Goal: Task Accomplishment & Management: Complete application form

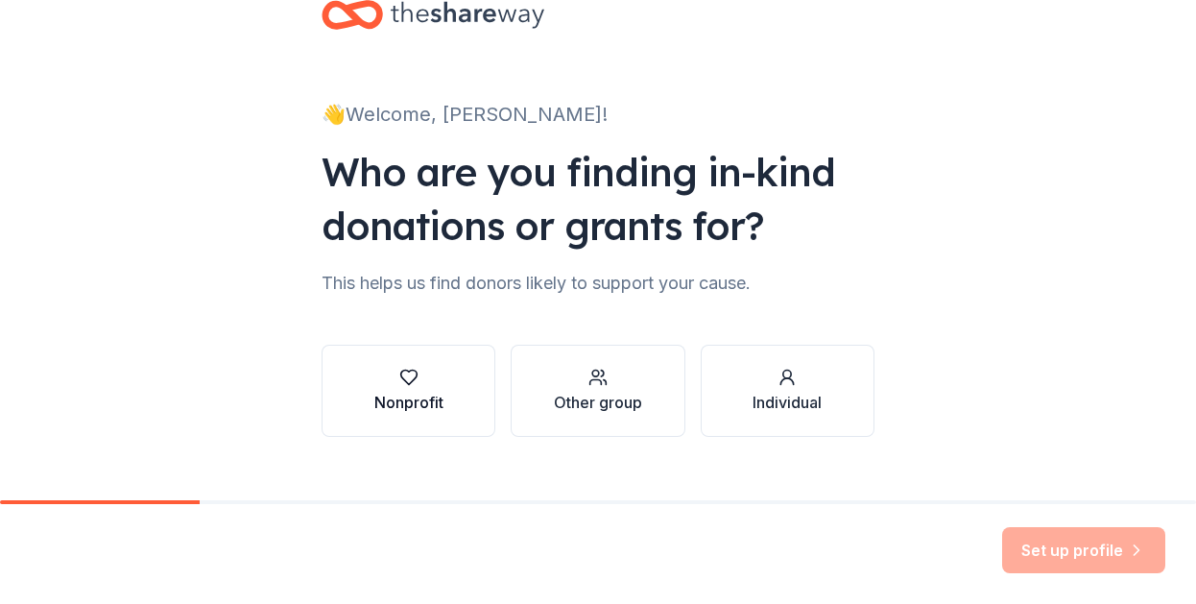
scroll to position [83, 0]
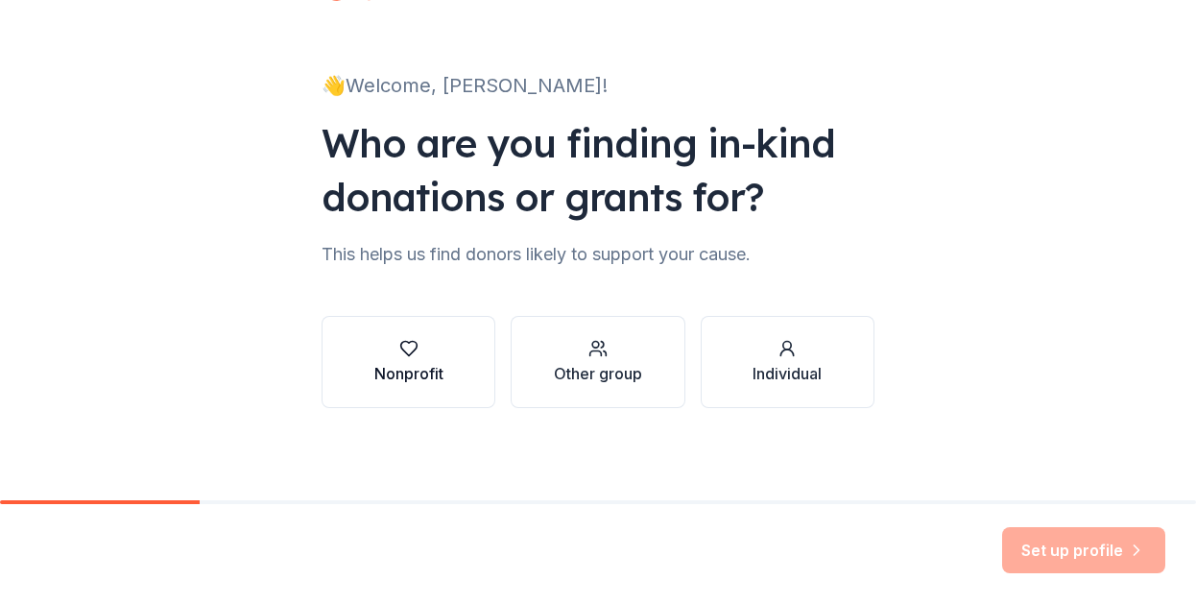
click at [400, 369] on div "Nonprofit" at bounding box center [408, 373] width 69 height 23
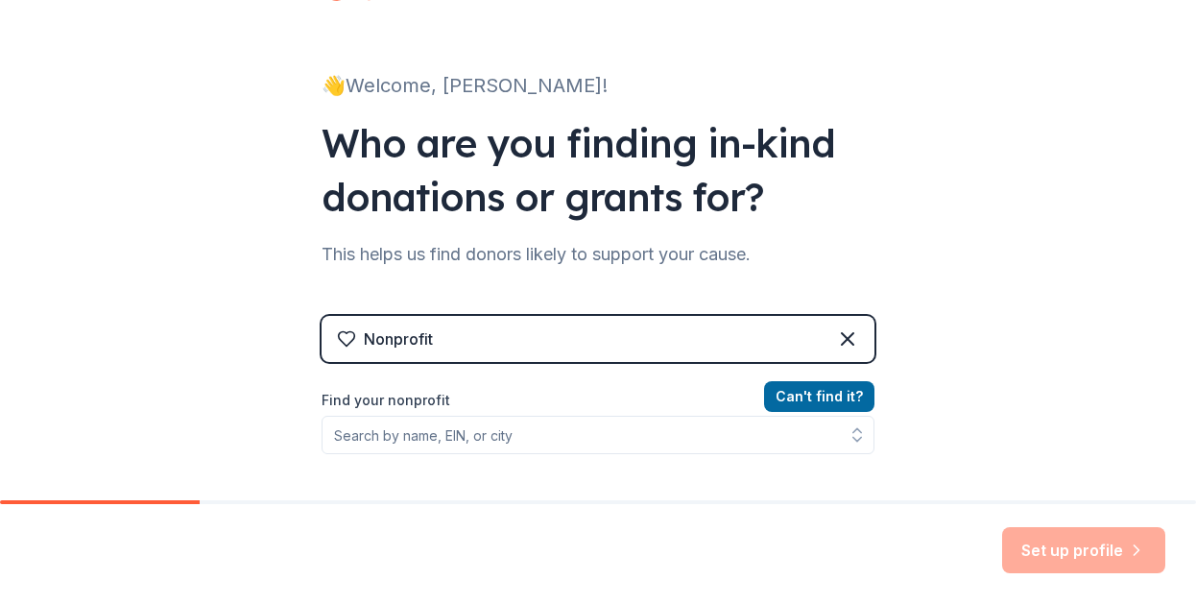
scroll to position [275, 0]
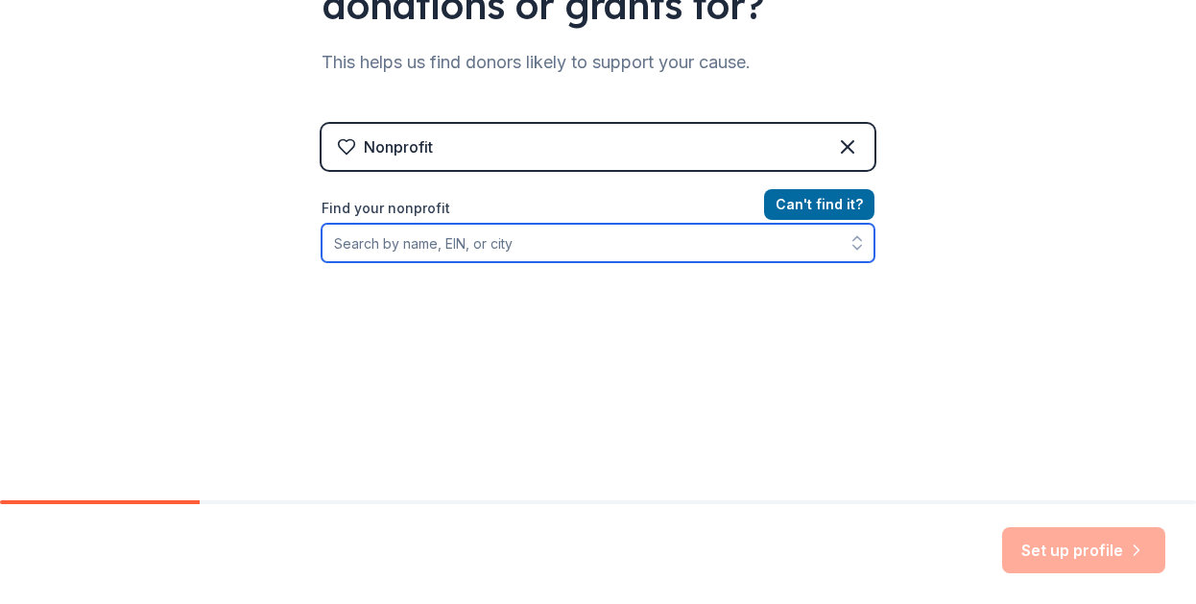
click at [393, 241] on input "Find your nonprofit" at bounding box center [598, 243] width 553 height 38
click at [506, 242] on input "queen hospital police" at bounding box center [598, 243] width 553 height 38
click at [856, 243] on icon "button" at bounding box center [857, 242] width 19 height 19
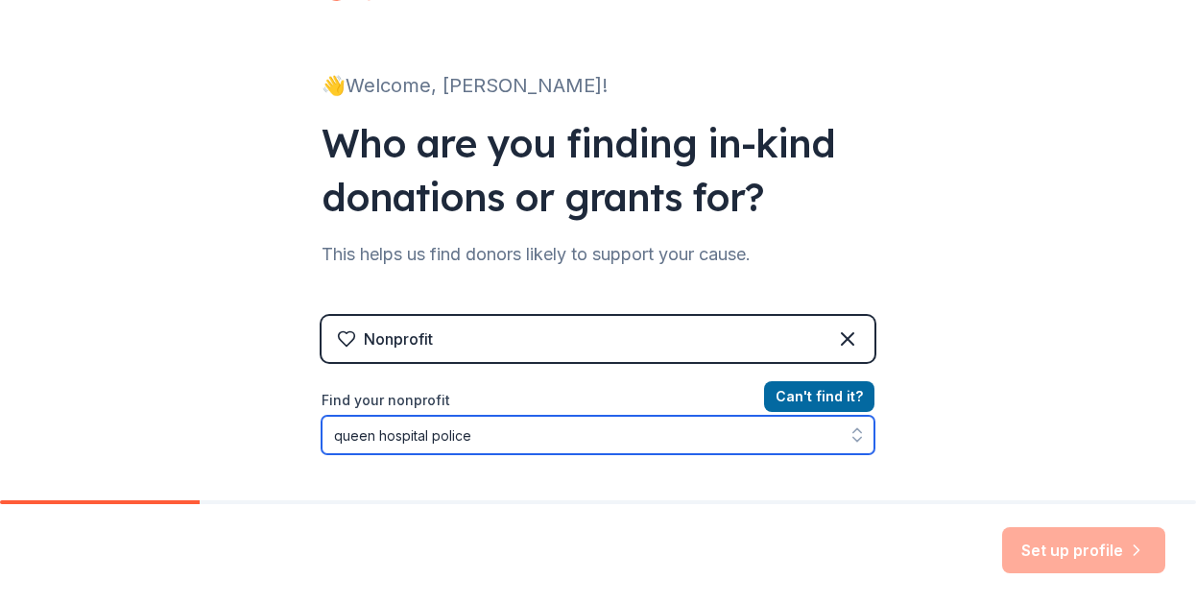
type input "queen hospital police"
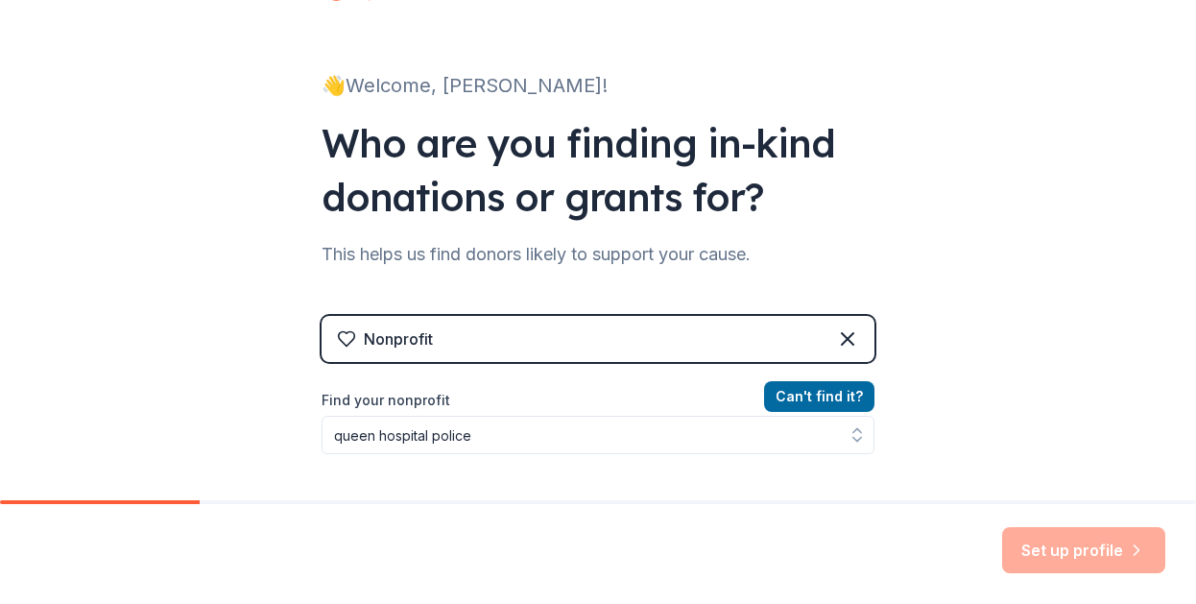
click at [501, 337] on div "Nonprofit" at bounding box center [598, 339] width 553 height 46
click at [855, 333] on div "Nonprofit" at bounding box center [598, 339] width 553 height 46
click at [854, 333] on div "Nonprofit" at bounding box center [598, 339] width 553 height 46
click at [852, 334] on icon at bounding box center [847, 338] width 23 height 23
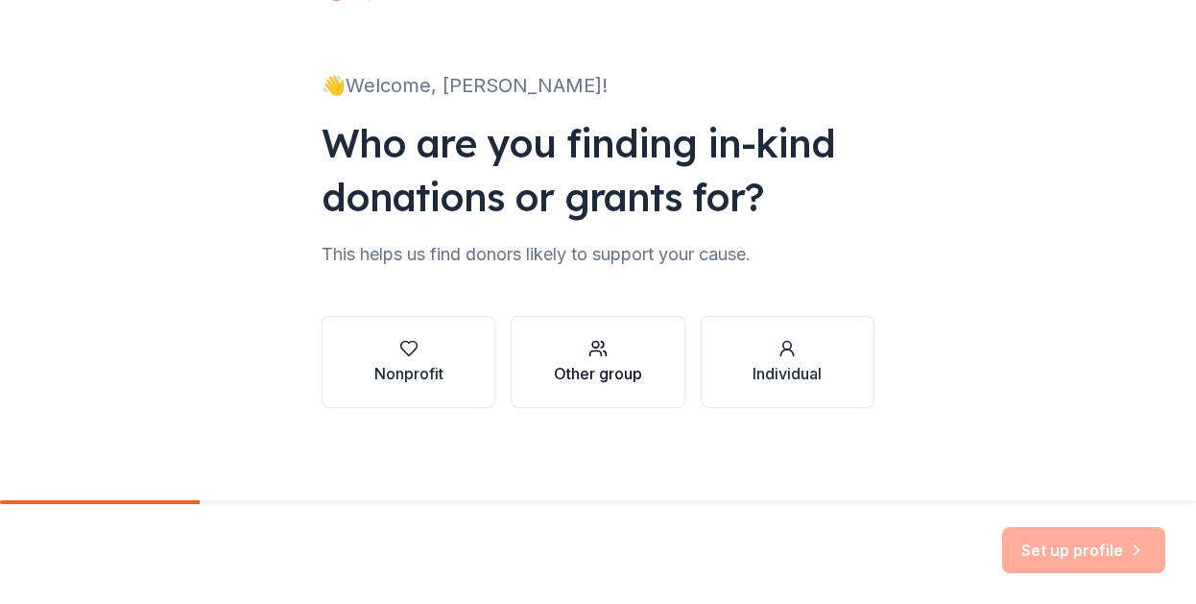
click at [592, 365] on div "Other group" at bounding box center [598, 373] width 88 height 23
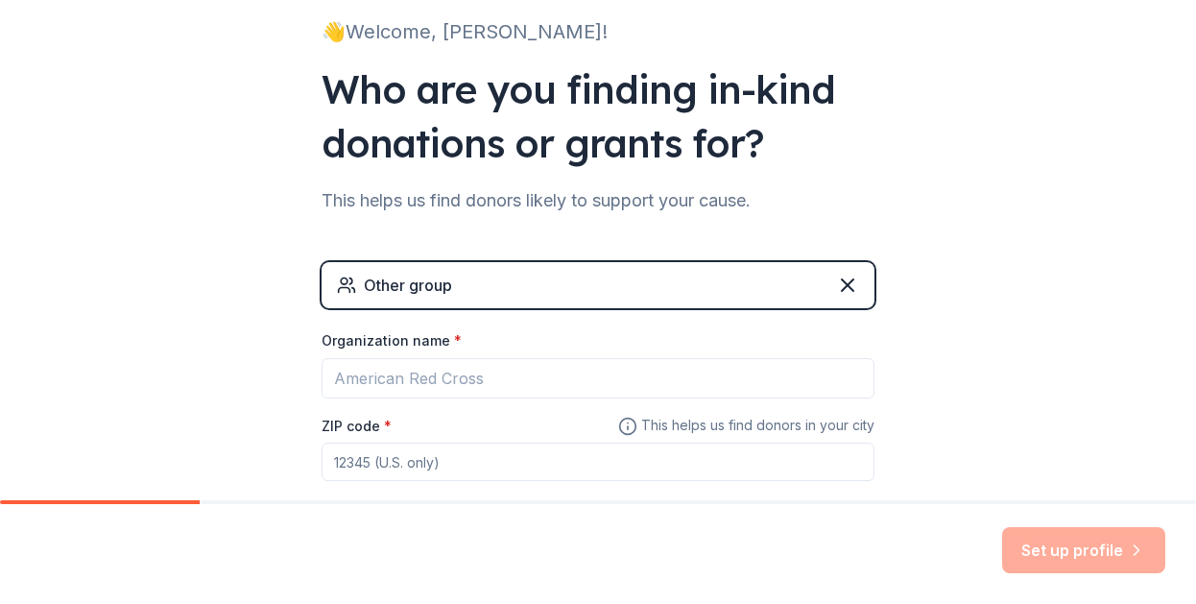
scroll to position [179, 0]
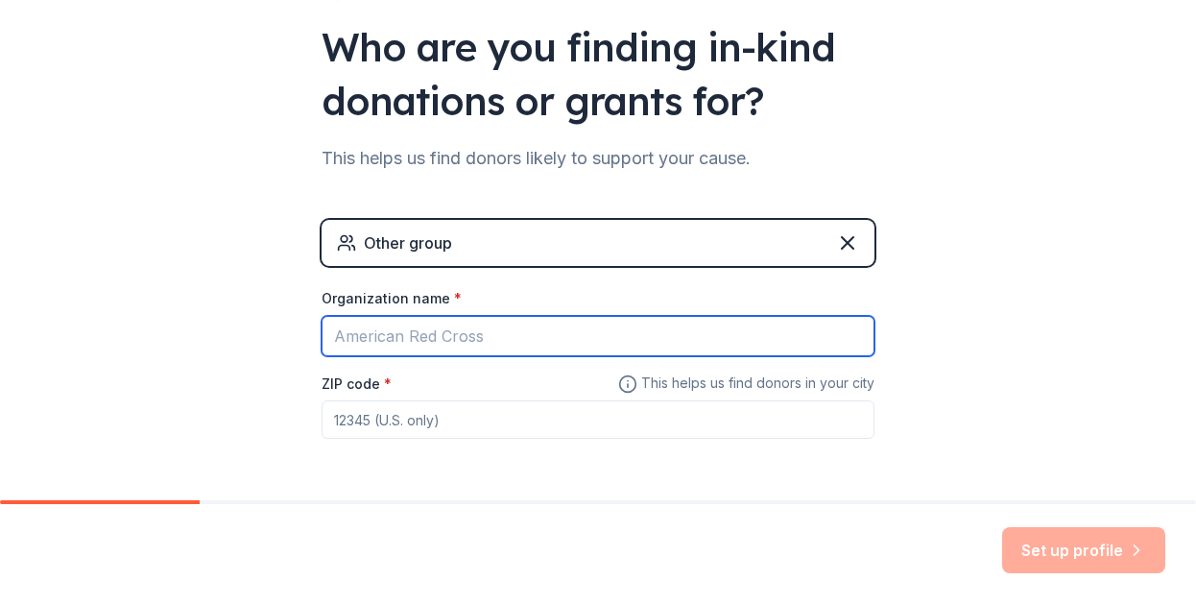
click at [392, 331] on input "Organization name *" at bounding box center [598, 336] width 553 height 40
type input "queens hospital police"
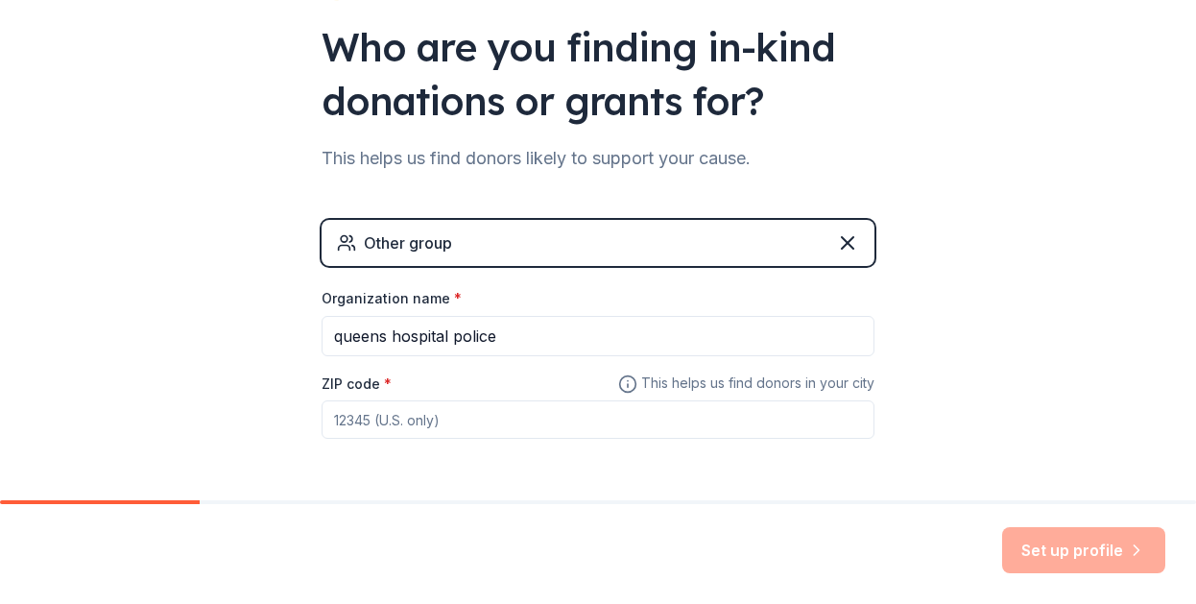
click at [345, 414] on input "ZIP code *" at bounding box center [598, 419] width 553 height 38
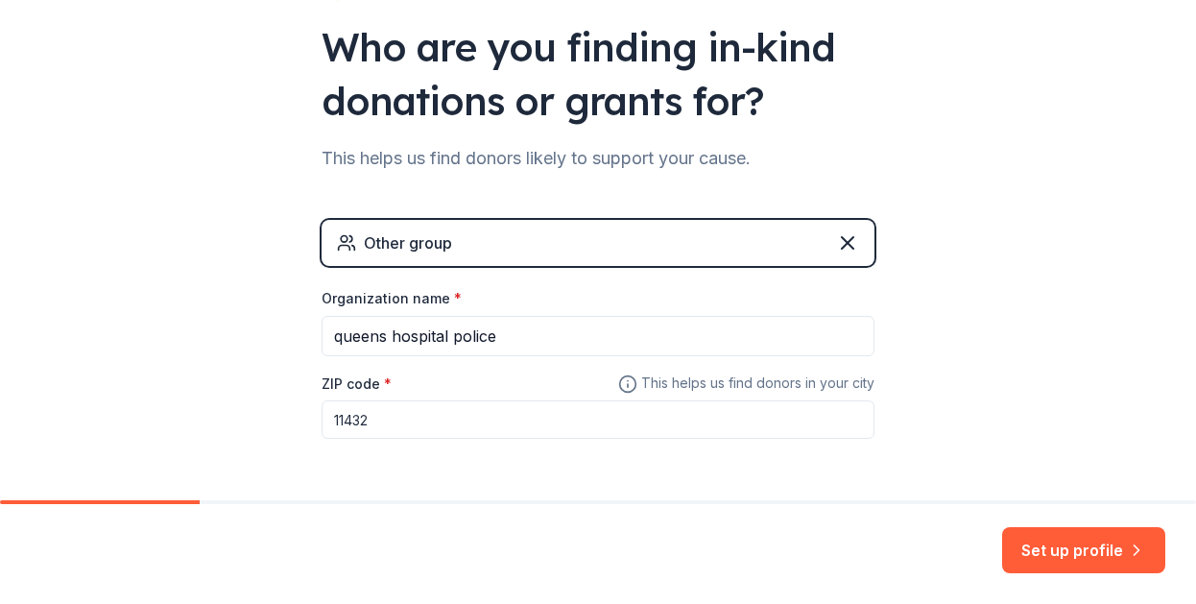
scroll to position [248, 0]
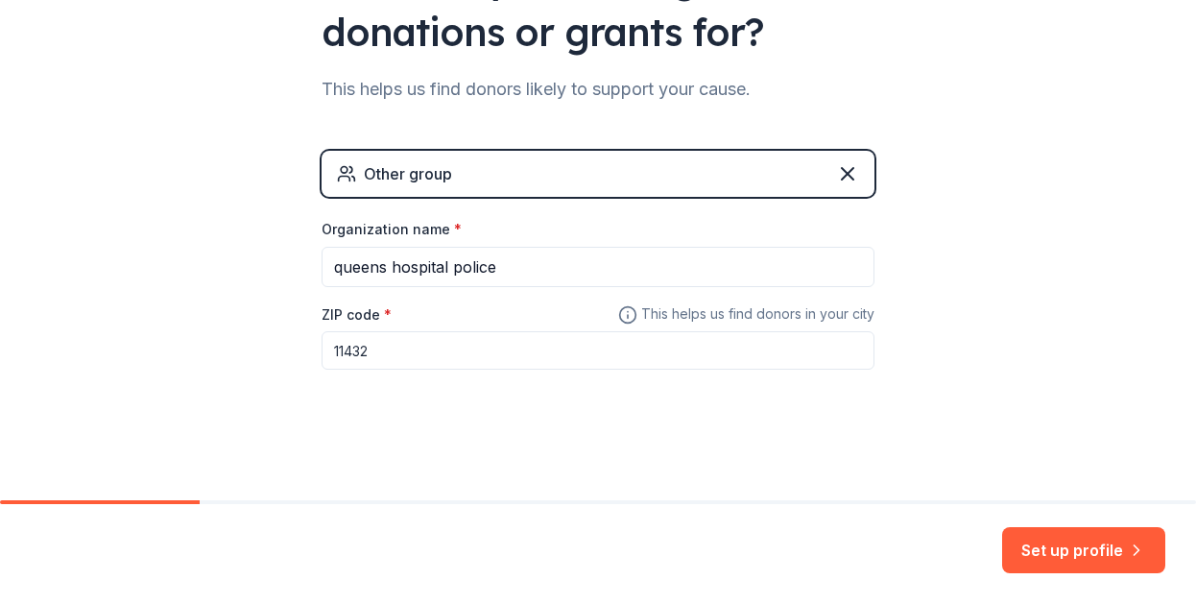
type input "11432"
click at [675, 460] on div "👋 Welcome, Jas! Who are you finding in-kind donations or grants for? This helps…" at bounding box center [598, 126] width 614 height 748
click at [1067, 566] on button "Set up profile" at bounding box center [1083, 550] width 163 height 46
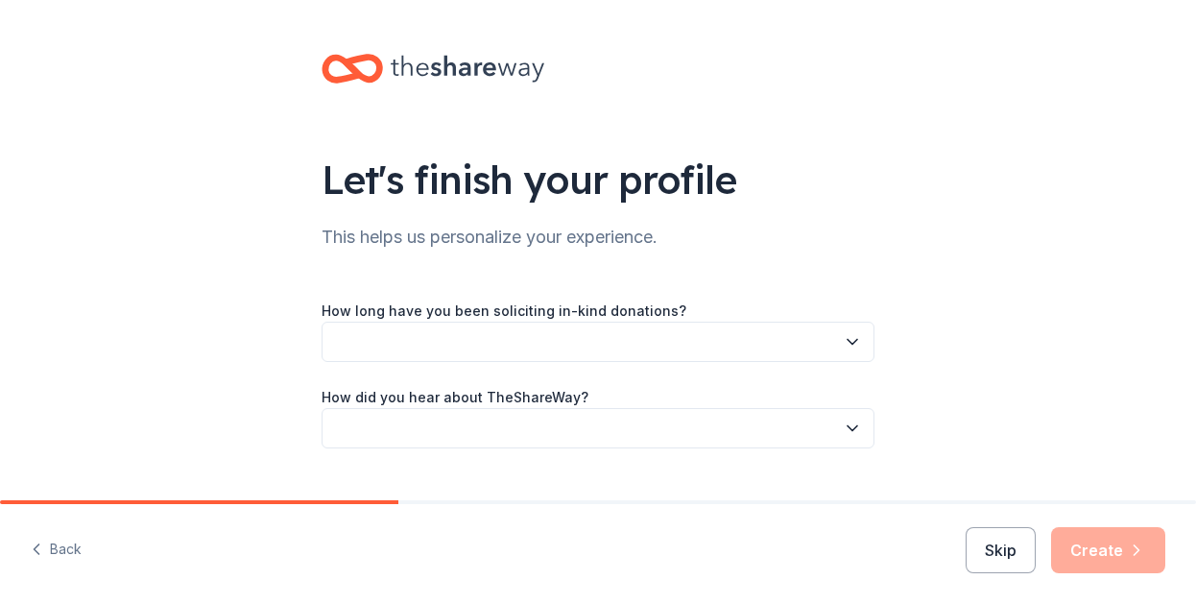
click at [425, 341] on button "button" at bounding box center [598, 342] width 553 height 40
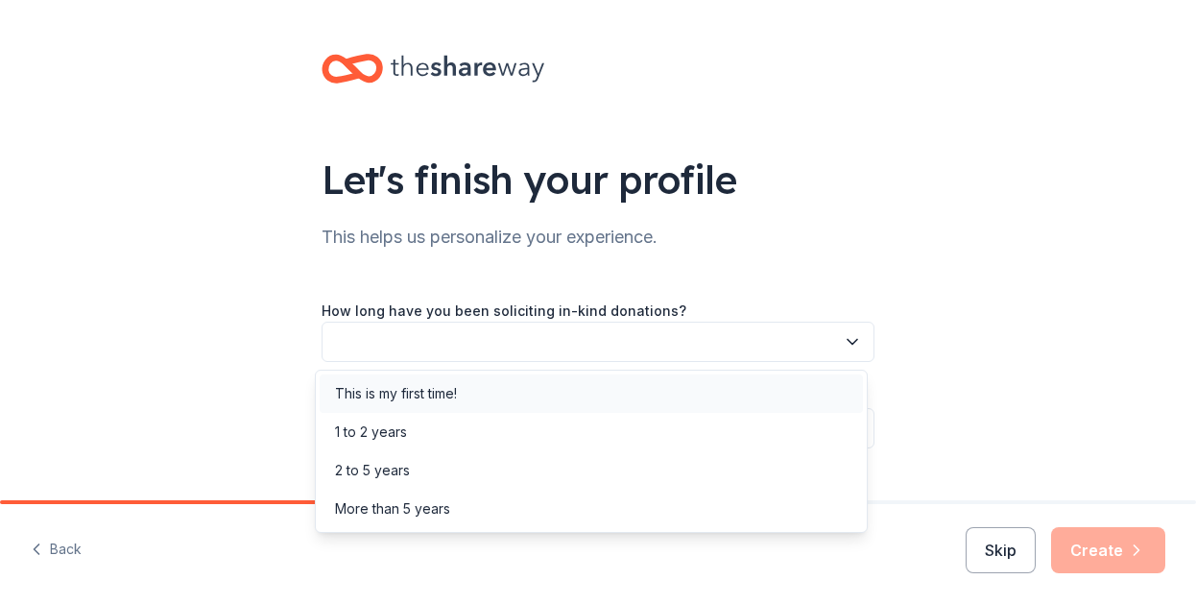
click at [392, 384] on div "This is my first time!" at bounding box center [396, 393] width 122 height 23
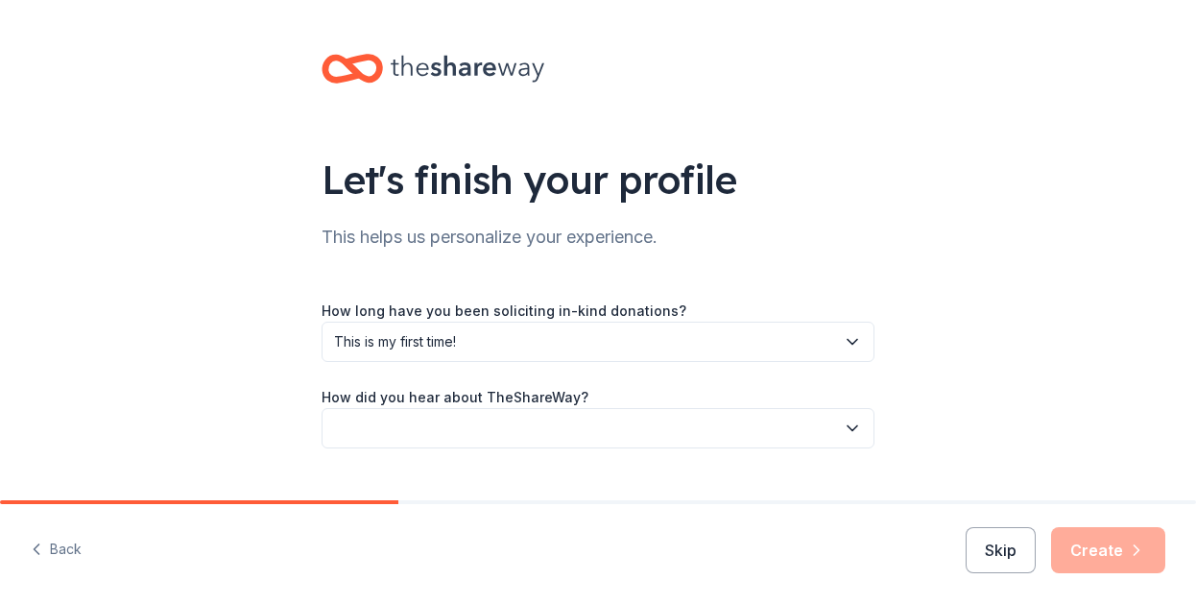
click at [353, 448] on div "Let's finish your profile This helps us personalize your experience. How long h…" at bounding box center [598, 270] width 614 height 541
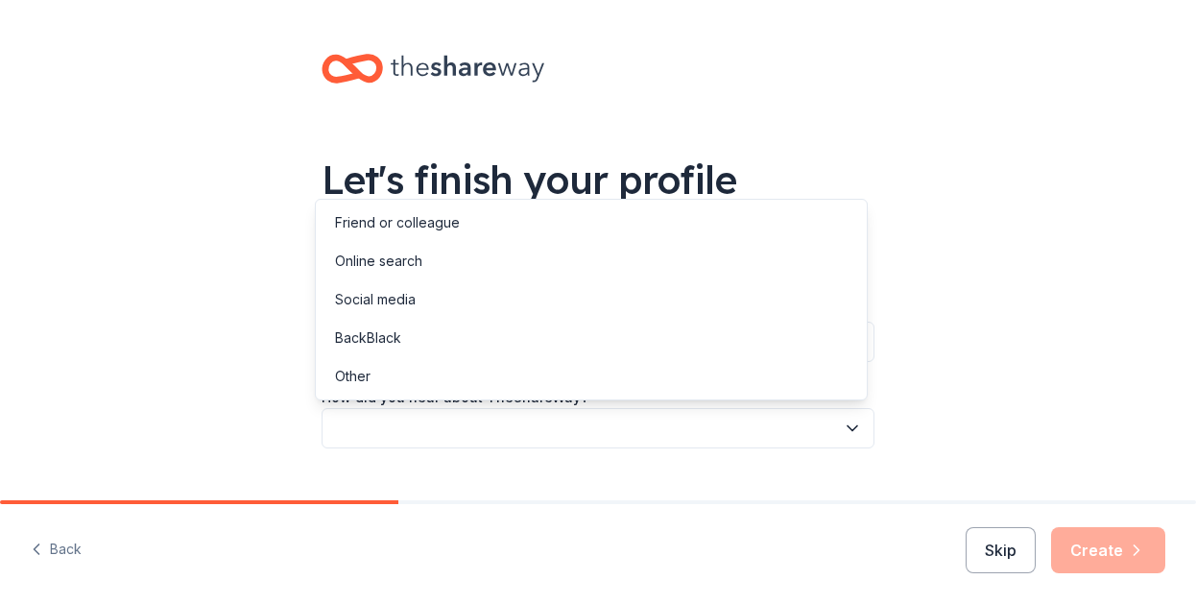
click at [360, 435] on button "button" at bounding box center [598, 428] width 553 height 40
click at [362, 262] on div "Online search" at bounding box center [378, 261] width 87 height 23
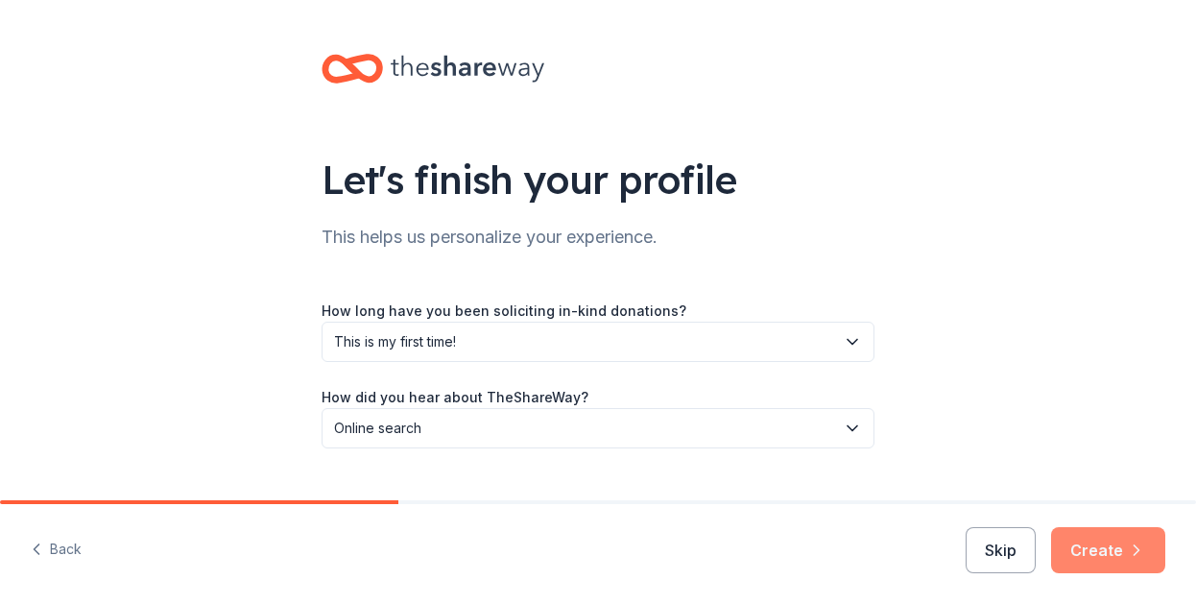
click at [1095, 550] on button "Create" at bounding box center [1108, 550] width 114 height 46
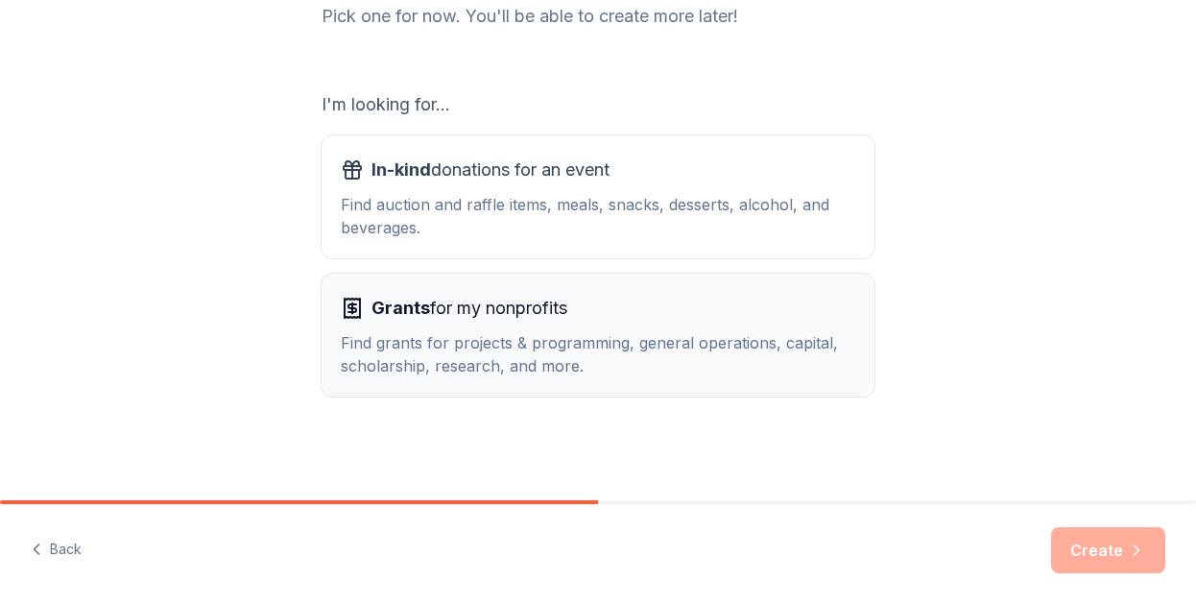
scroll to position [179, 0]
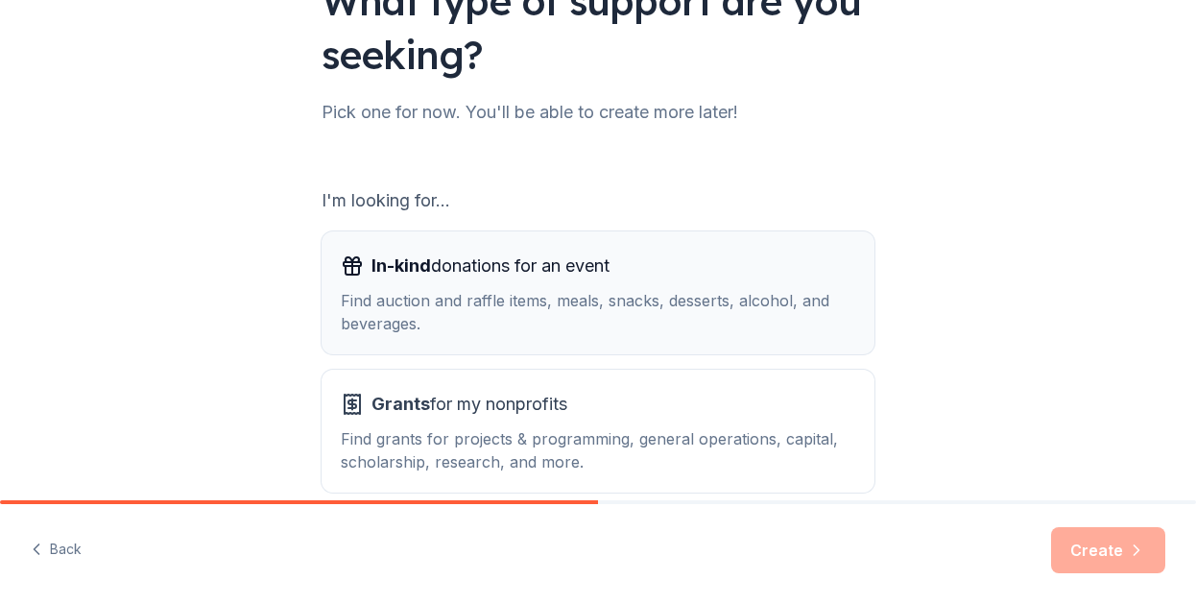
click at [541, 311] on div "Find auction and raffle items, meals, snacks, desserts, alcohol, and beverages." at bounding box center [598, 312] width 515 height 46
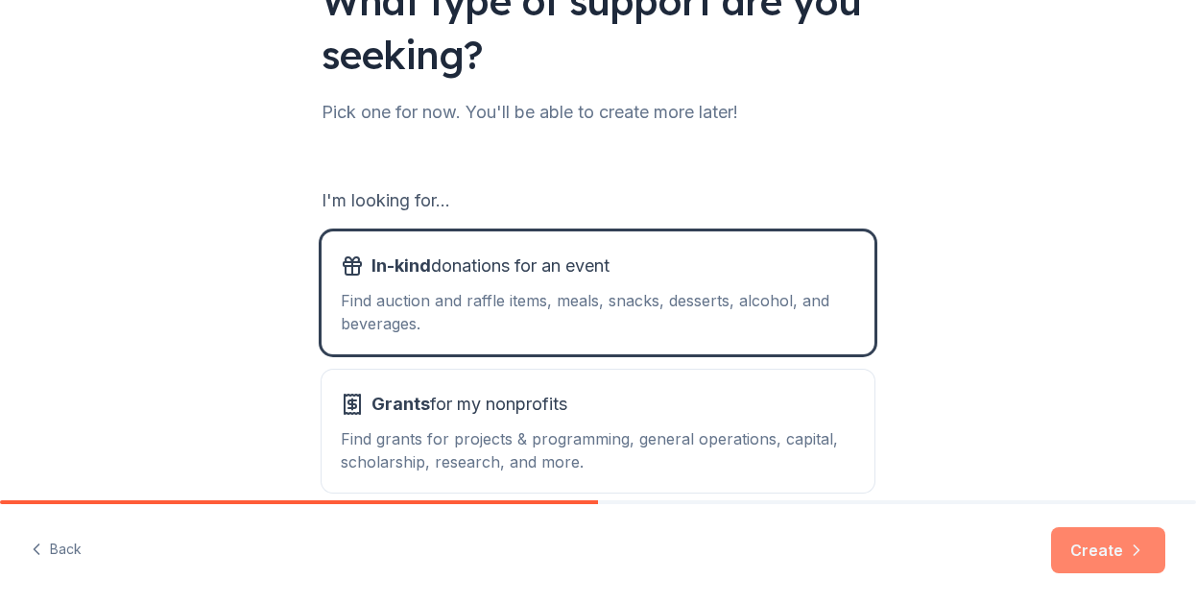
click at [1117, 549] on button "Create" at bounding box center [1108, 550] width 114 height 46
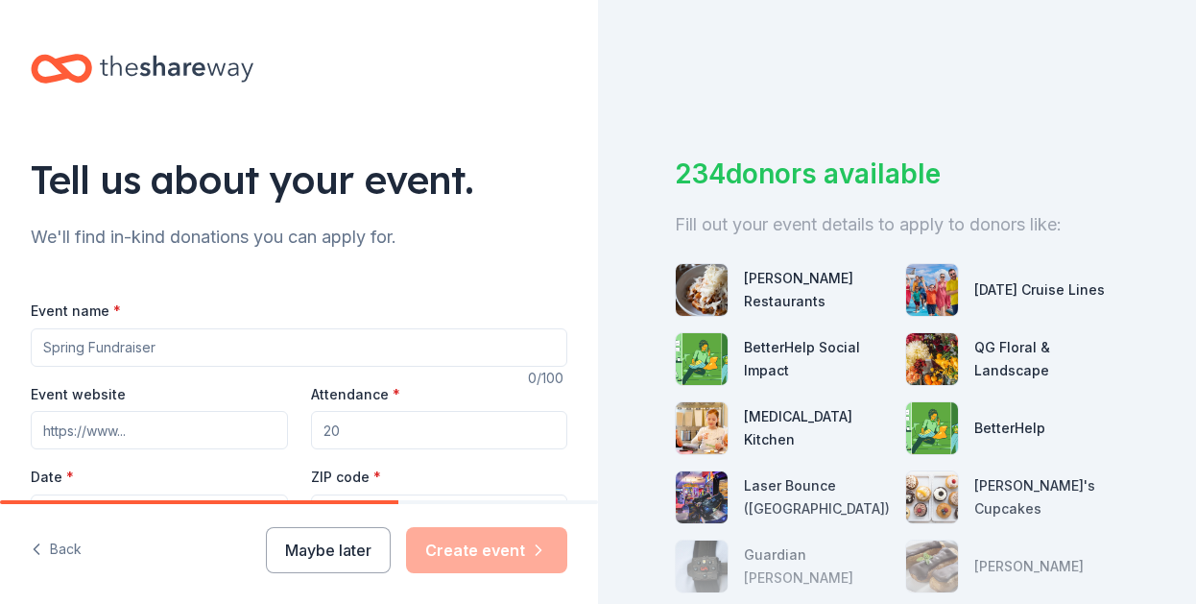
click at [178, 343] on input "Event name *" at bounding box center [299, 347] width 537 height 38
type input "Q"
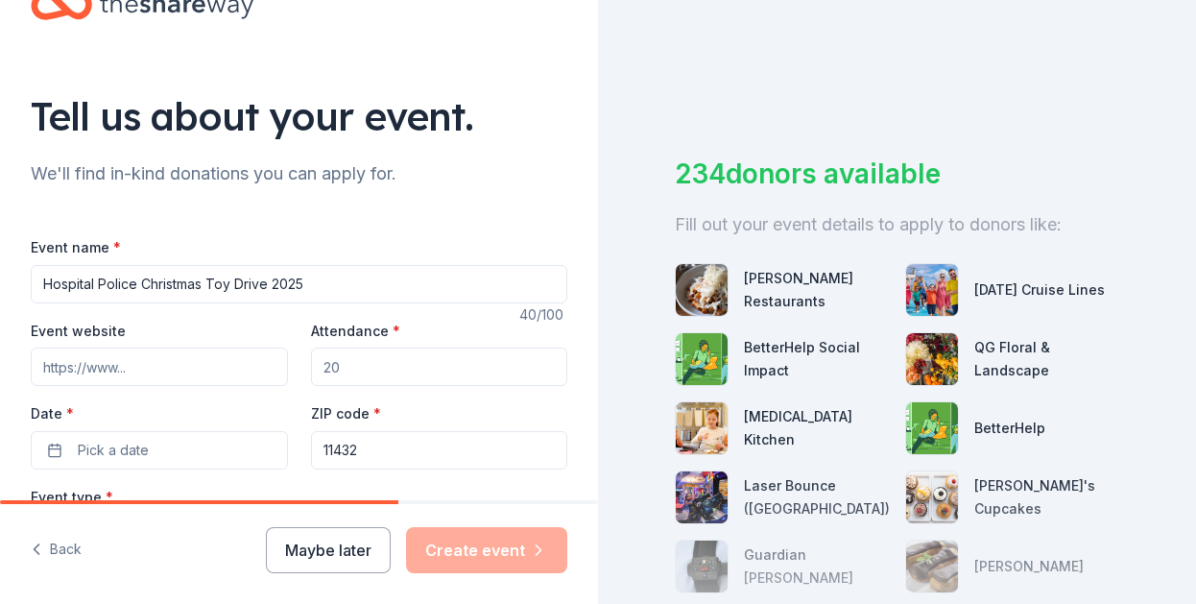
scroll to position [96, 0]
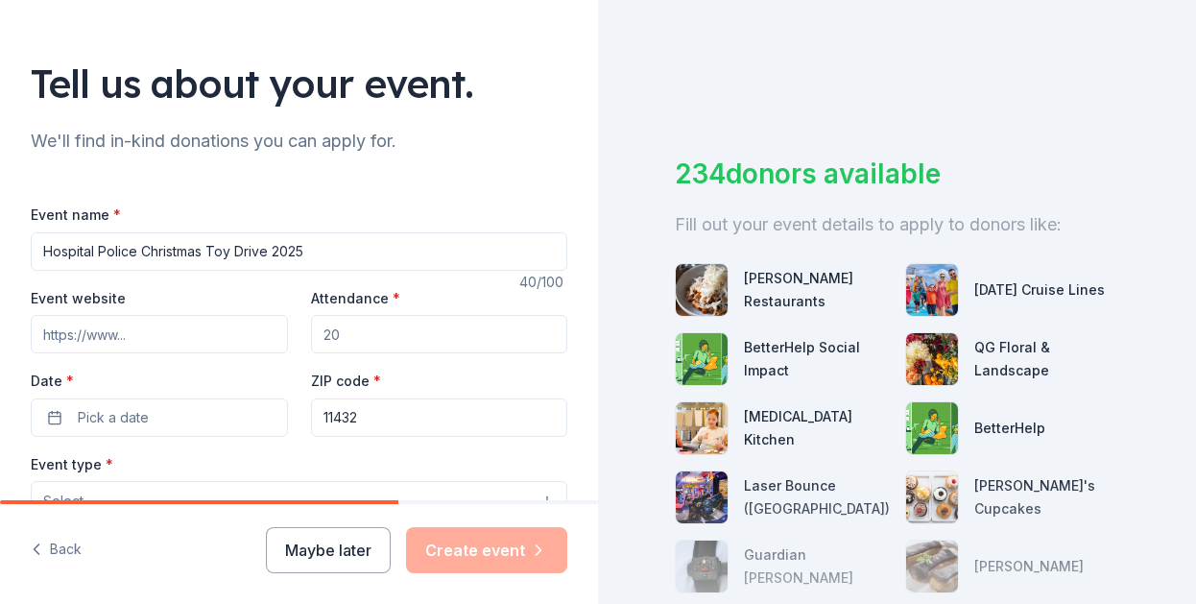
type input "Hospital Police Christmas Toy Drive 2025"
click at [350, 327] on input "Attendance *" at bounding box center [439, 334] width 257 height 38
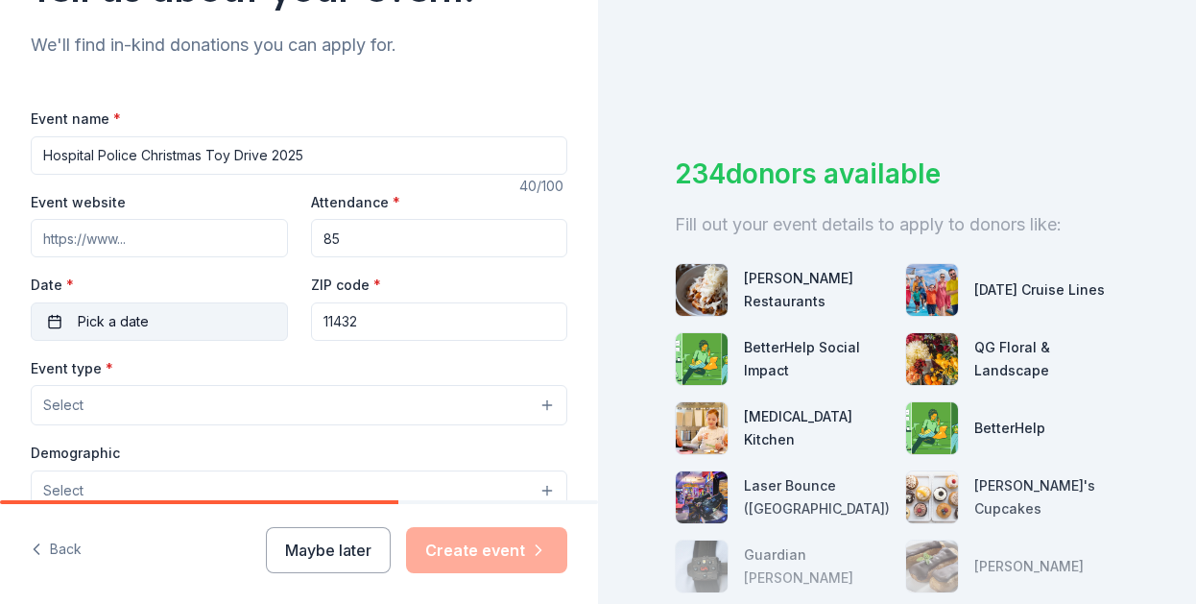
type input "85"
click at [91, 313] on span "Pick a date" at bounding box center [113, 321] width 71 height 23
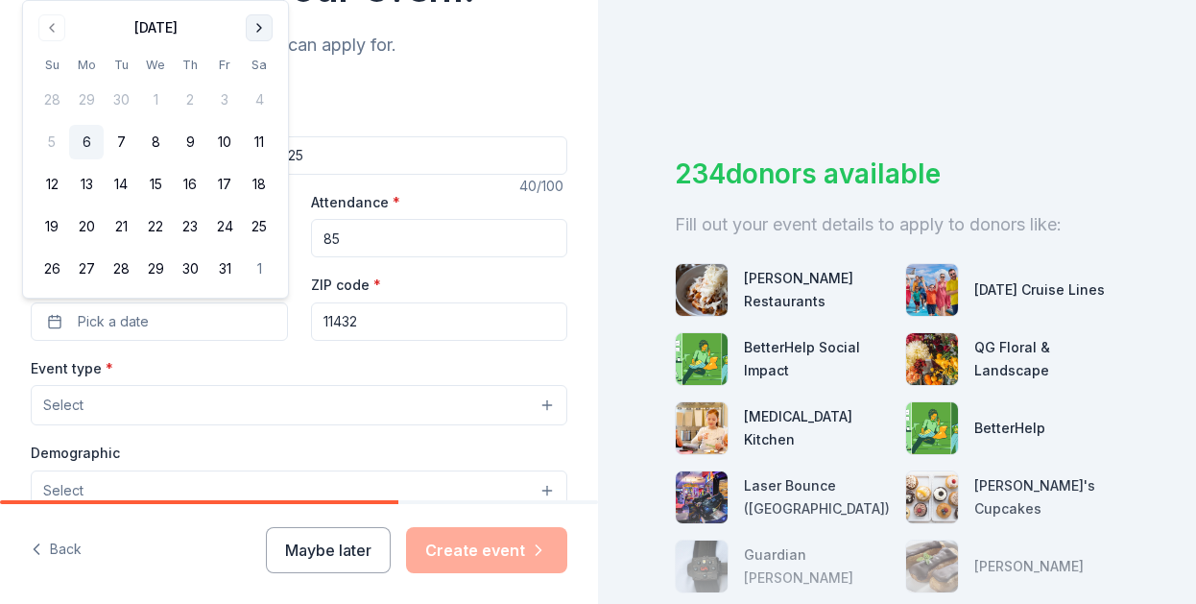
click at [268, 24] on button "Go to next month" at bounding box center [259, 27] width 27 height 27
click at [471, 103] on div "Event name * Hospital Police Christmas Toy Drive 2025 40 /100 Event website Att…" at bounding box center [299, 535] width 537 height 918
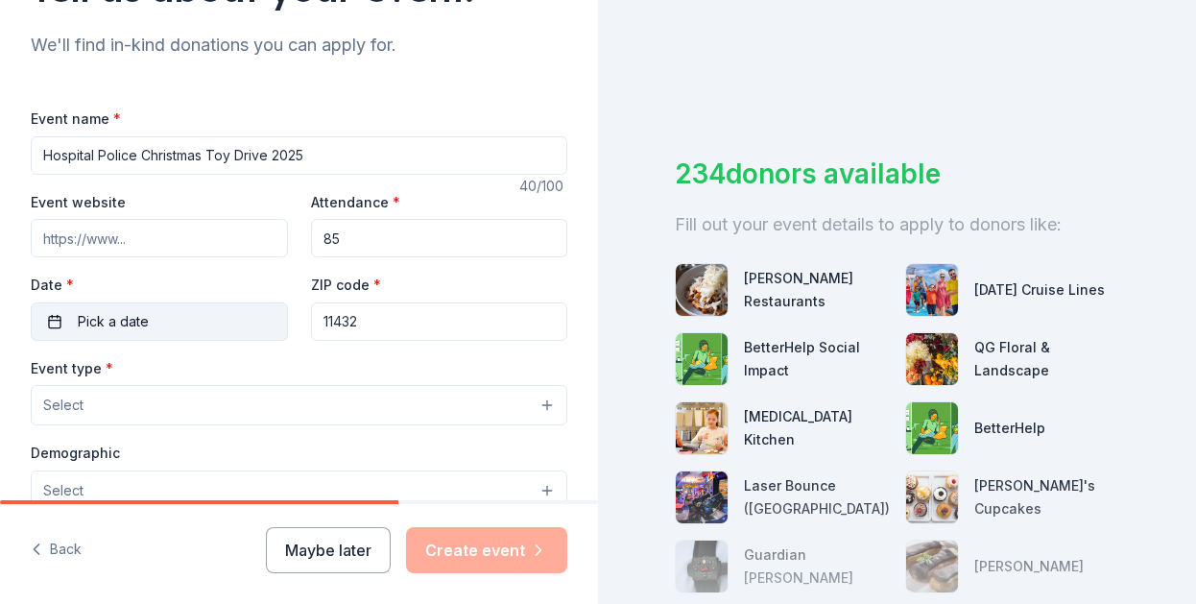
click at [161, 316] on button "Pick a date" at bounding box center [159, 321] width 257 height 38
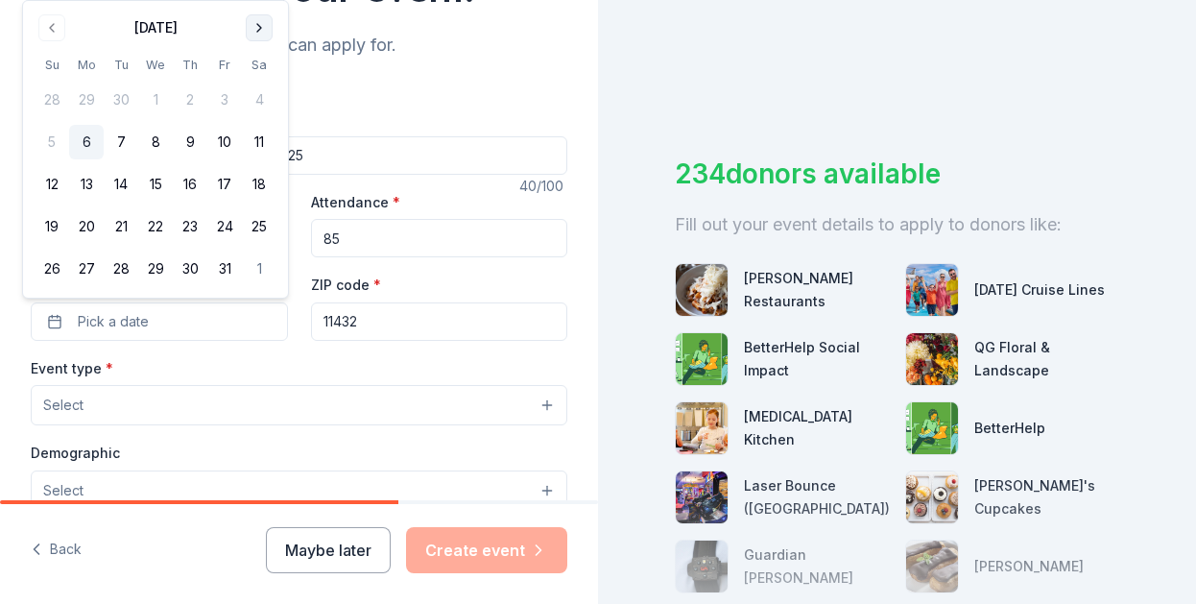
click at [251, 29] on button "Go to next month" at bounding box center [259, 27] width 27 height 27
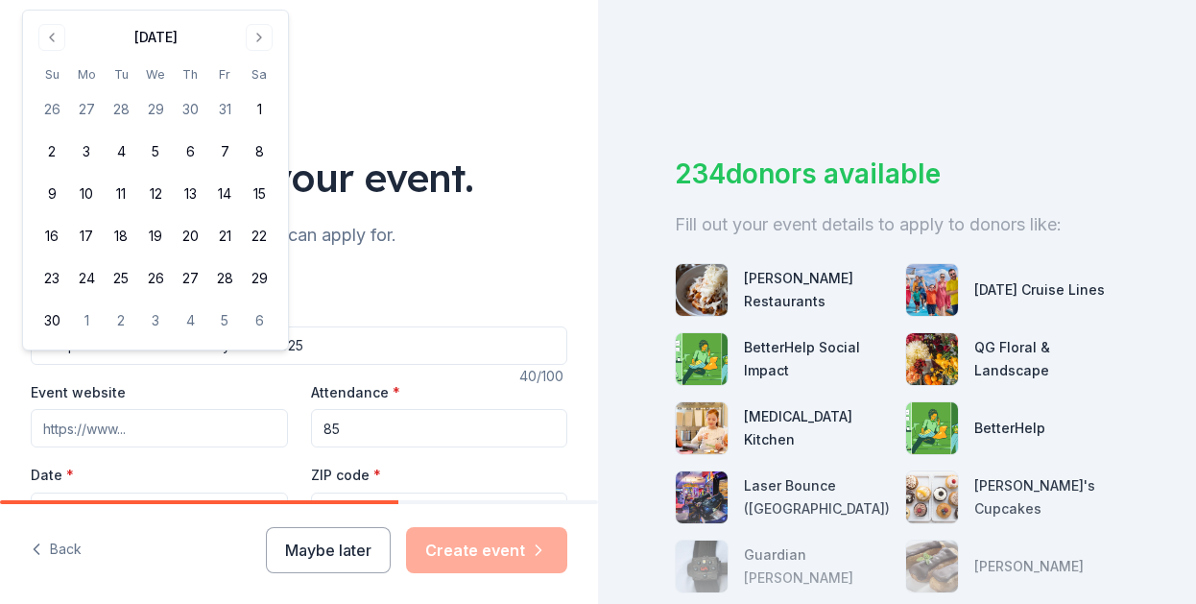
scroll to position [0, 0]
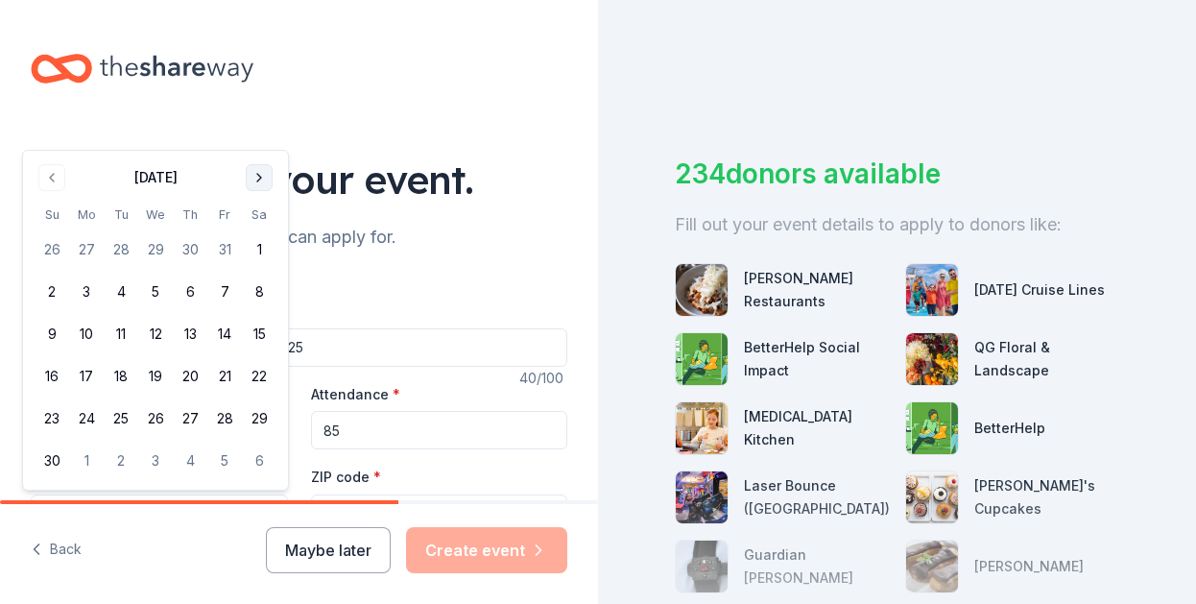
click at [256, 177] on button "Go to next month" at bounding box center [259, 177] width 27 height 27
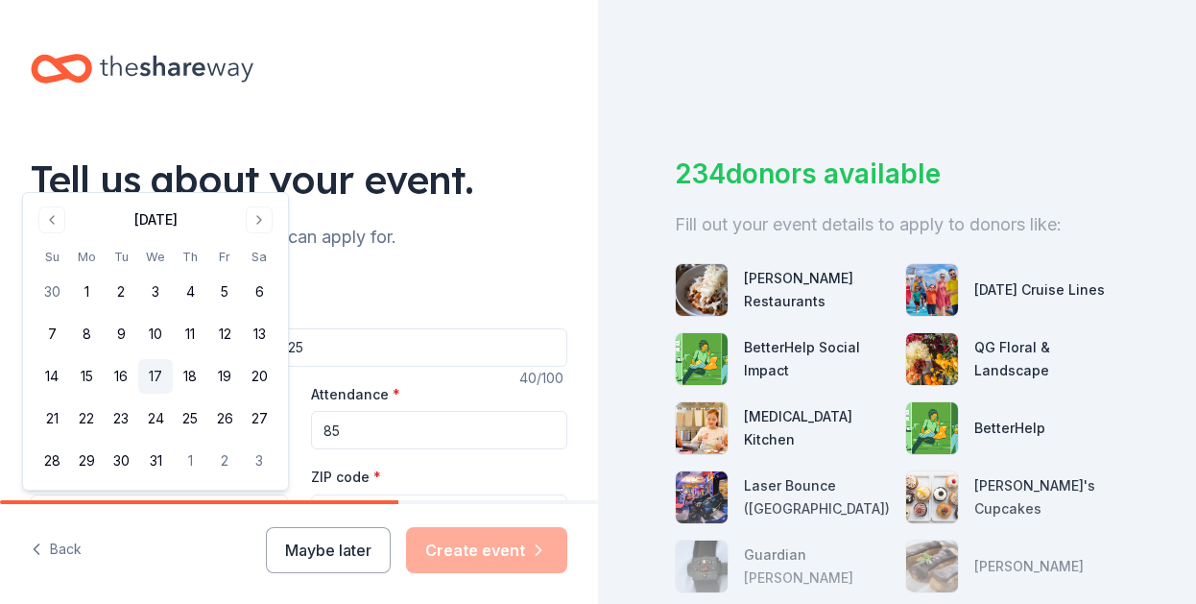
click at [156, 374] on button "17" at bounding box center [155, 376] width 35 height 35
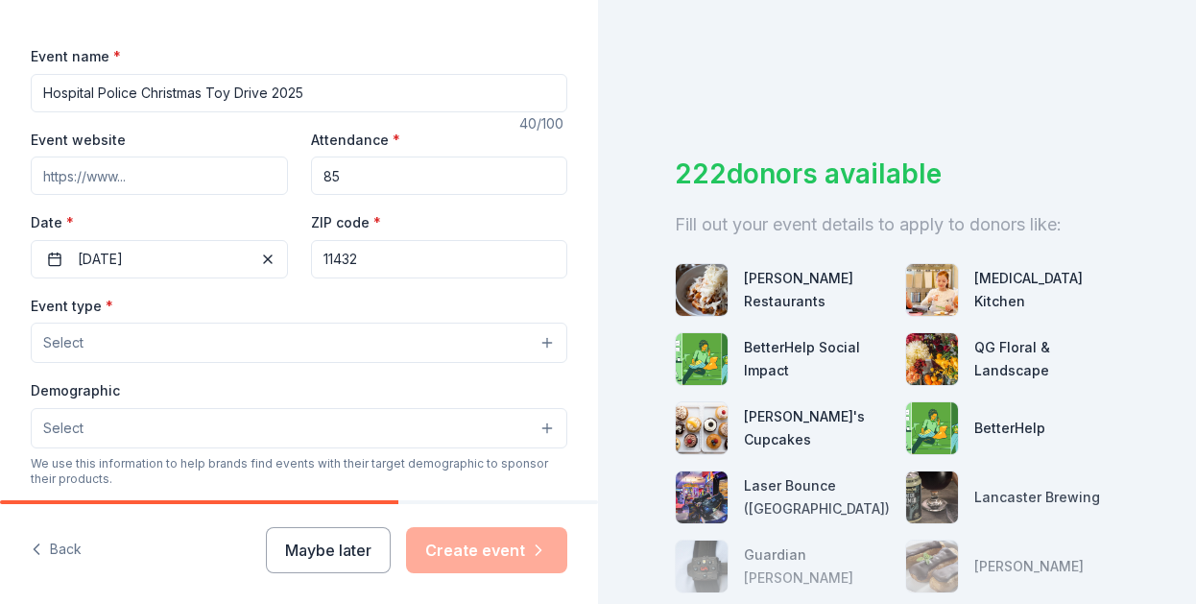
scroll to position [288, 0]
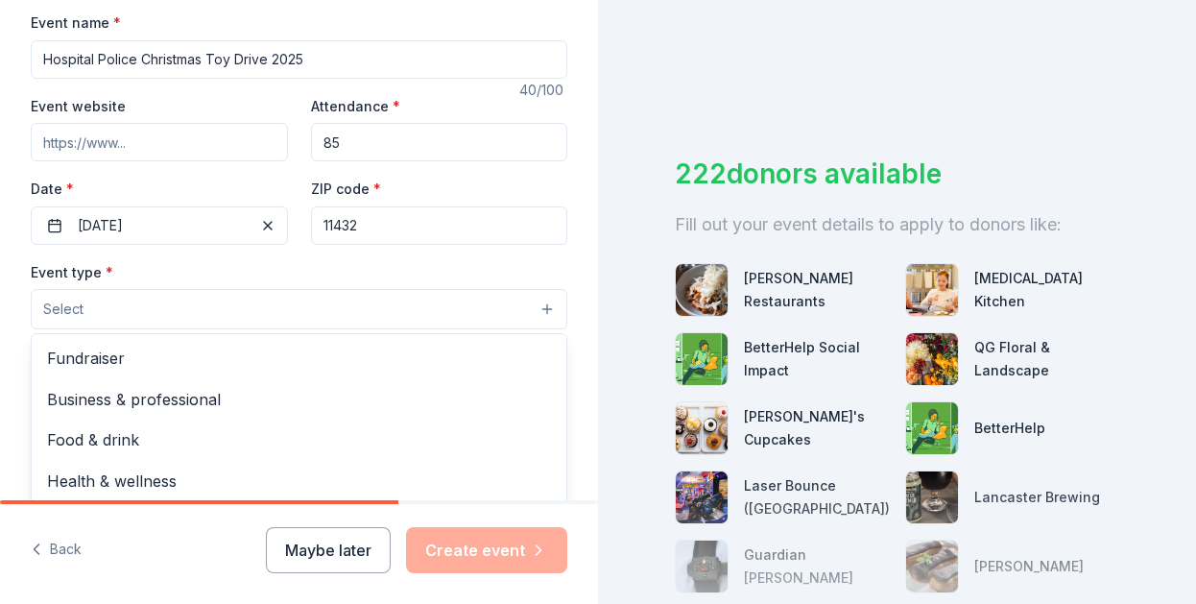
click at [178, 306] on button "Select" at bounding box center [299, 309] width 537 height 40
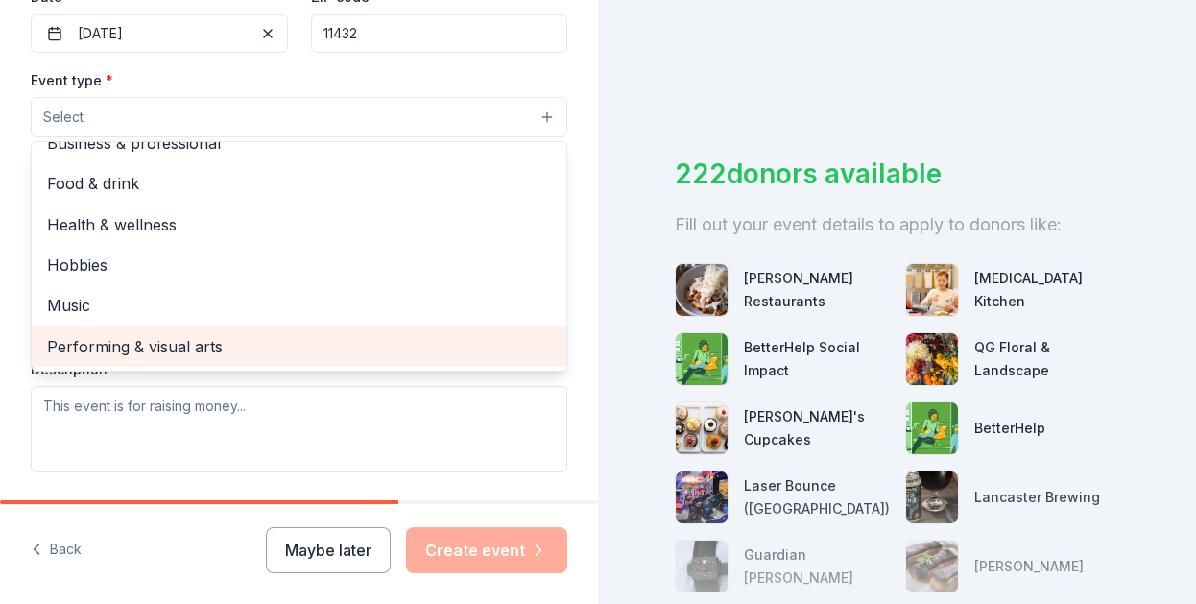
scroll to position [0, 0]
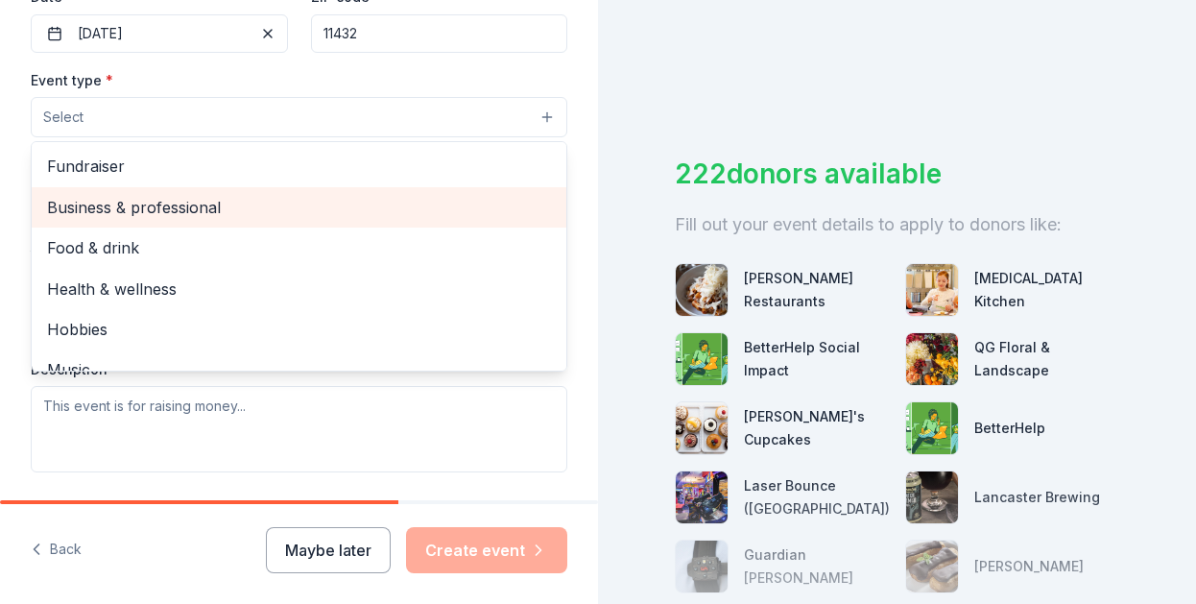
click at [117, 205] on span "Business & professional" at bounding box center [299, 207] width 504 height 25
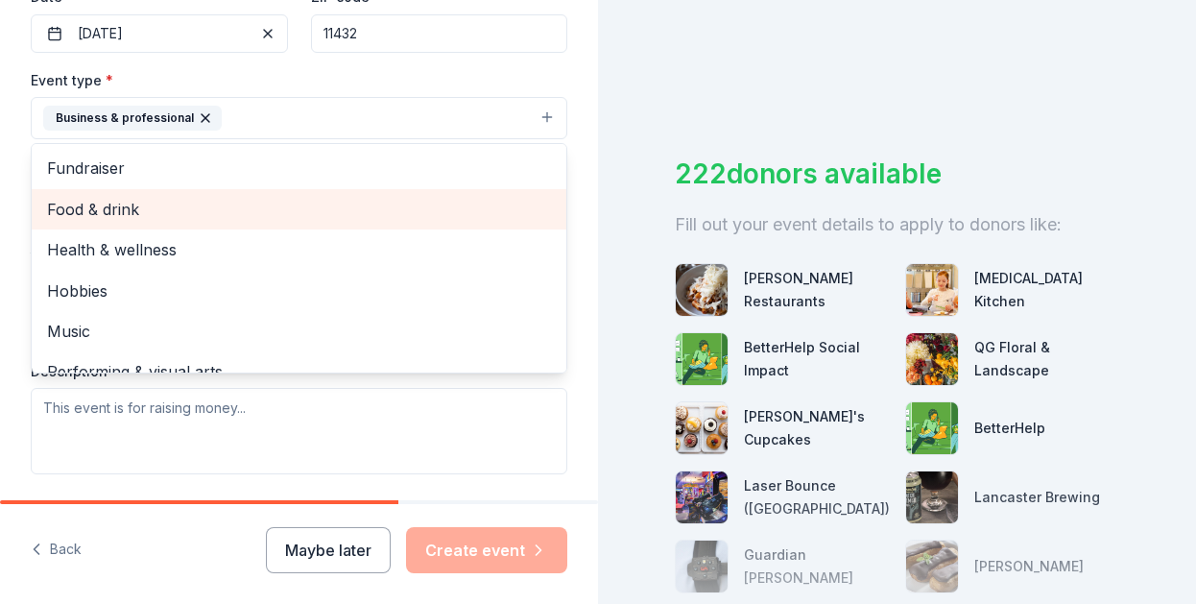
click at [91, 208] on span "Food & drink" at bounding box center [299, 209] width 504 height 25
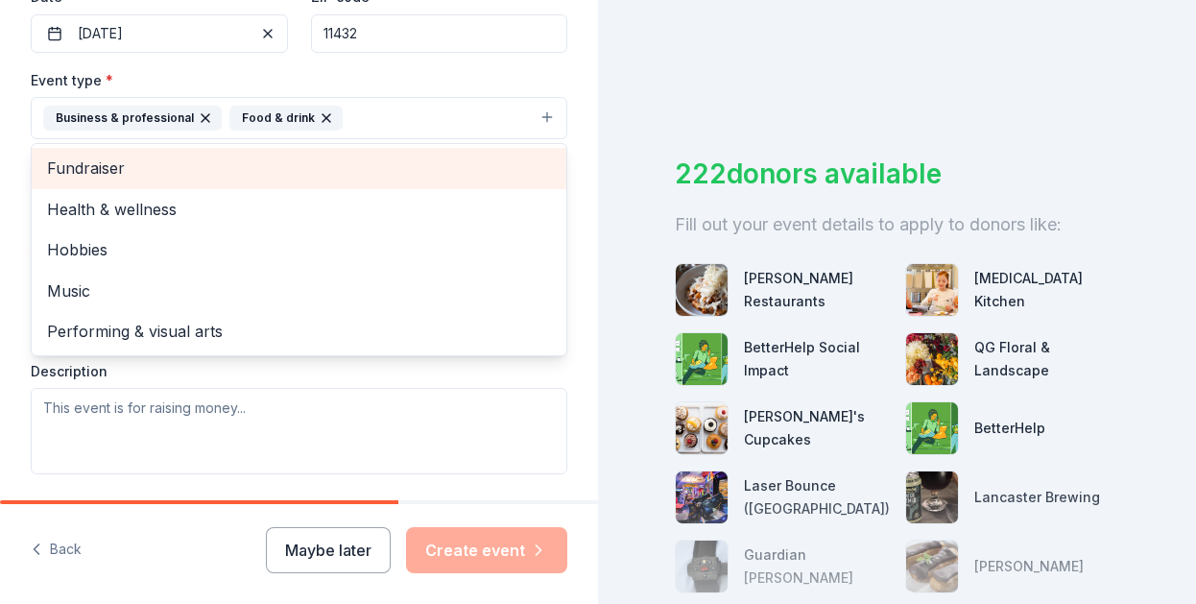
click at [113, 176] on span "Fundraiser" at bounding box center [299, 168] width 504 height 25
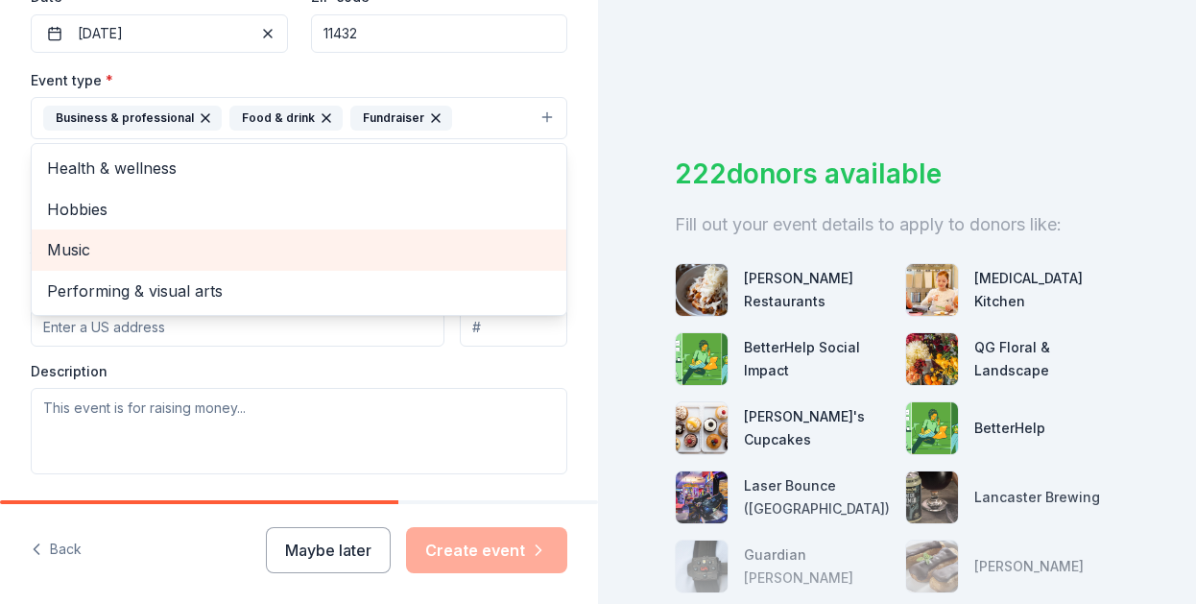
click at [76, 250] on span "Music" at bounding box center [299, 249] width 504 height 25
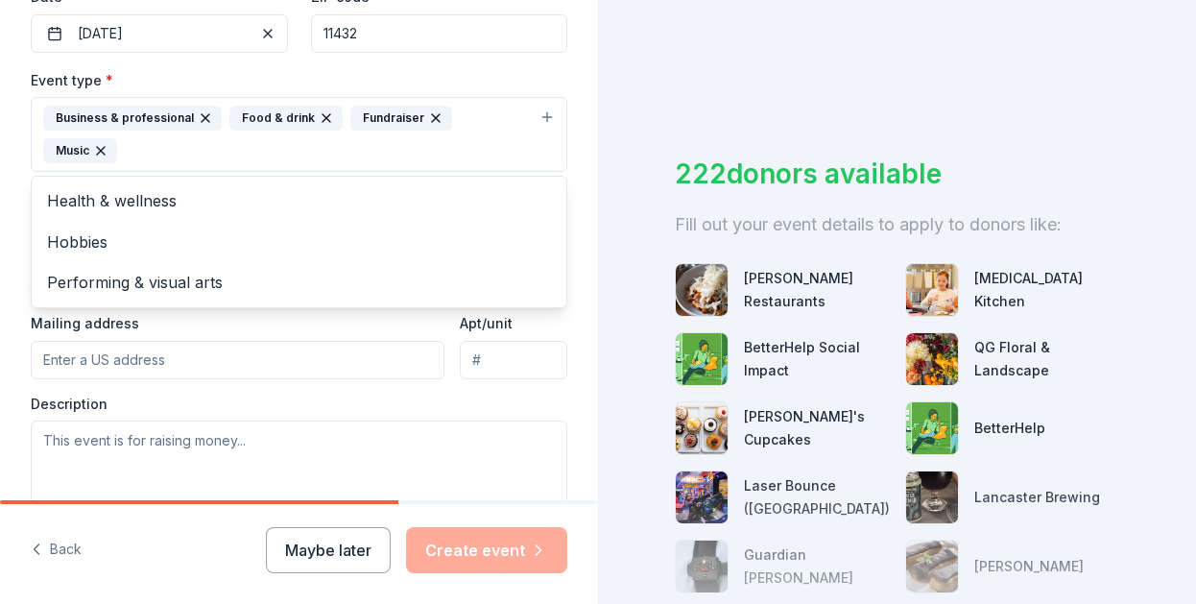
click at [26, 248] on div "Tell us about your event. We'll find in-kind donations you can apply for. Event…" at bounding box center [299, 176] width 598 height 1312
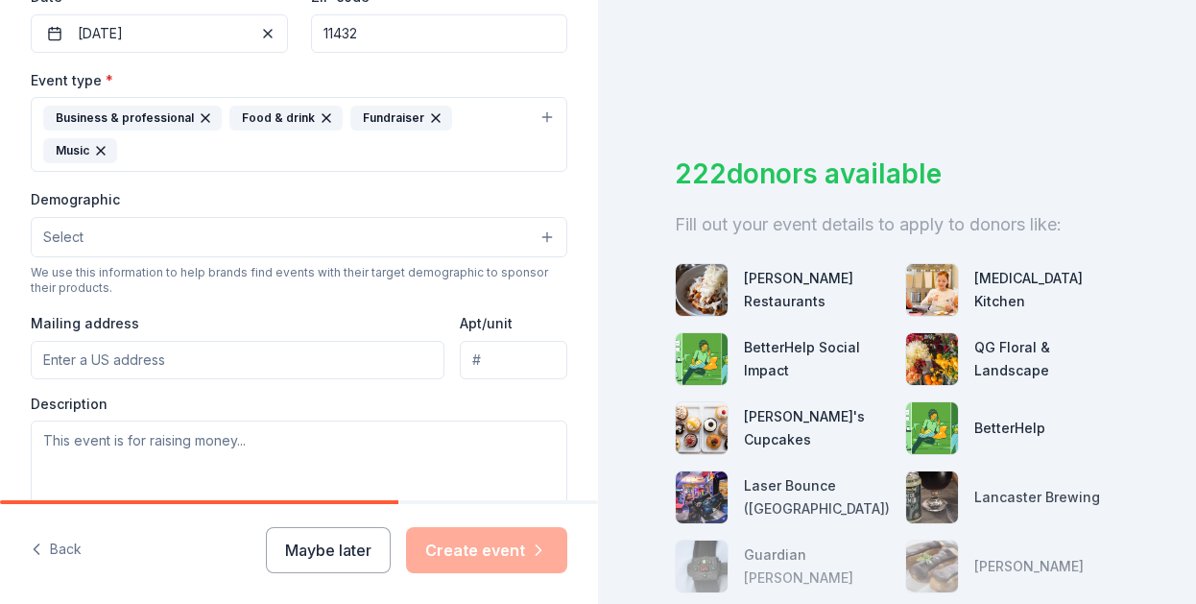
click at [70, 249] on button "Select" at bounding box center [299, 237] width 537 height 40
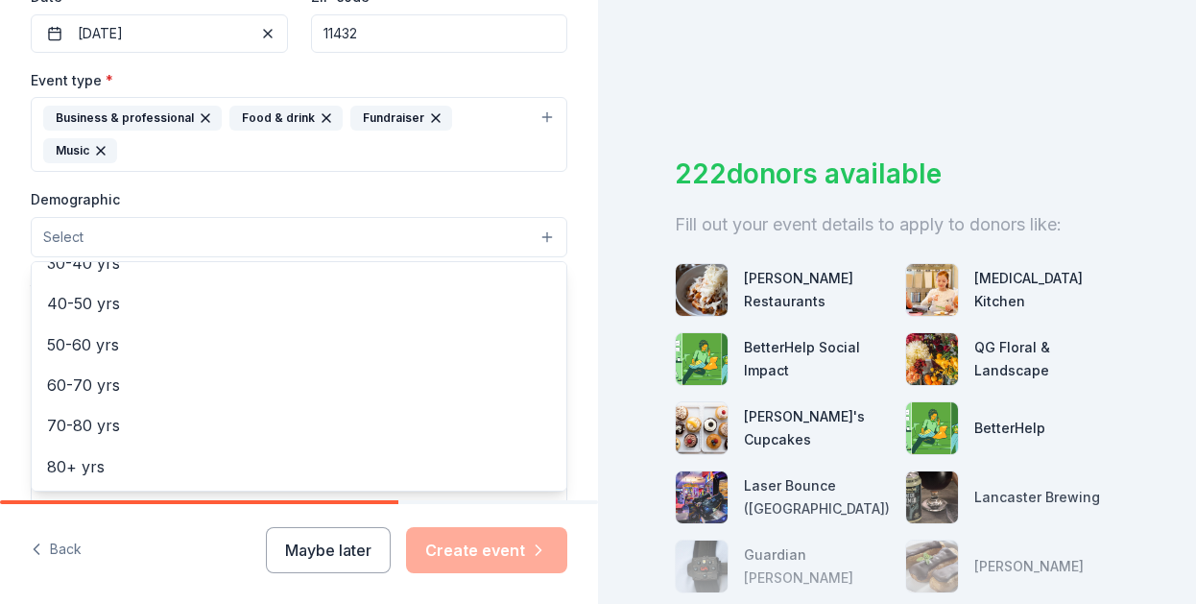
scroll to position [20, 0]
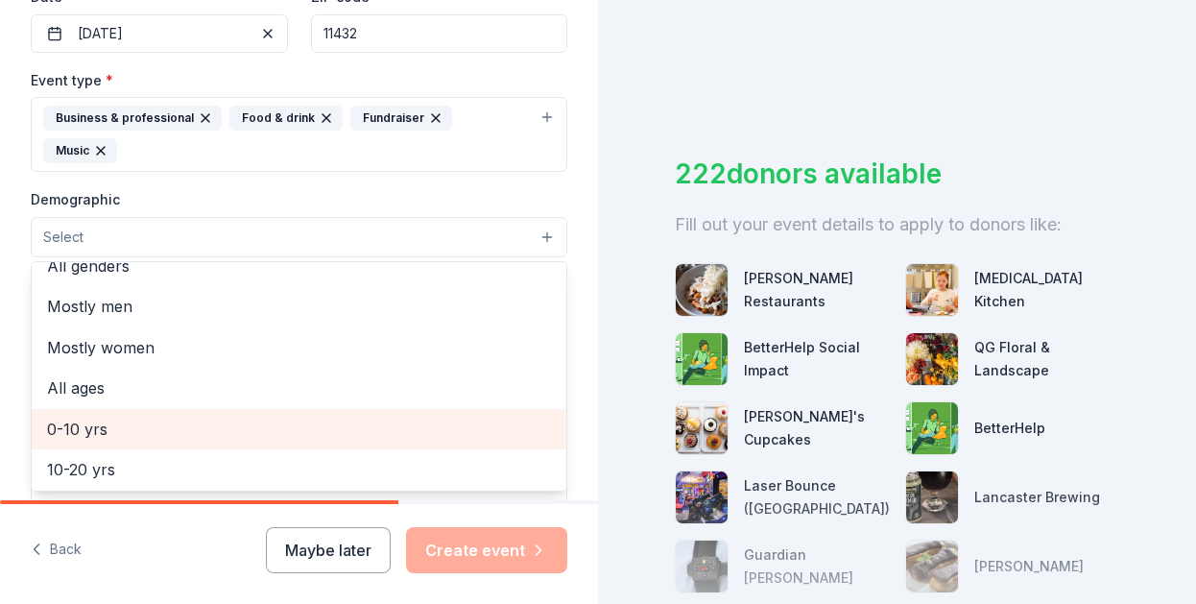
click at [93, 432] on span "0-10 yrs" at bounding box center [299, 429] width 504 height 25
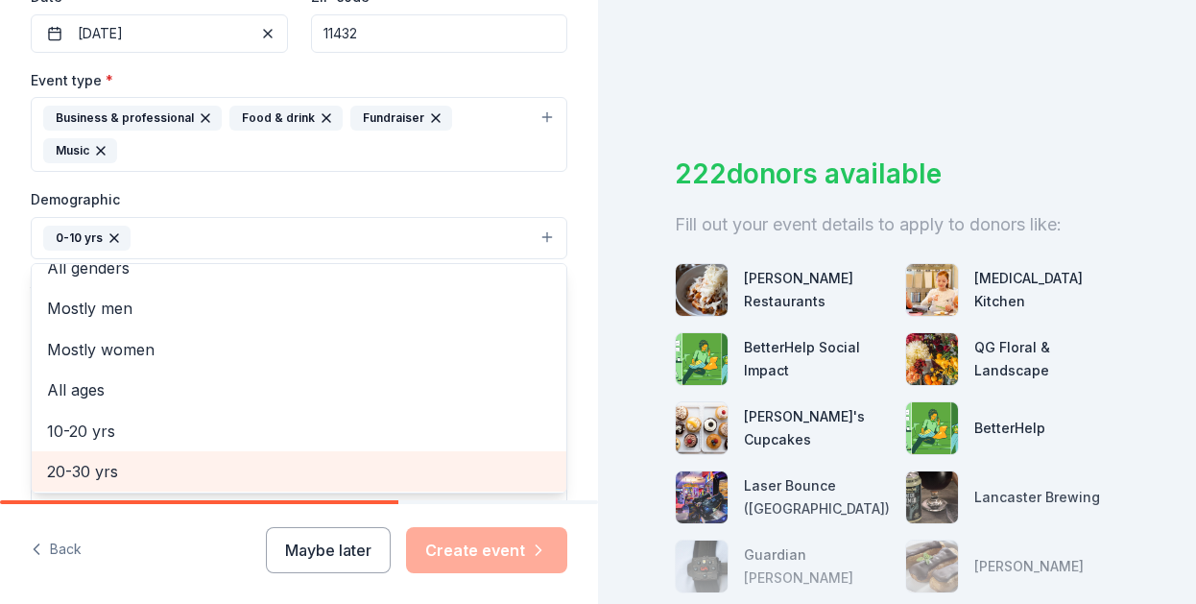
click at [69, 460] on span "20-30 yrs" at bounding box center [299, 471] width 504 height 25
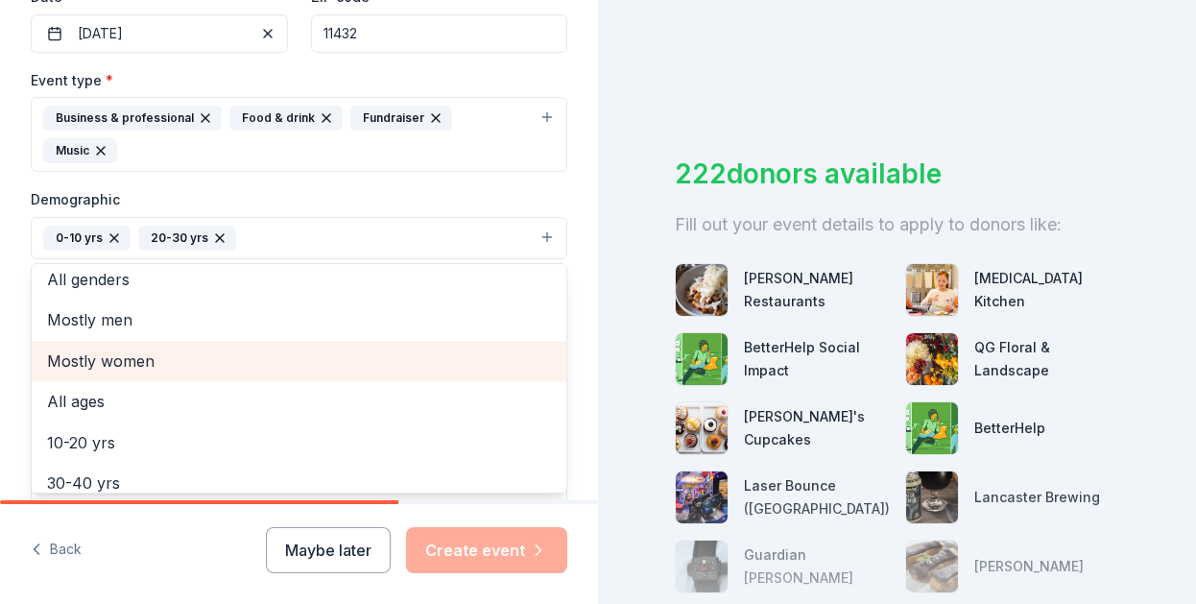
scroll to position [0, 0]
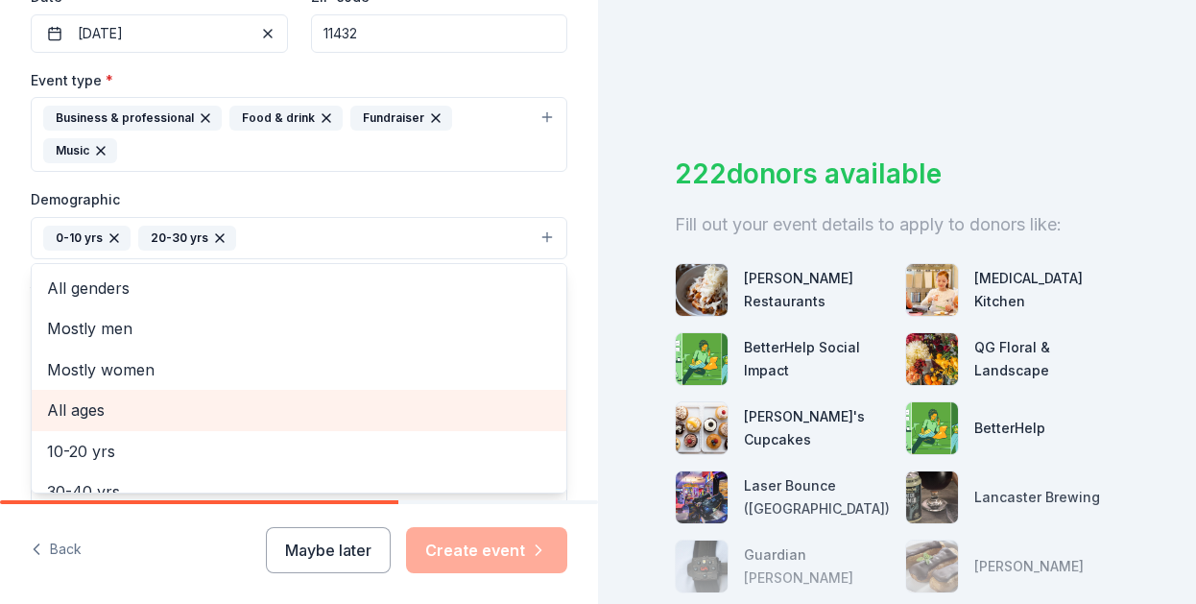
click at [125, 414] on span "All ages" at bounding box center [299, 409] width 504 height 25
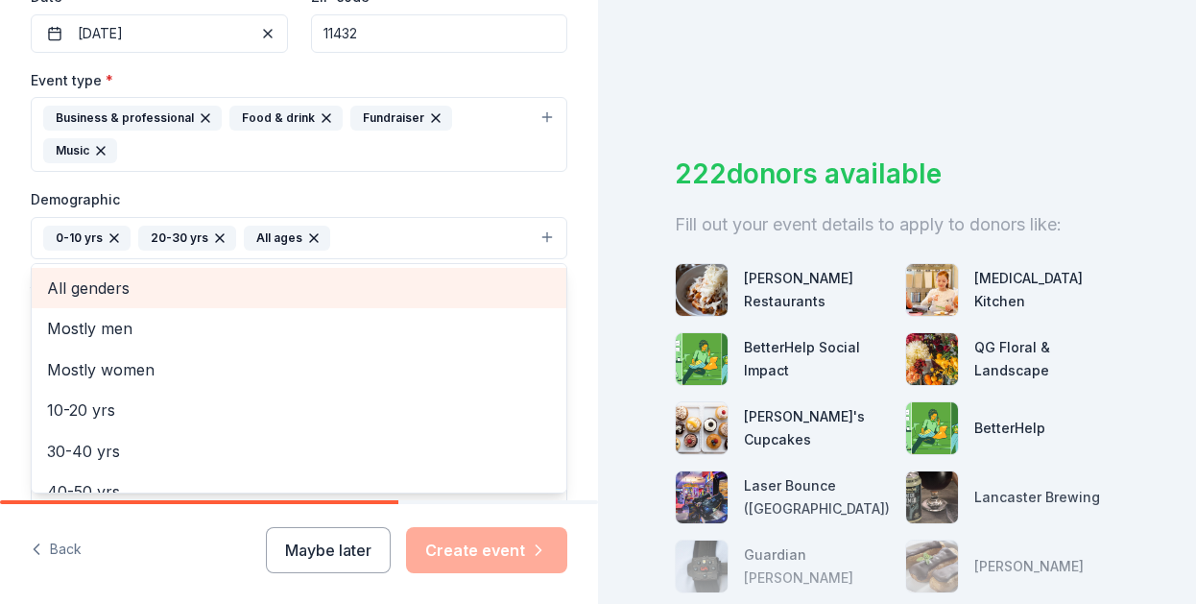
click at [73, 294] on span "All genders" at bounding box center [299, 288] width 504 height 25
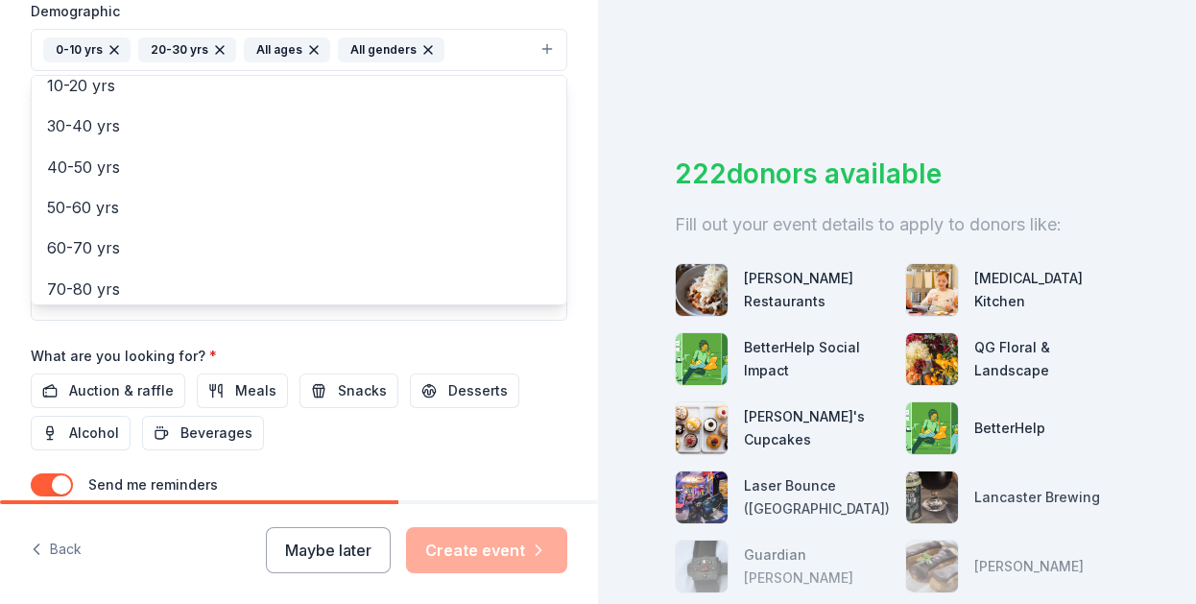
scroll to position [672, 0]
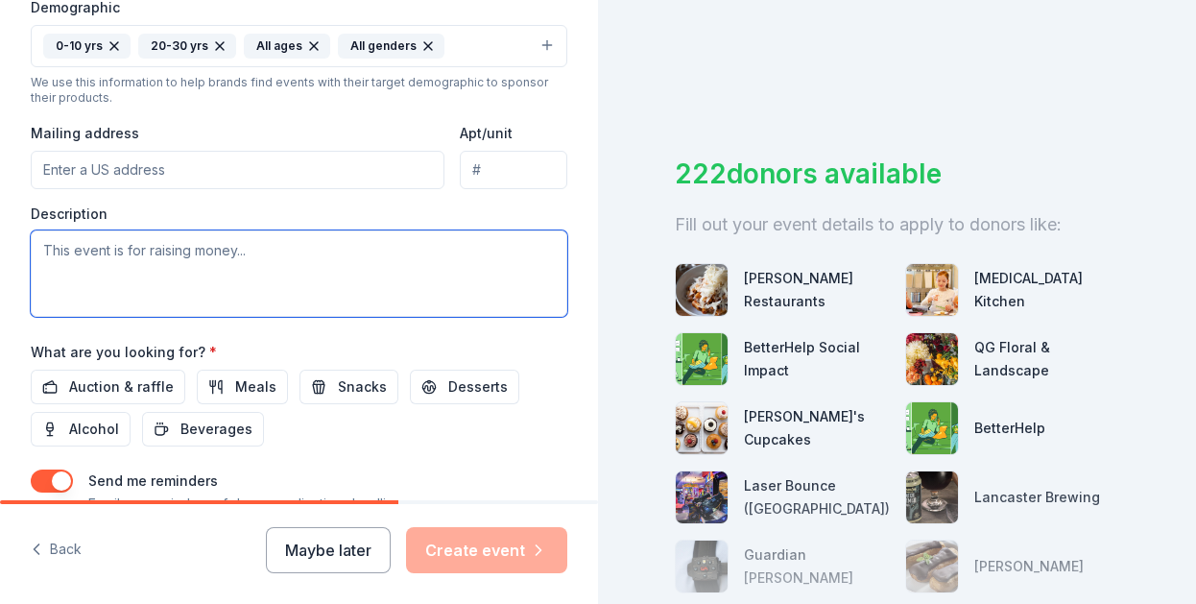
click at [98, 266] on textarea at bounding box center [299, 273] width 537 height 86
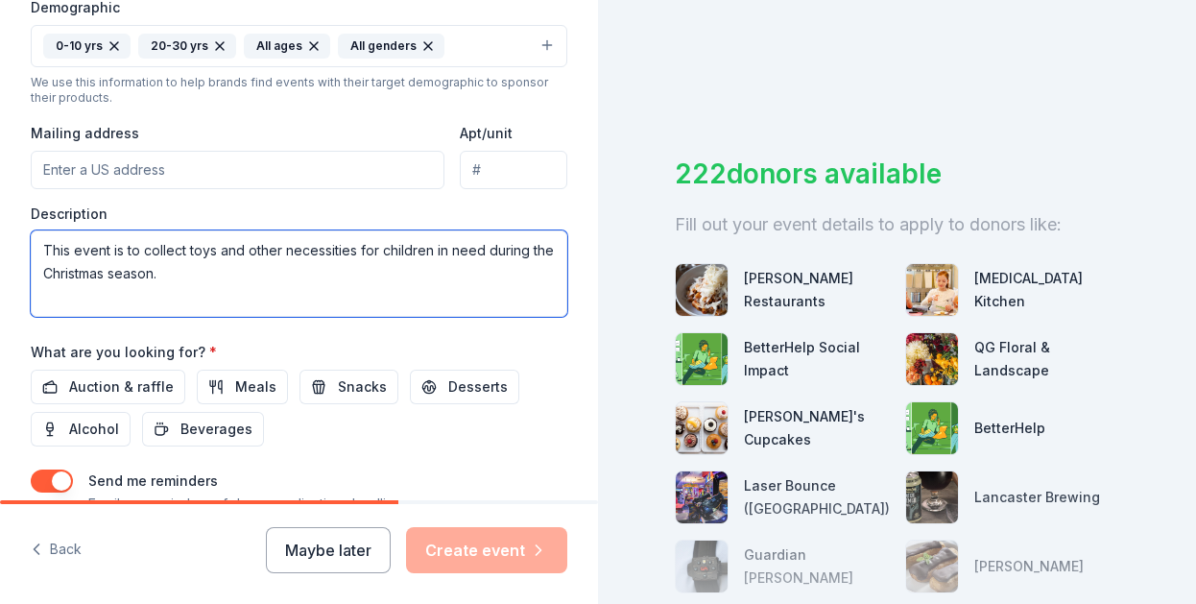
type textarea "This event is to collect toys and other necessities for children in need during…"
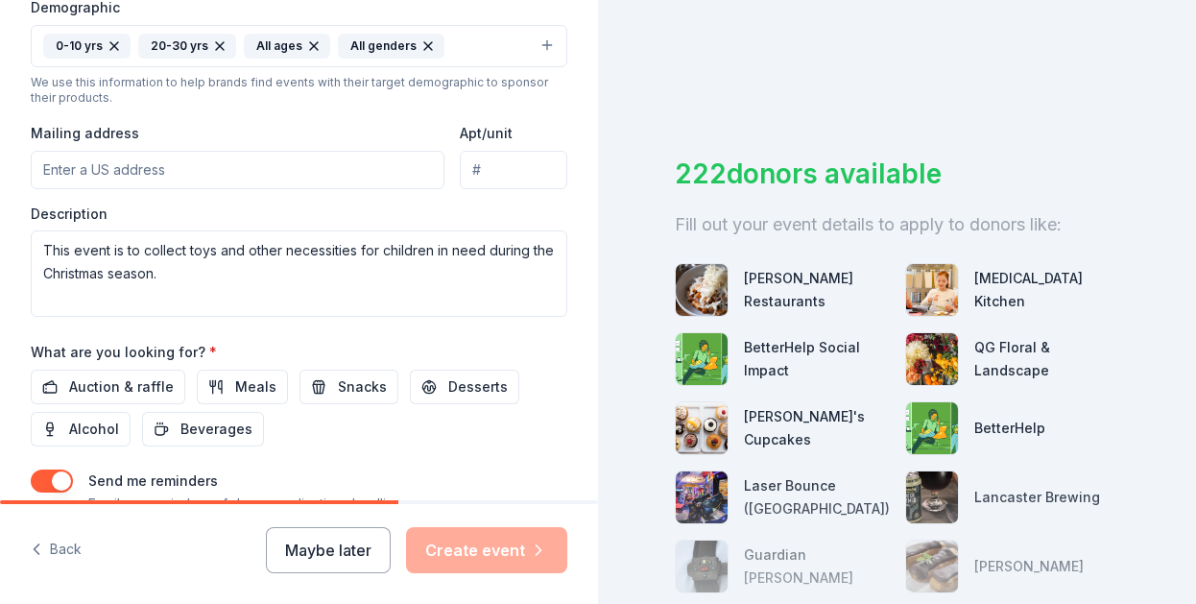
click at [110, 166] on input "Mailing address" at bounding box center [238, 170] width 414 height 38
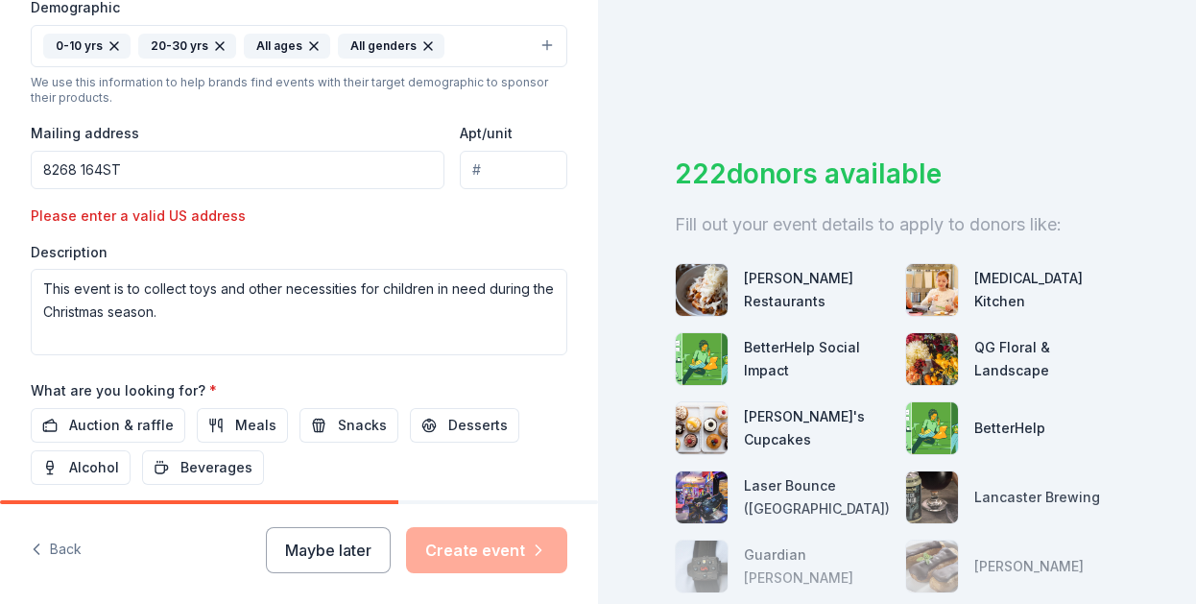
click at [172, 181] on input "8268 164ST" at bounding box center [238, 170] width 414 height 38
click at [228, 165] on input "8268 164ST Jamaica NY" at bounding box center [238, 170] width 414 height 38
type input "8268 164ST Jamaica NY 11432"
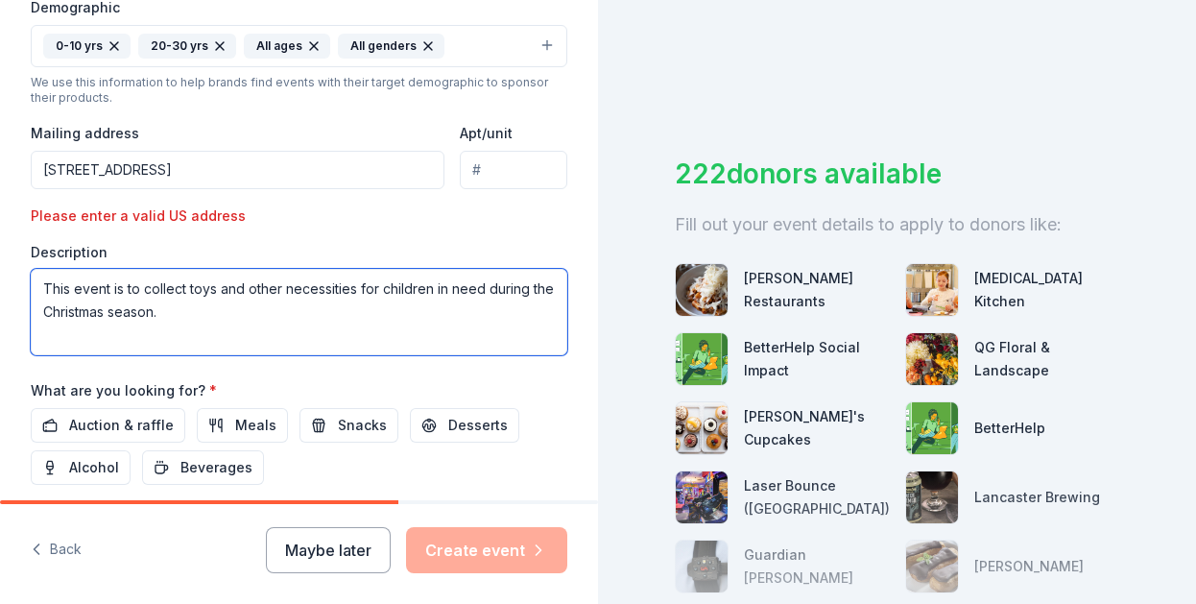
click at [225, 306] on textarea "This event is to collect toys and other necessities for children in need during…" at bounding box center [299, 312] width 537 height 86
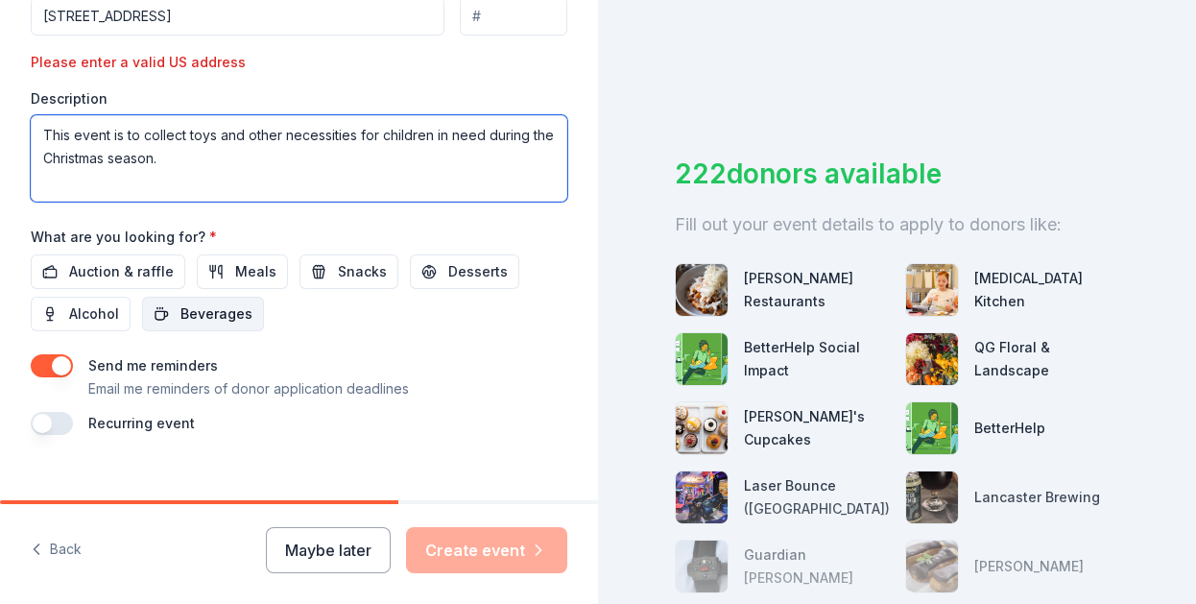
scroll to position [853, 0]
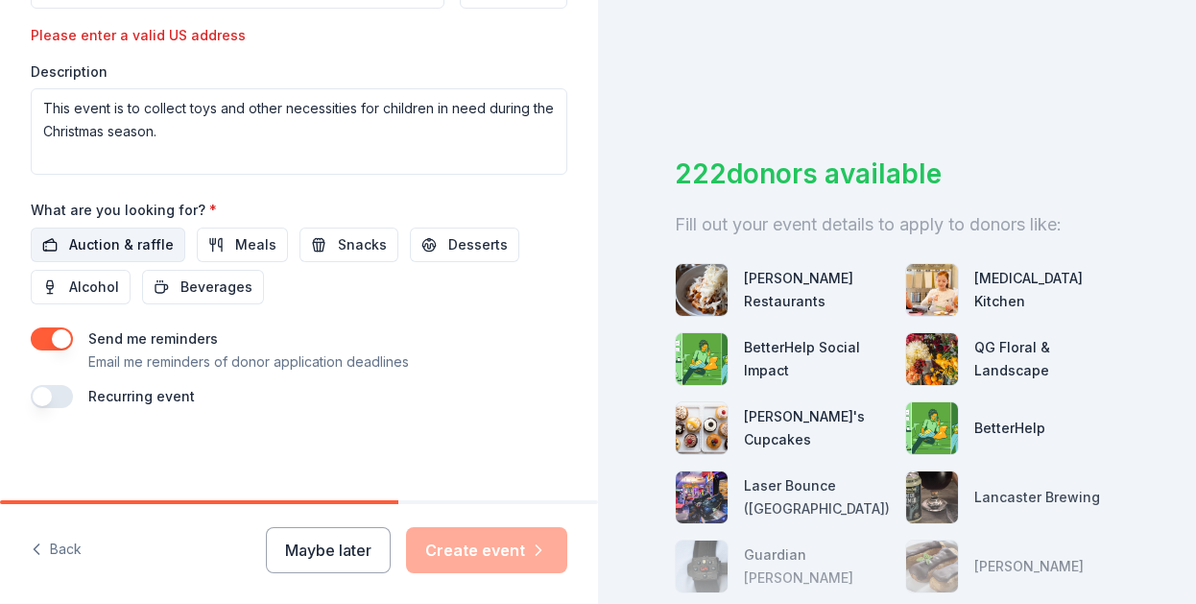
click at [117, 250] on span "Auction & raffle" at bounding box center [121, 244] width 105 height 23
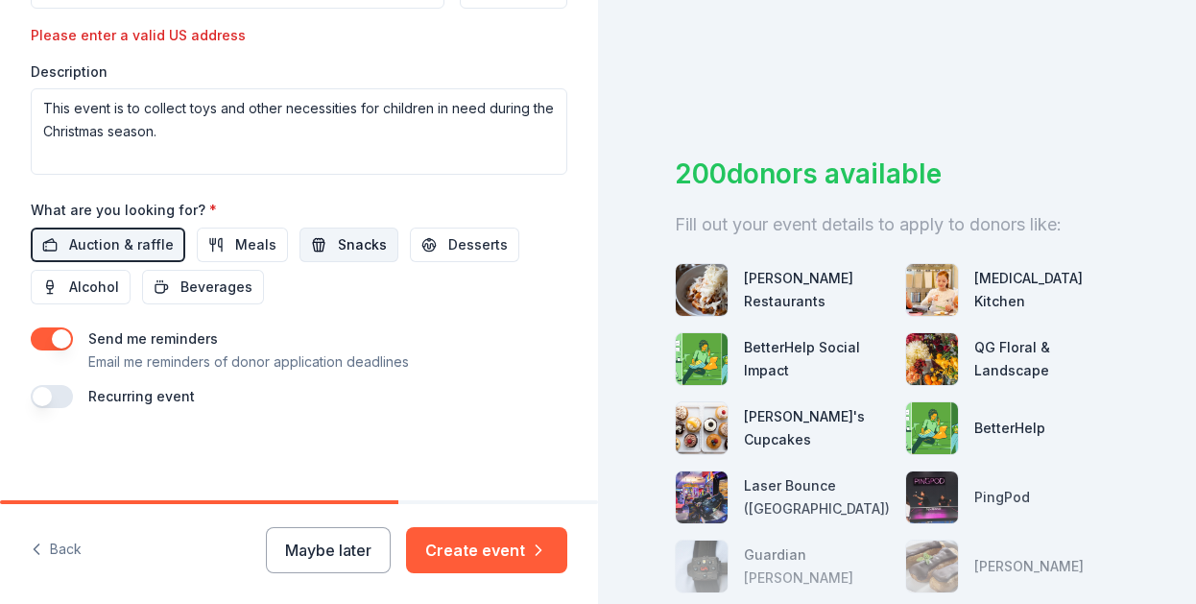
click at [340, 245] on span "Snacks" at bounding box center [362, 244] width 49 height 23
click at [64, 344] on button "button" at bounding box center [52, 338] width 42 height 23
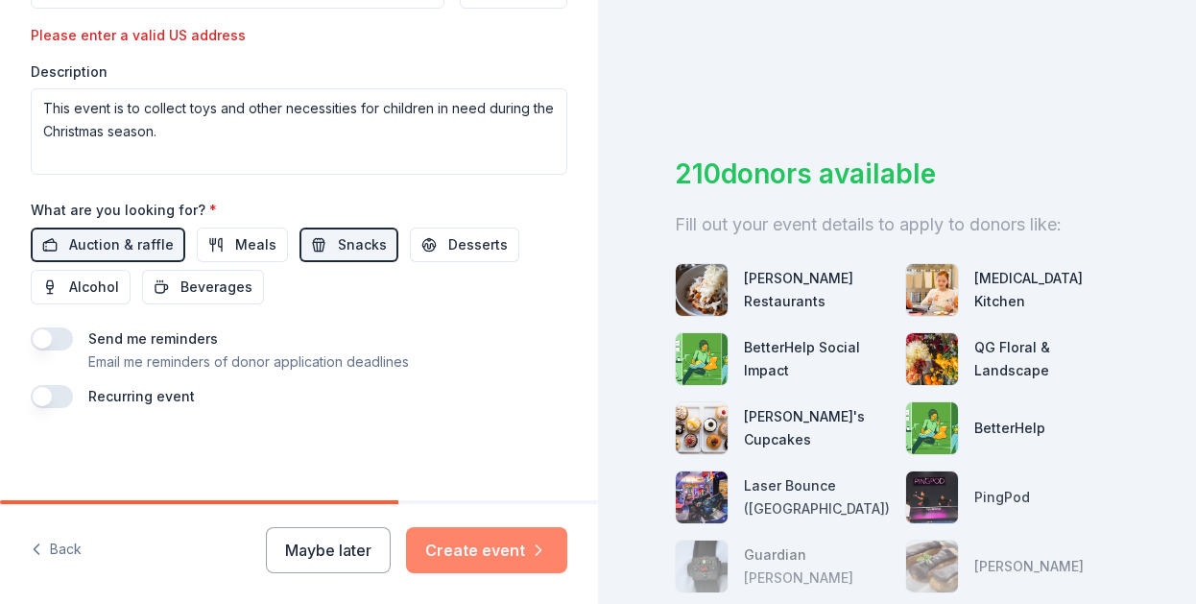
click at [529, 559] on icon "button" at bounding box center [538, 550] width 19 height 19
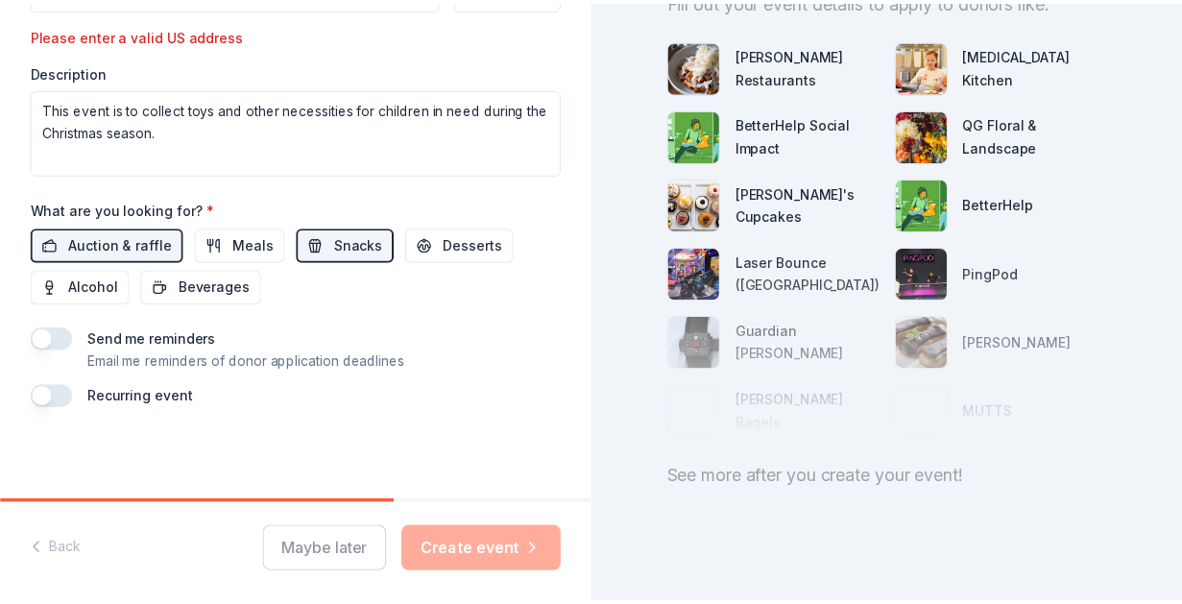
scroll to position [250, 0]
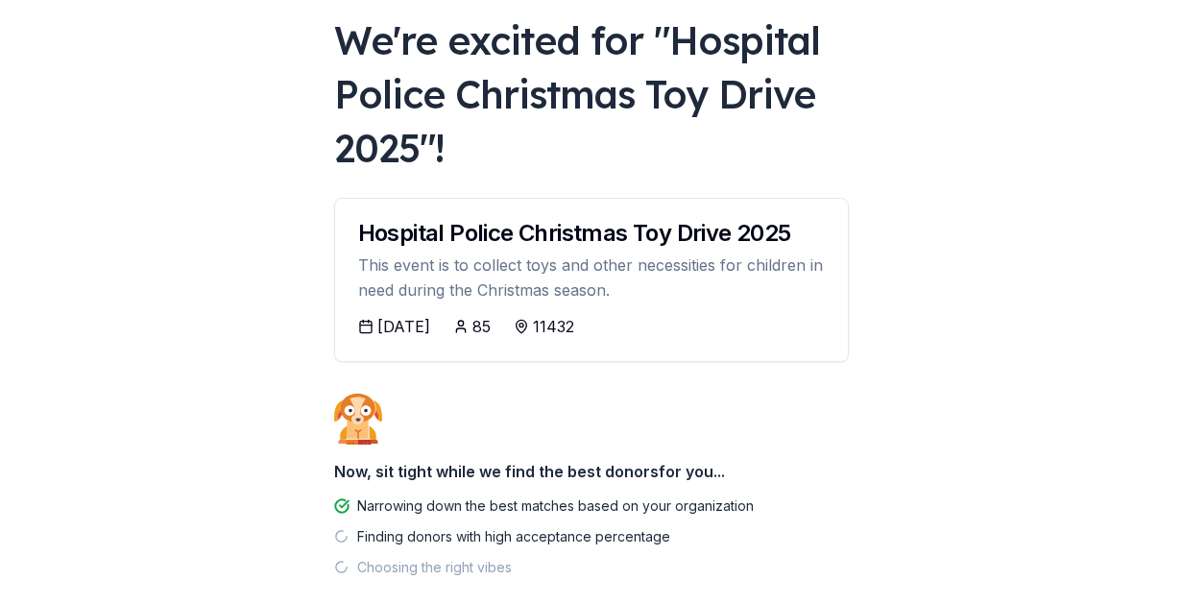
scroll to position [210, 0]
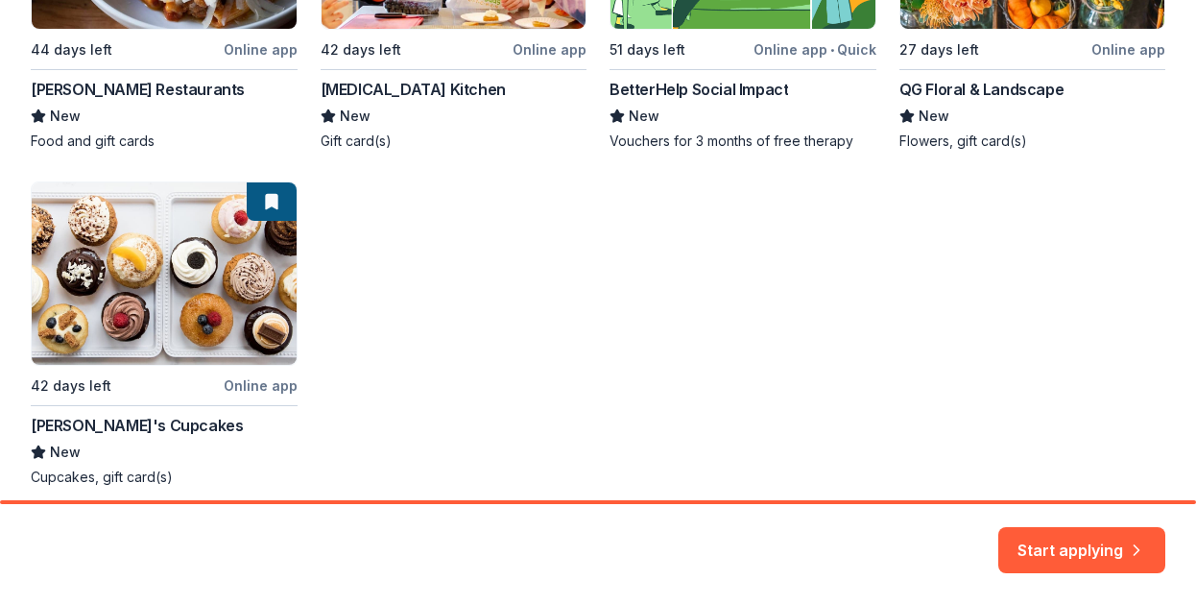
scroll to position [624, 0]
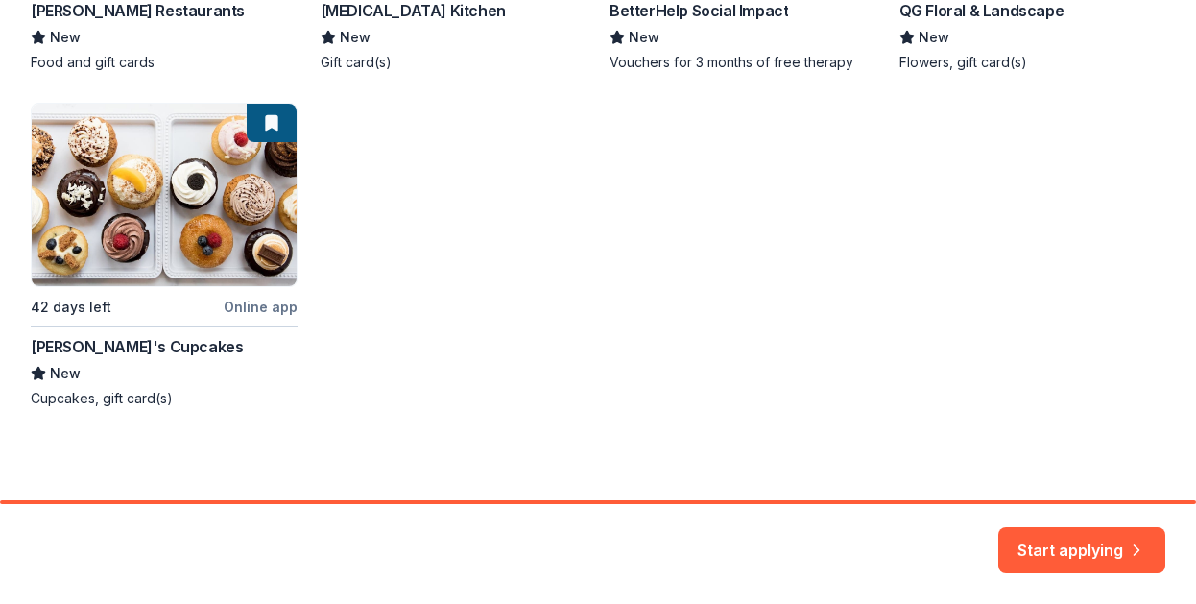
click at [153, 188] on div "Local 44 days left Online app Ethan Stowell Restaurants New Food and gift cards…" at bounding box center [598, 87] width 1135 height 641
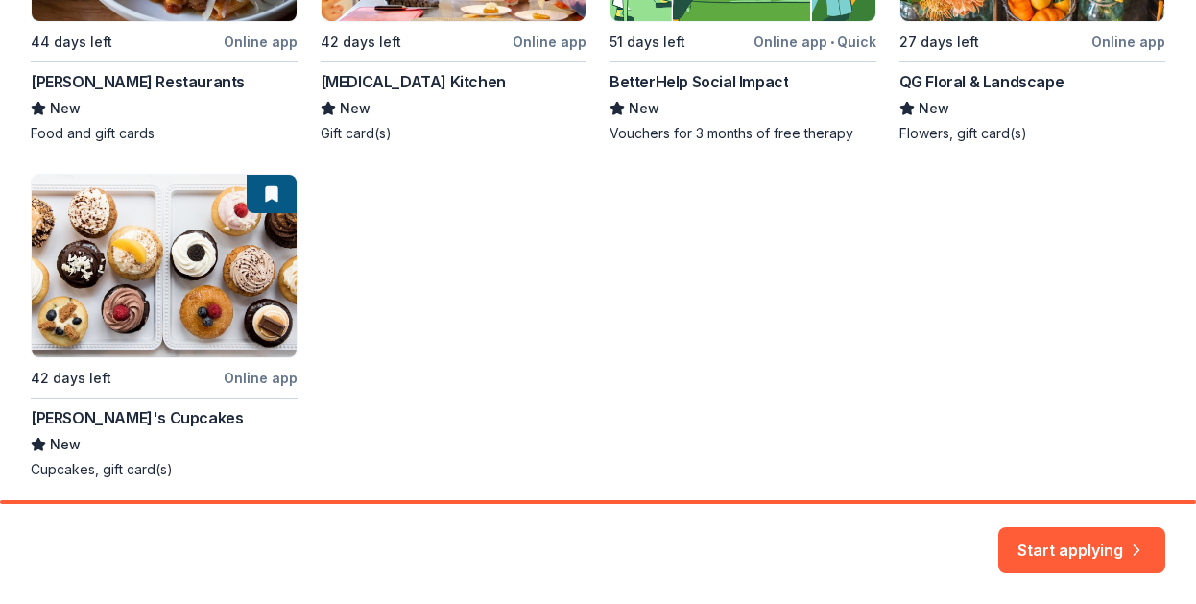
click at [260, 121] on div "Local 44 days left Online app Ethan Stowell Restaurants New Food and gift cards…" at bounding box center [598, 158] width 1135 height 641
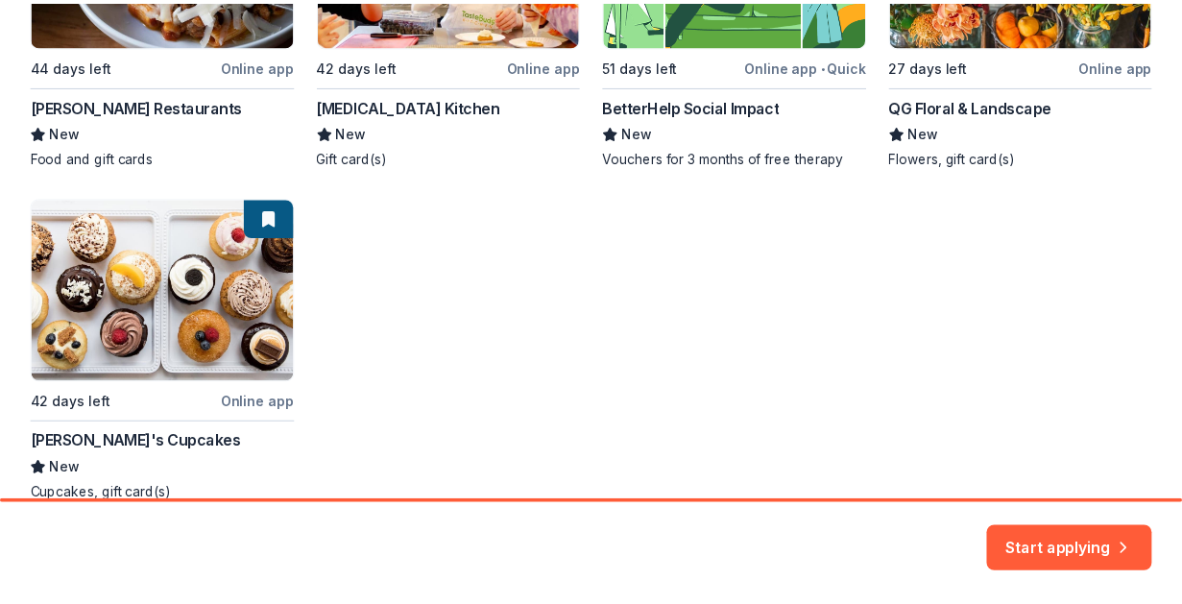
scroll to position [528, 0]
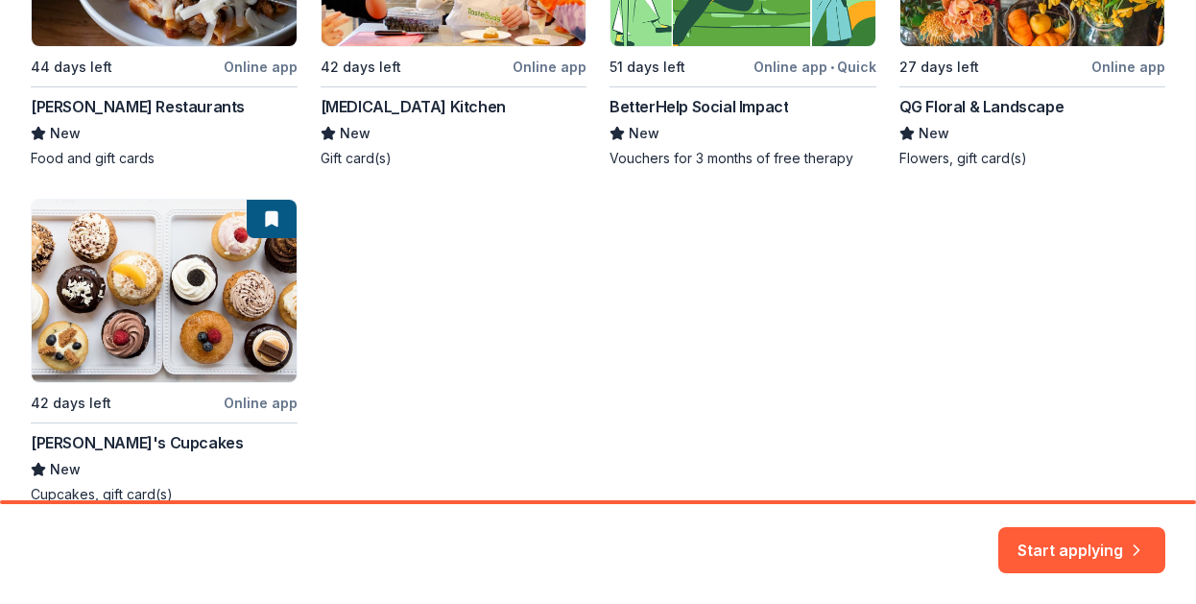
click at [263, 226] on div "Local 44 days left Online app Ethan Stowell Restaurants New Food and gift cards…" at bounding box center [598, 183] width 1135 height 641
click at [1048, 538] on button "Start applying" at bounding box center [1082, 542] width 167 height 46
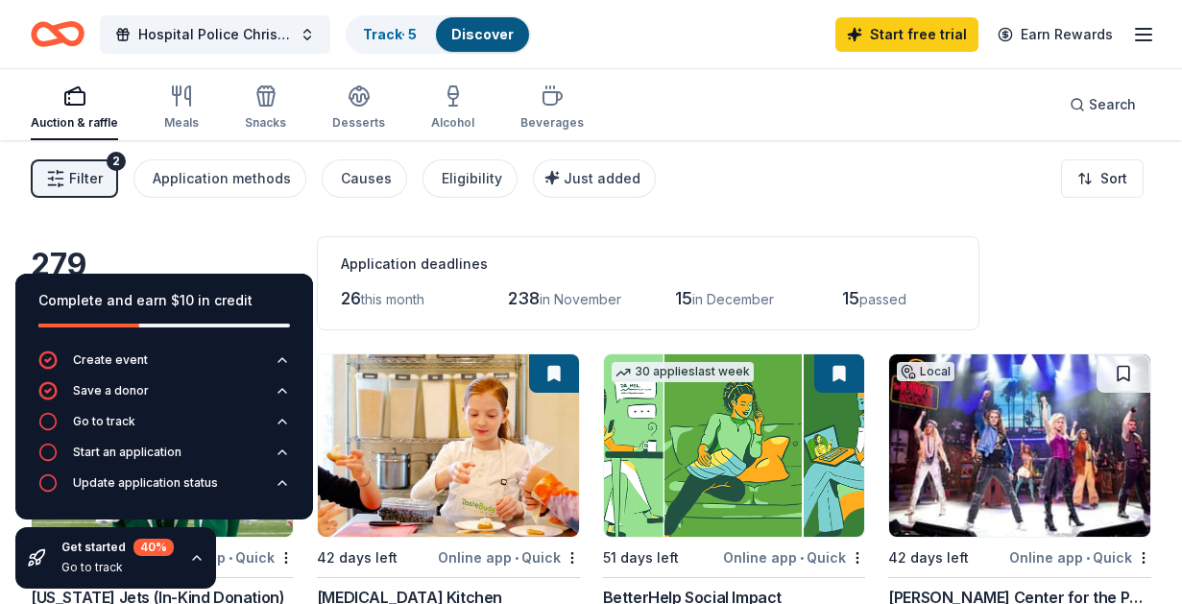
click at [829, 199] on div "Filter 2 Application methods Causes Eligibility Just added Sort" at bounding box center [591, 178] width 1182 height 77
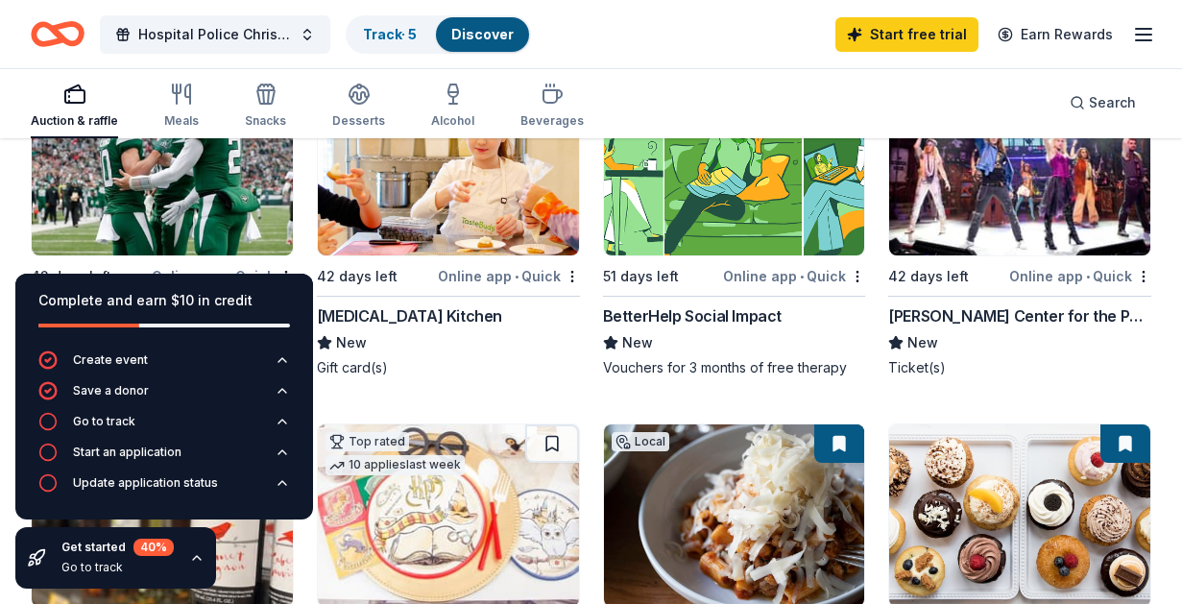
scroll to position [288, 0]
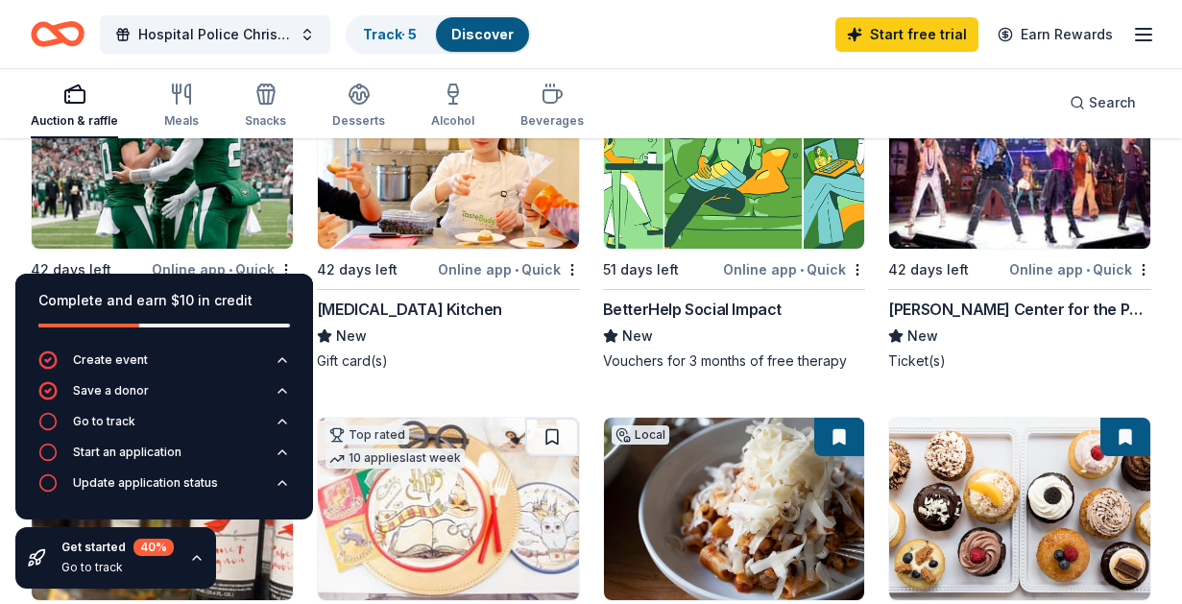
click at [195, 561] on icon "button" at bounding box center [196, 557] width 15 height 15
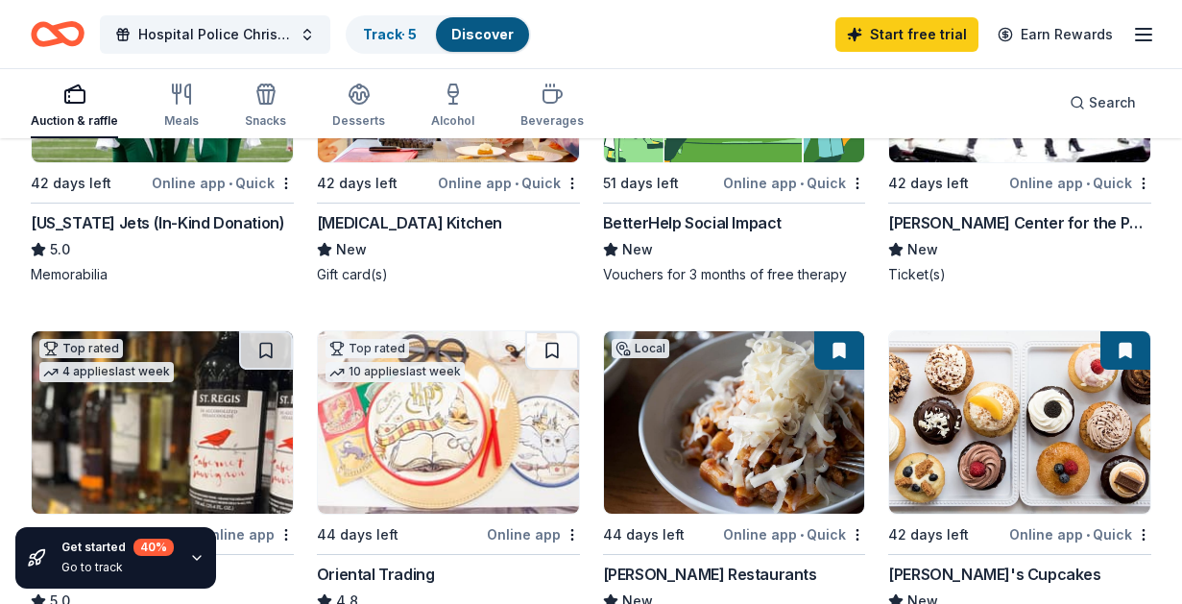
scroll to position [480, 0]
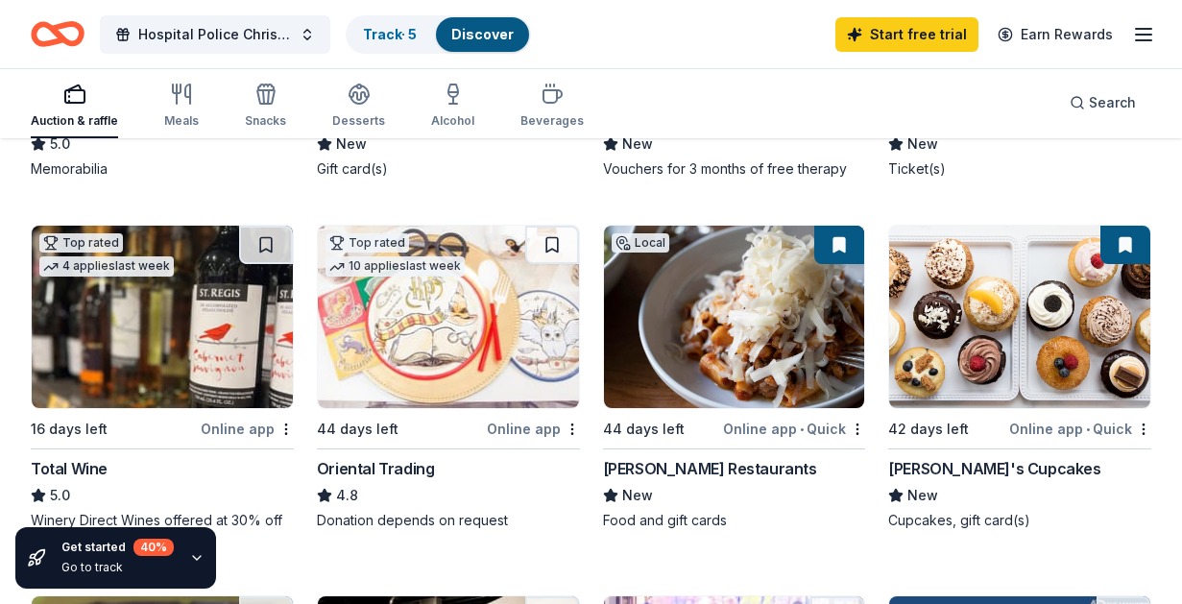
click at [1076, 336] on img at bounding box center [1019, 317] width 261 height 182
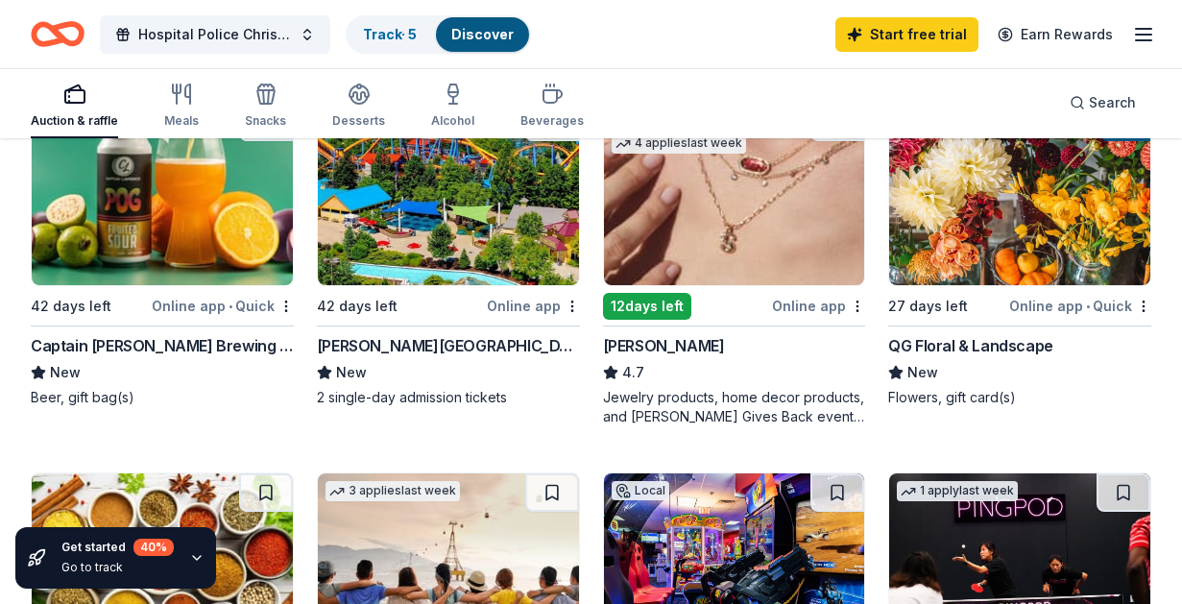
scroll to position [1248, 0]
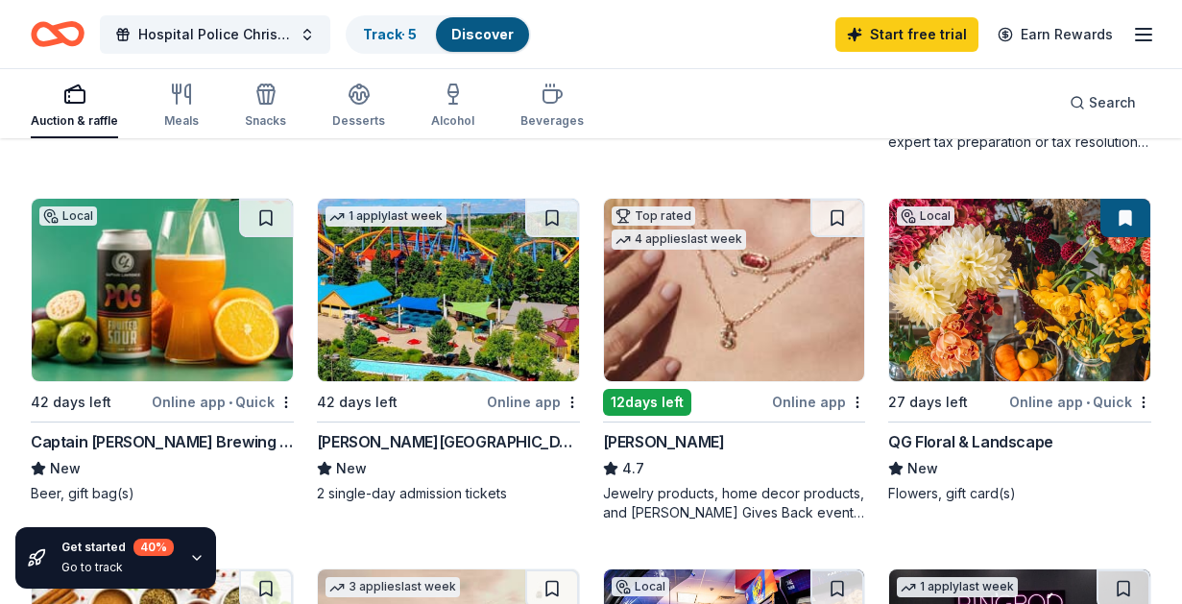
click at [448, 322] on img at bounding box center [448, 290] width 261 height 182
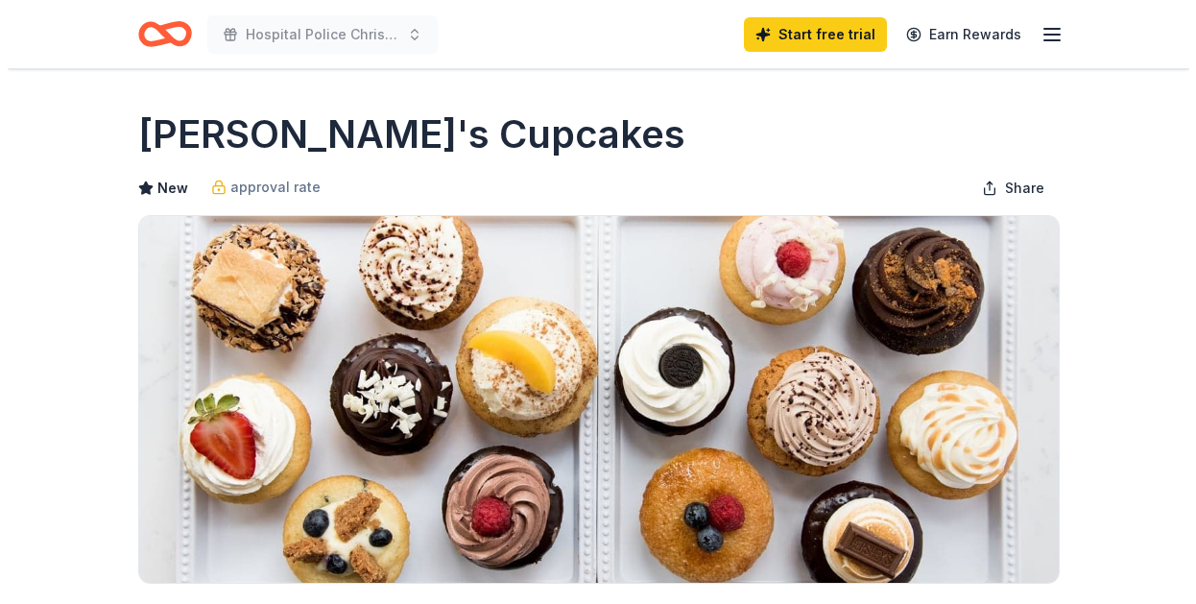
scroll to position [480, 0]
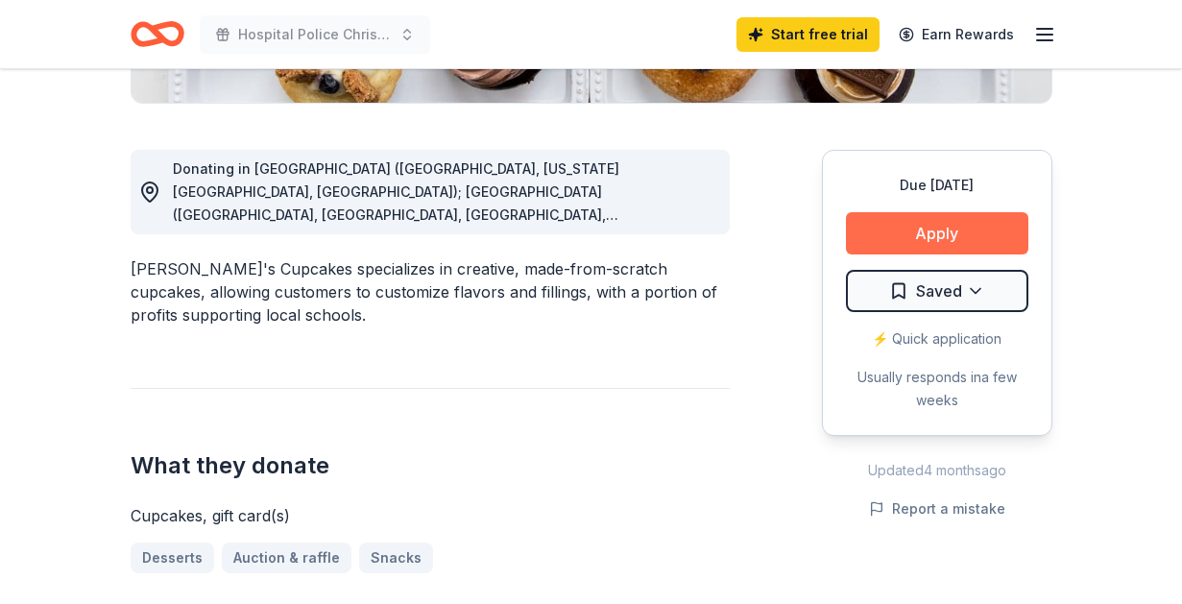
click at [919, 233] on button "Apply" at bounding box center [937, 233] width 182 height 42
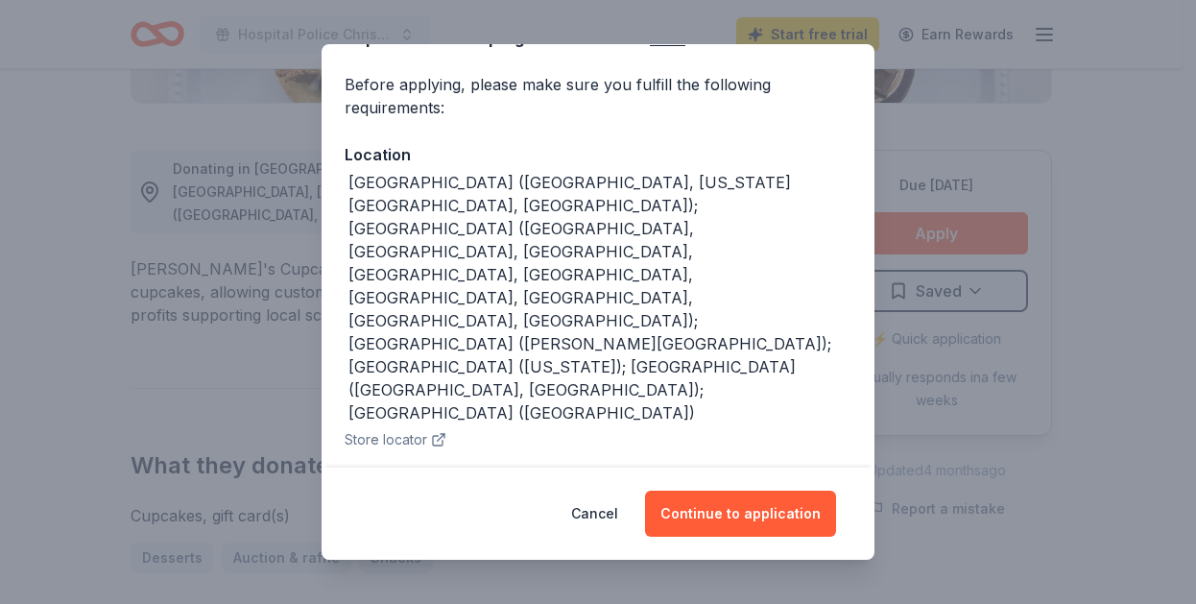
scroll to position [0, 0]
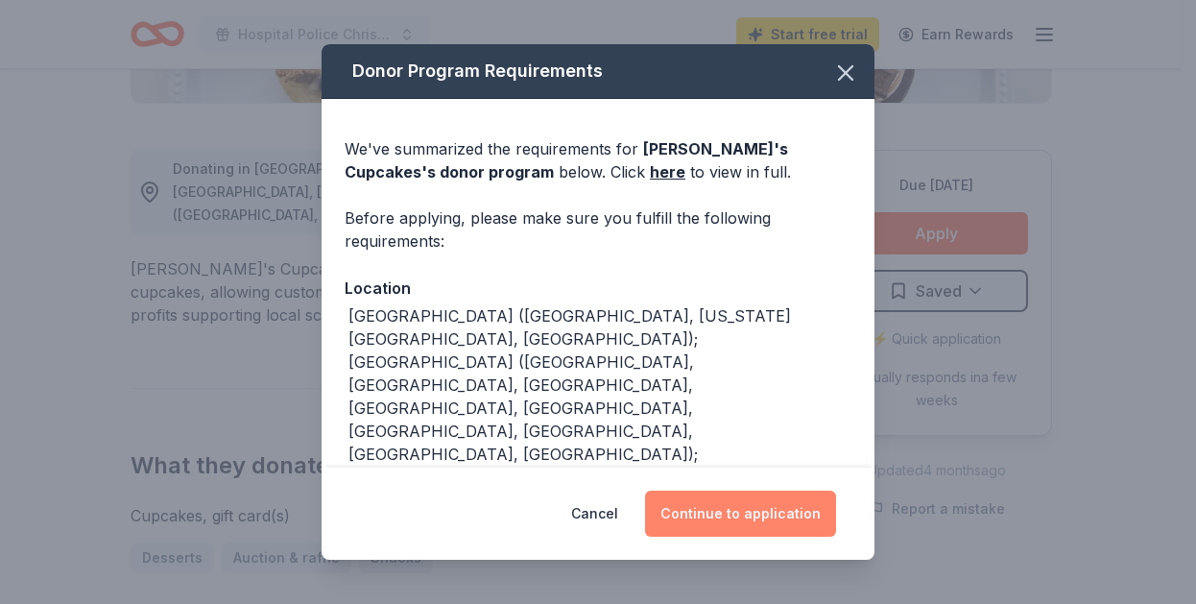
click at [719, 527] on button "Continue to application" at bounding box center [740, 514] width 191 height 46
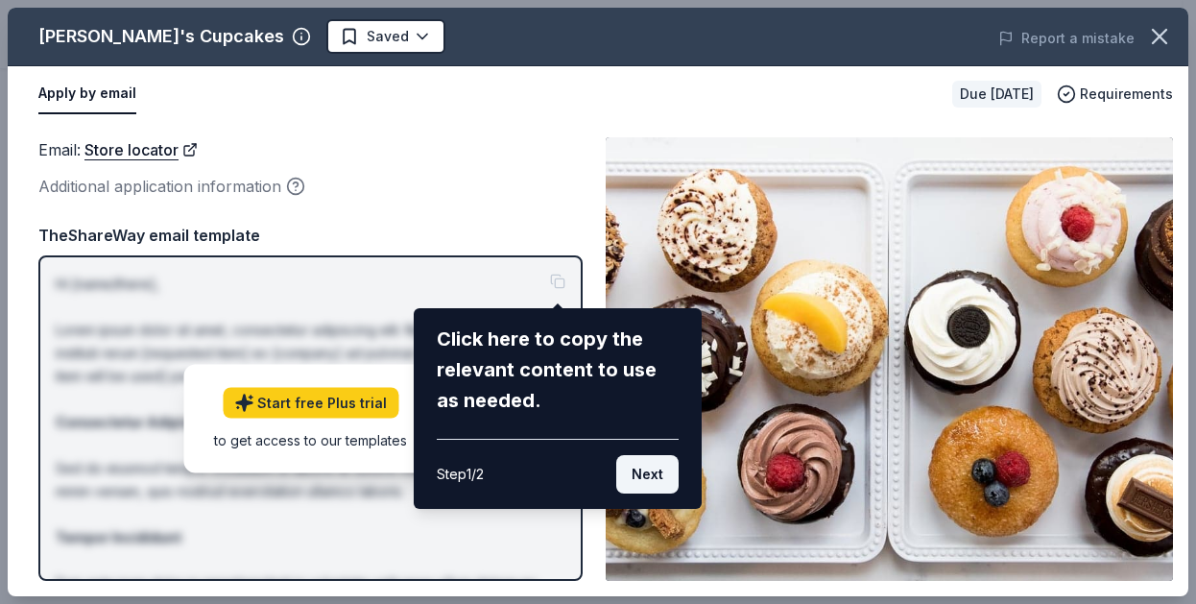
click at [652, 481] on button "Next" at bounding box center [647, 474] width 62 height 38
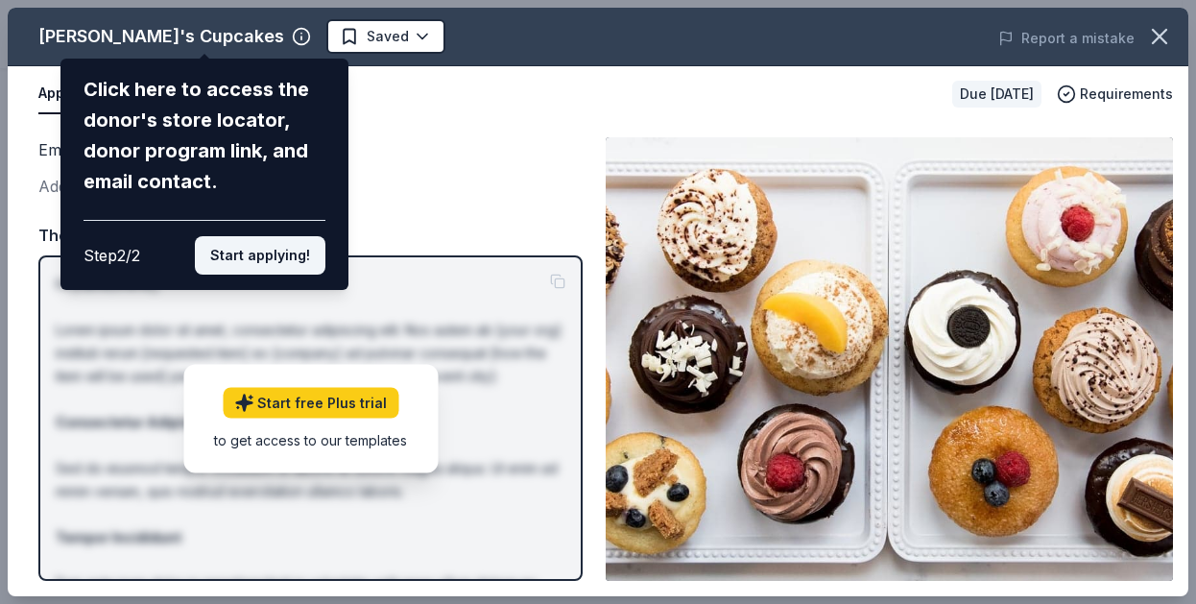
click at [257, 256] on button "Start applying!" at bounding box center [260, 255] width 131 height 38
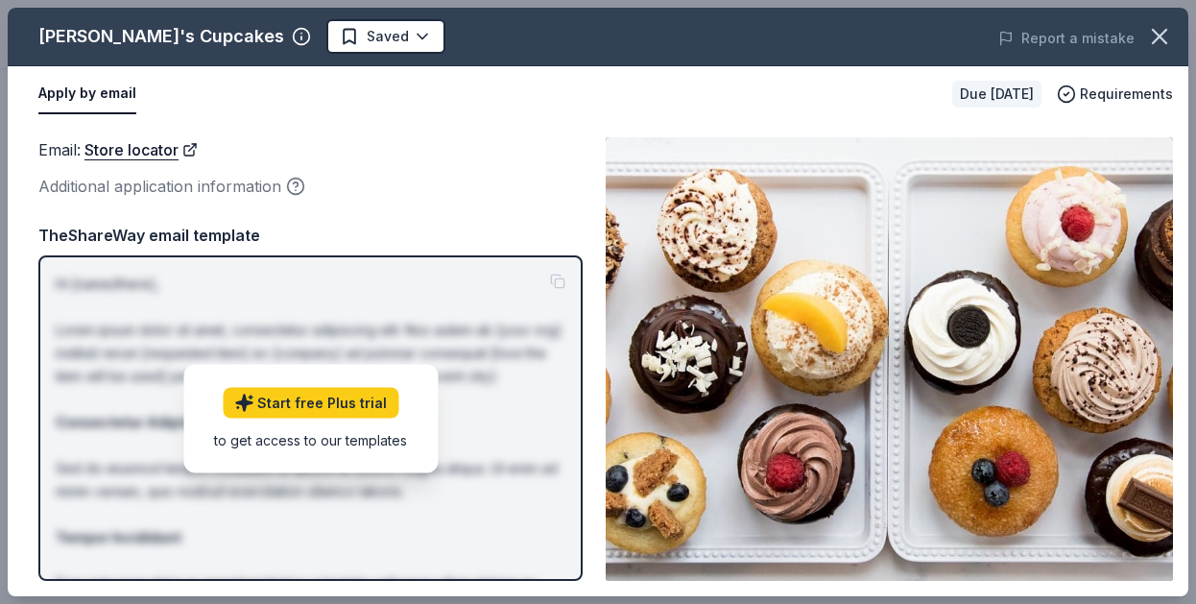
click at [482, 156] on div "Email : Store locator" at bounding box center [310, 149] width 544 height 25
click at [81, 97] on button "Apply by email" at bounding box center [87, 94] width 98 height 40
click at [559, 280] on p "Hi [name/there], Lorem ipsum dolor sit amet, consectetur adipiscing elit. Nos a…" at bounding box center [311, 561] width 510 height 576
click at [374, 181] on div "Additional application information" at bounding box center [310, 186] width 544 height 25
click at [127, 159] on link "Store locator" at bounding box center [140, 149] width 113 height 25
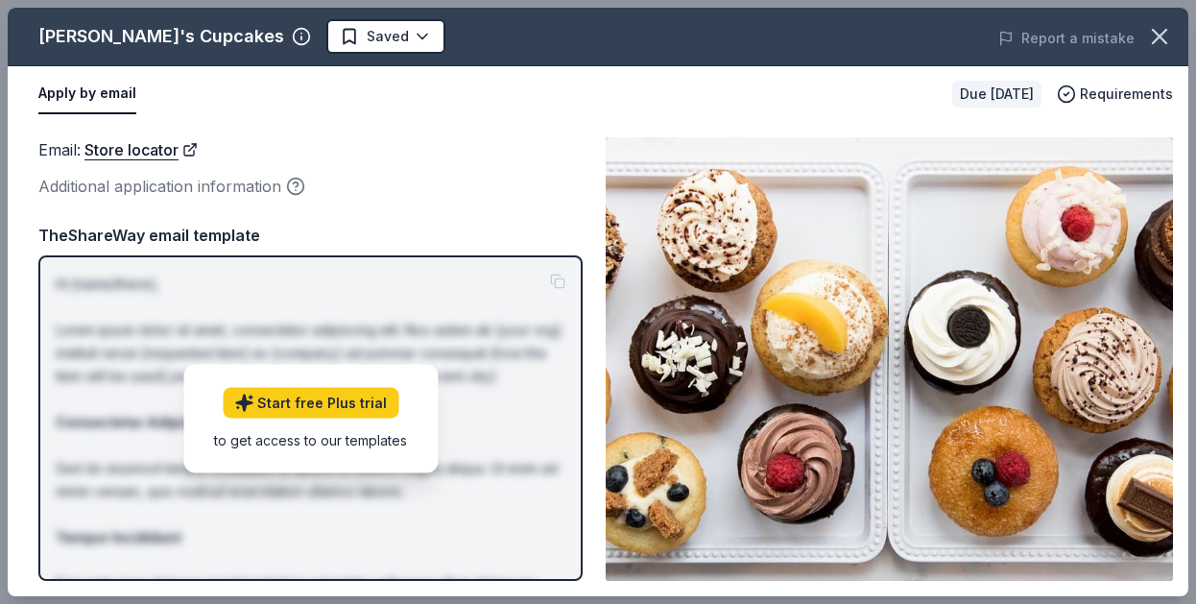
click at [69, 96] on button "Apply by email" at bounding box center [87, 94] width 98 height 40
click at [211, 108] on div "Apply by email" at bounding box center [487, 94] width 899 height 40
click at [103, 105] on button "Apply by email" at bounding box center [87, 94] width 98 height 40
click at [98, 96] on button "Apply by email" at bounding box center [87, 94] width 98 height 40
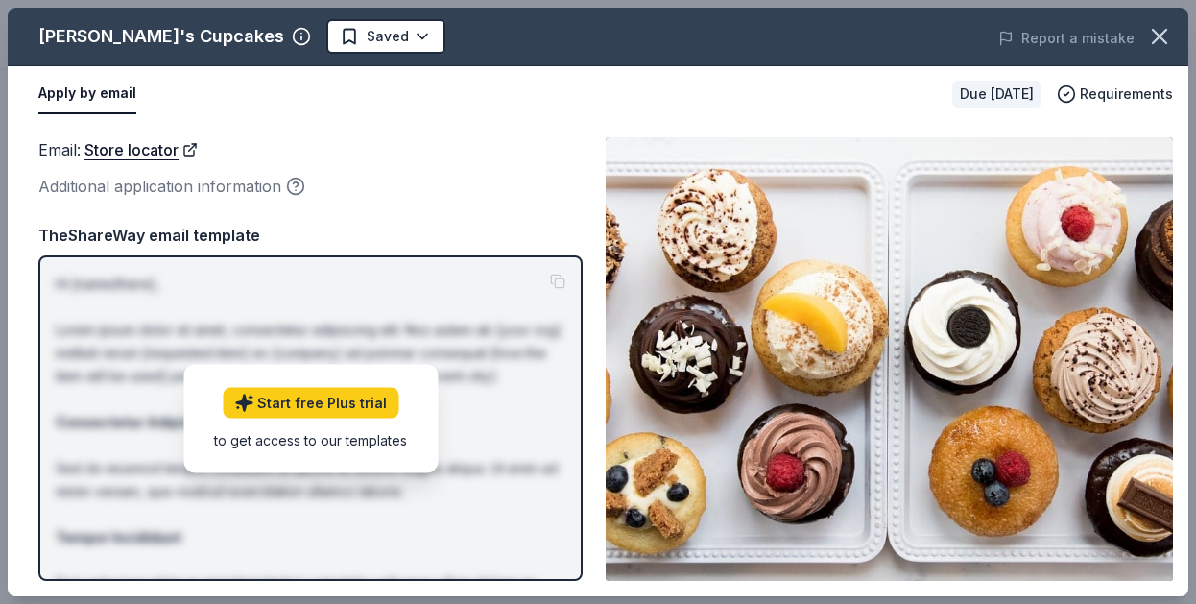
click at [98, 96] on button "Apply by email" at bounding box center [87, 94] width 98 height 40
click at [558, 284] on p "Hi [name/there], Lorem ipsum dolor sit amet, consectetur adipiscing elit. Nos a…" at bounding box center [311, 561] width 510 height 576
click at [340, 402] on link "Start free Plus trial" at bounding box center [311, 402] width 176 height 31
click at [79, 97] on button "Apply by email" at bounding box center [87, 94] width 98 height 40
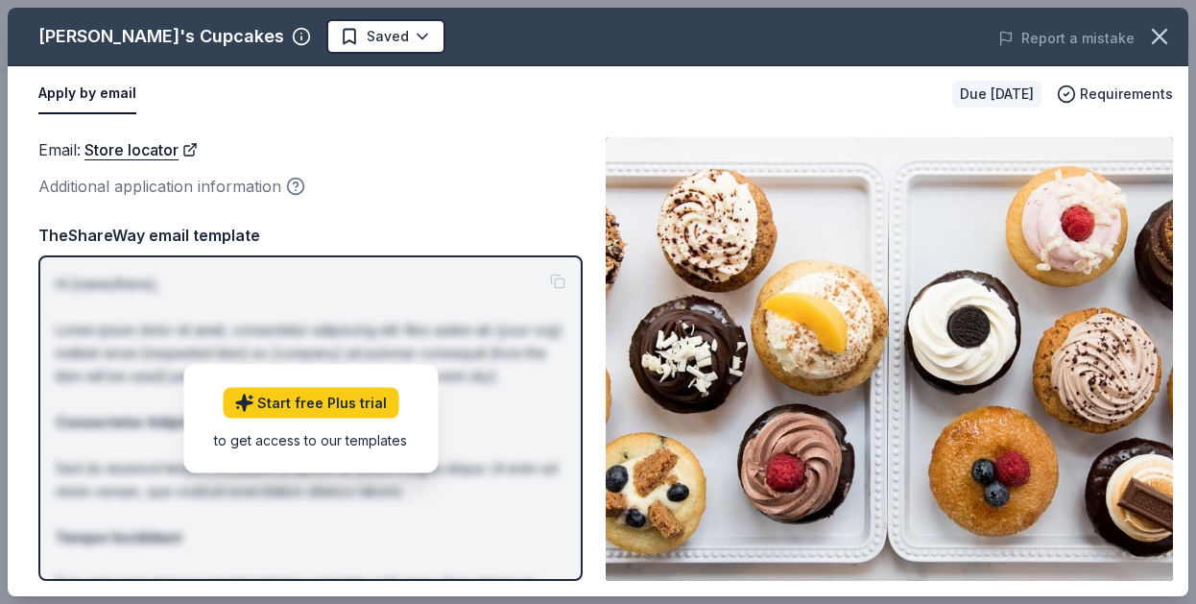
click at [298, 181] on icon "button" at bounding box center [295, 186] width 19 height 19
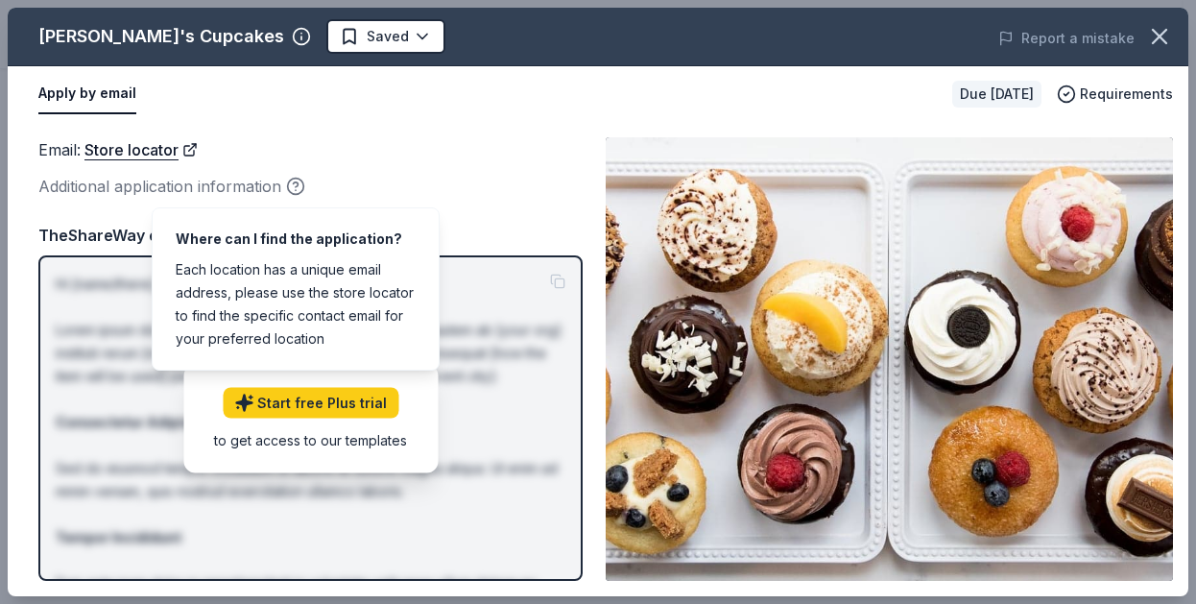
click at [423, 177] on div "Additional application information" at bounding box center [310, 186] width 544 height 25
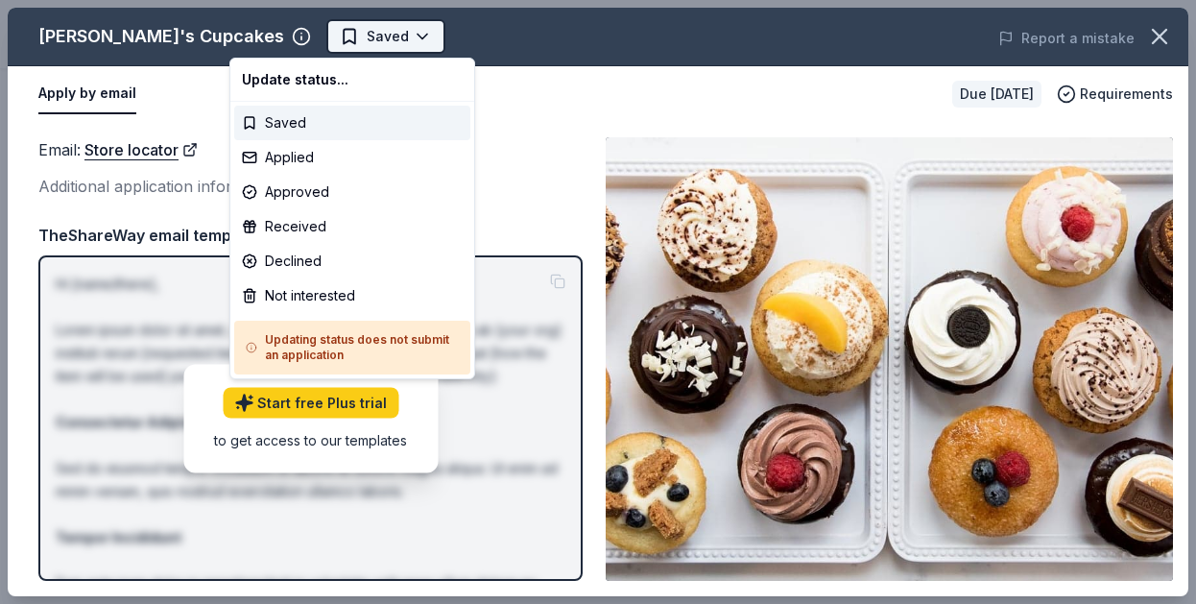
click at [296, 41] on body "Hospital Police Christmas Toy Drive 2025 Saved Apply Due in 42 days Share Molly…" at bounding box center [591, 302] width 1182 height 604
click at [530, 128] on html "Hospital Police Christmas Toy Drive 2025 Saved Apply Due in 42 days Share Molly…" at bounding box center [598, 302] width 1196 height 604
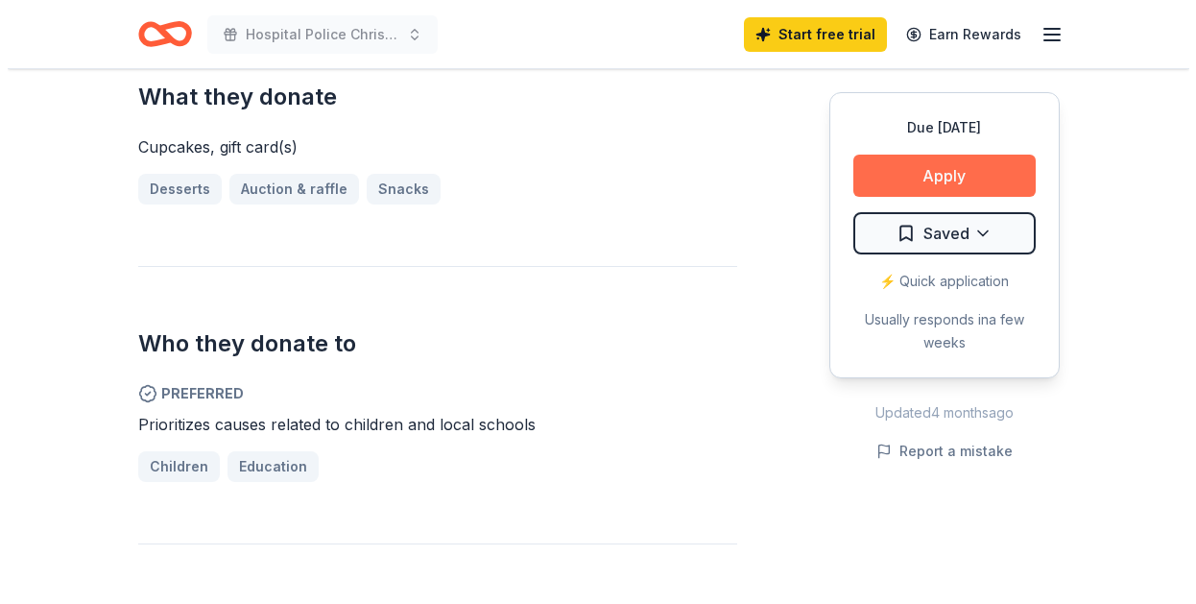
scroll to position [864, 0]
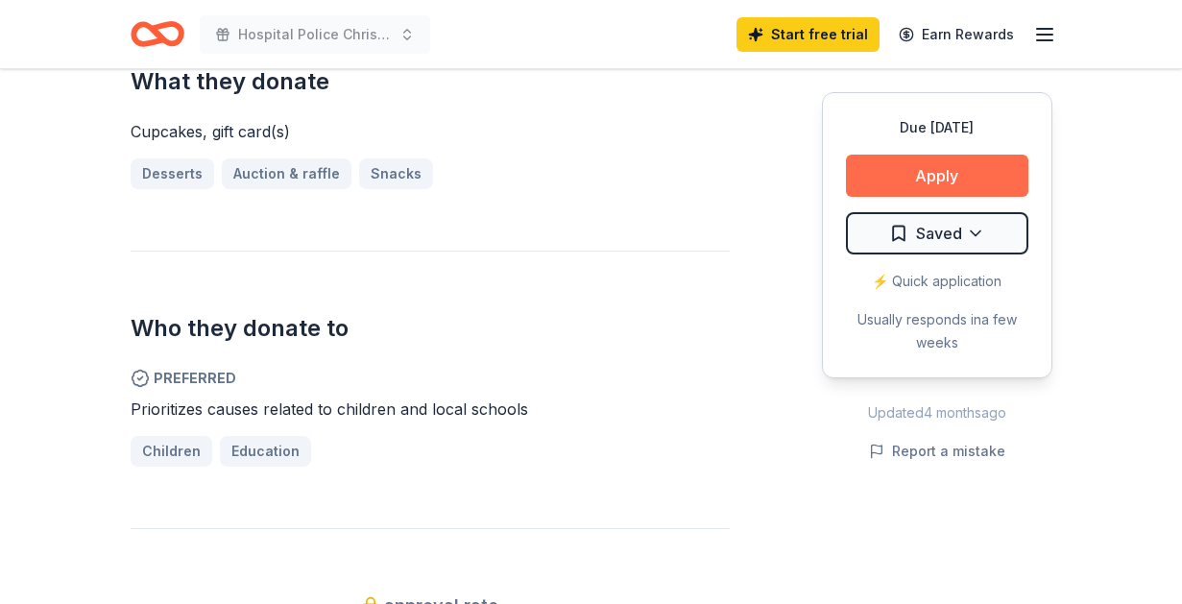
click at [928, 180] on button "Apply" at bounding box center [937, 176] width 182 height 42
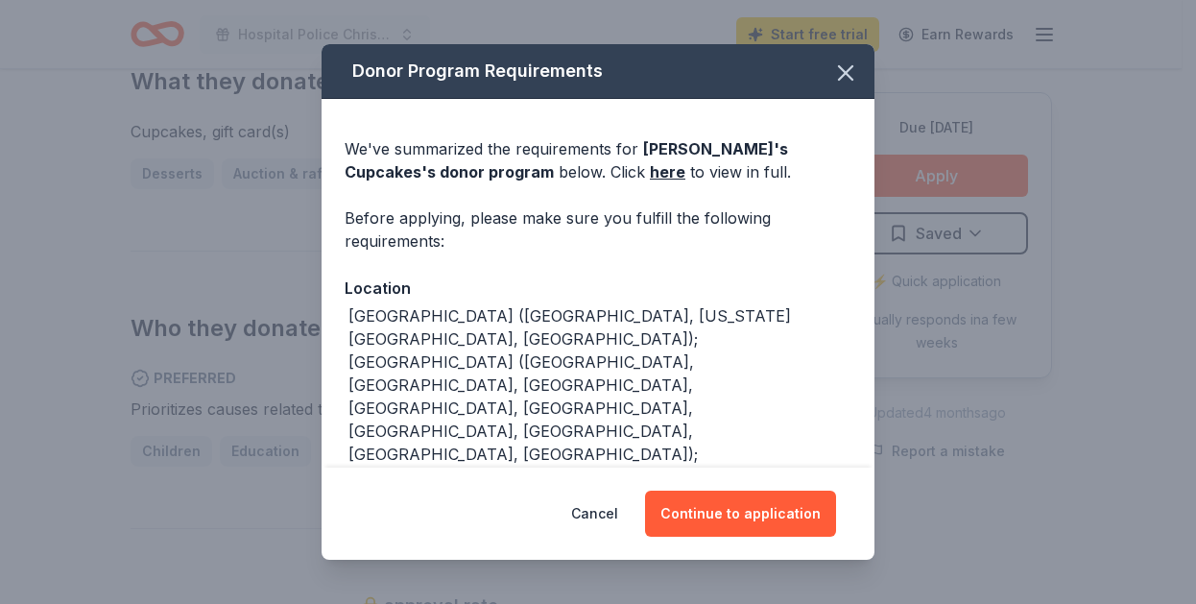
scroll to position [133, 0]
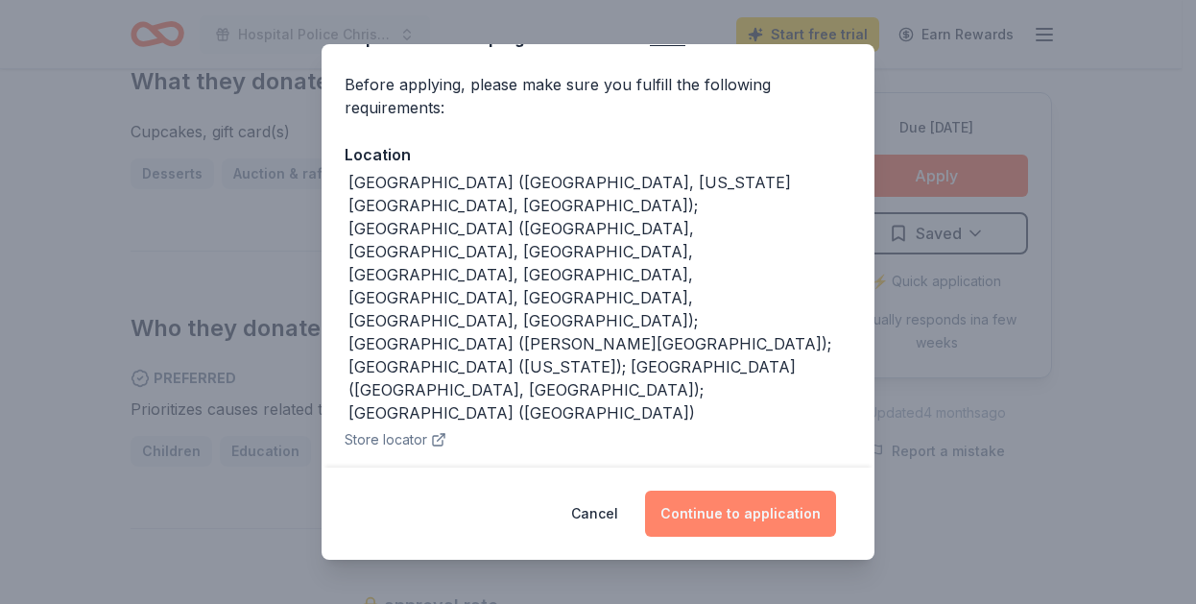
click at [722, 521] on button "Continue to application" at bounding box center [740, 514] width 191 height 46
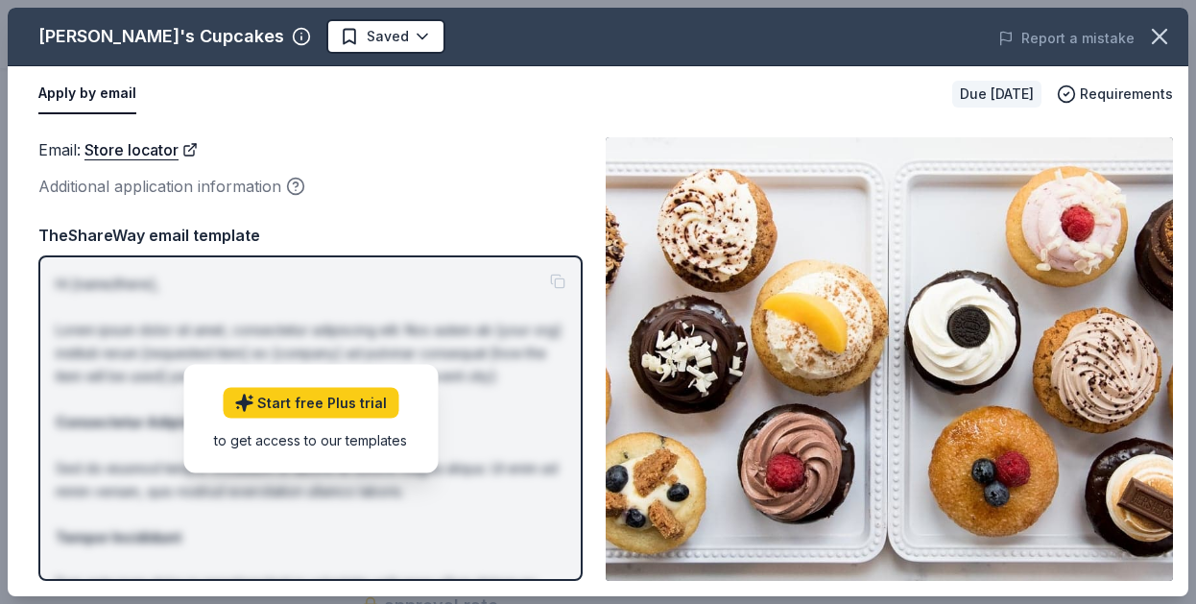
click at [102, 102] on button "Apply by email" at bounding box center [87, 94] width 98 height 40
click at [77, 89] on button "Apply by email" at bounding box center [87, 94] width 98 height 40
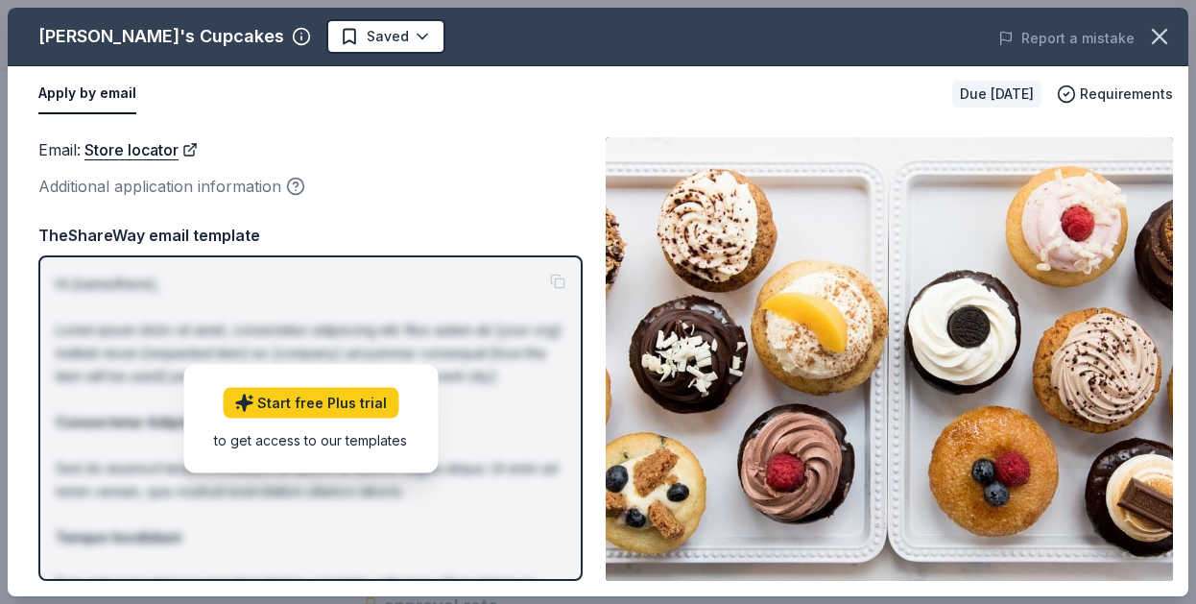
click at [77, 89] on button "Apply by email" at bounding box center [87, 94] width 98 height 40
click at [66, 96] on button "Apply by email" at bounding box center [87, 94] width 98 height 40
click at [66, 97] on button "Apply by email" at bounding box center [87, 94] width 98 height 40
click at [299, 106] on div "Apply by email" at bounding box center [487, 94] width 899 height 40
click at [301, 37] on icon "button" at bounding box center [301, 37] width 0 height 3
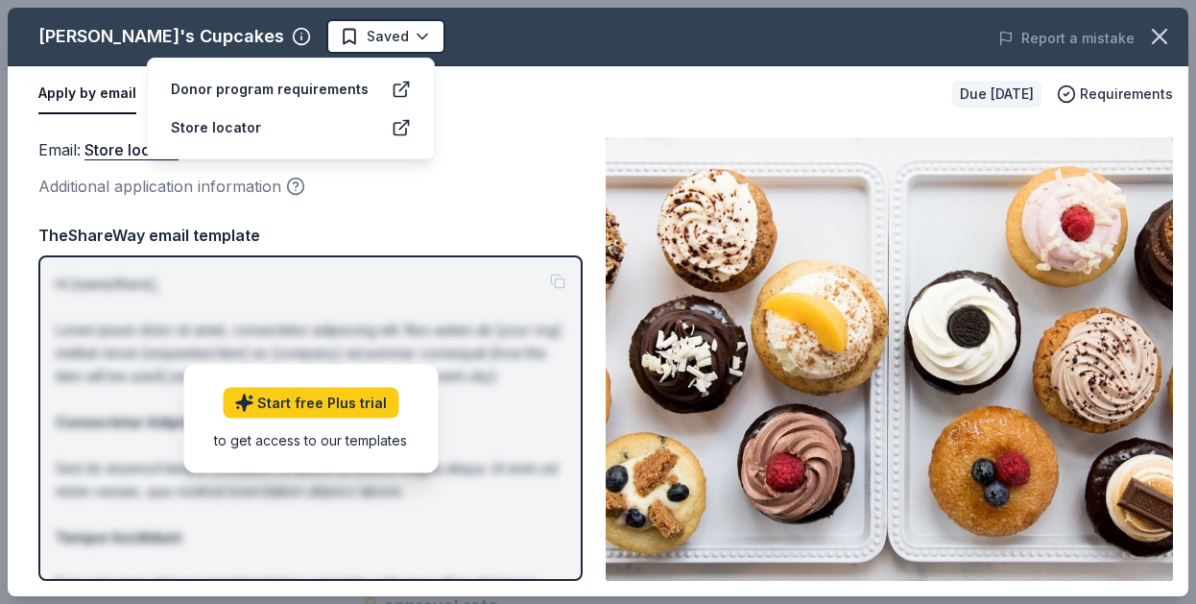
click at [257, 56] on div "Molly's Cupcakes Saved Report a mistake" at bounding box center [598, 37] width 1181 height 59
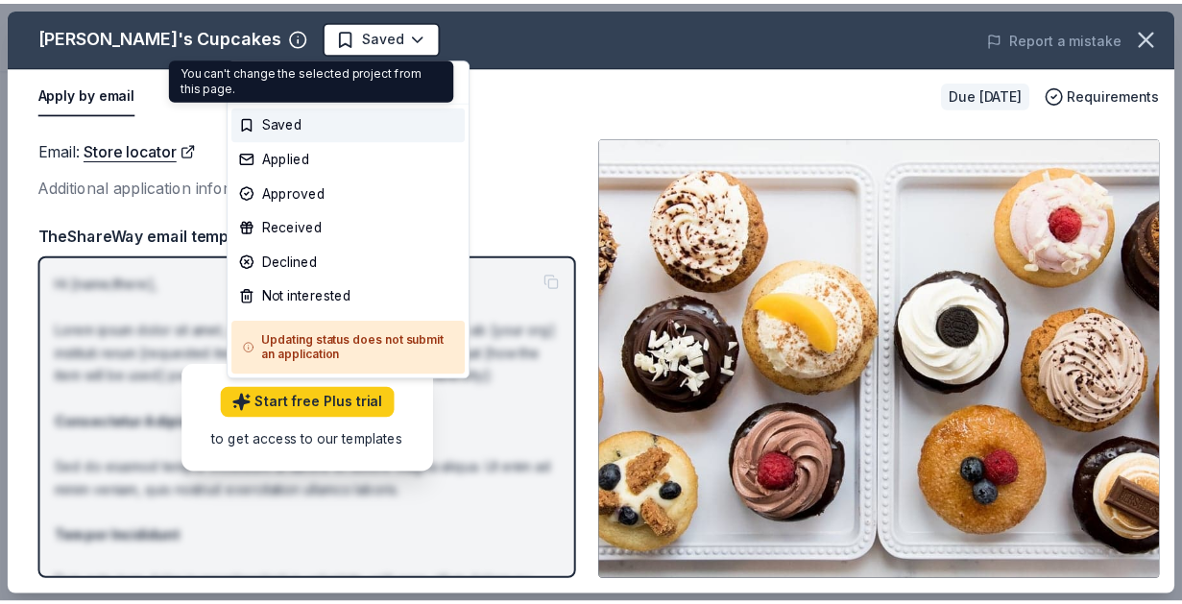
scroll to position [0, 0]
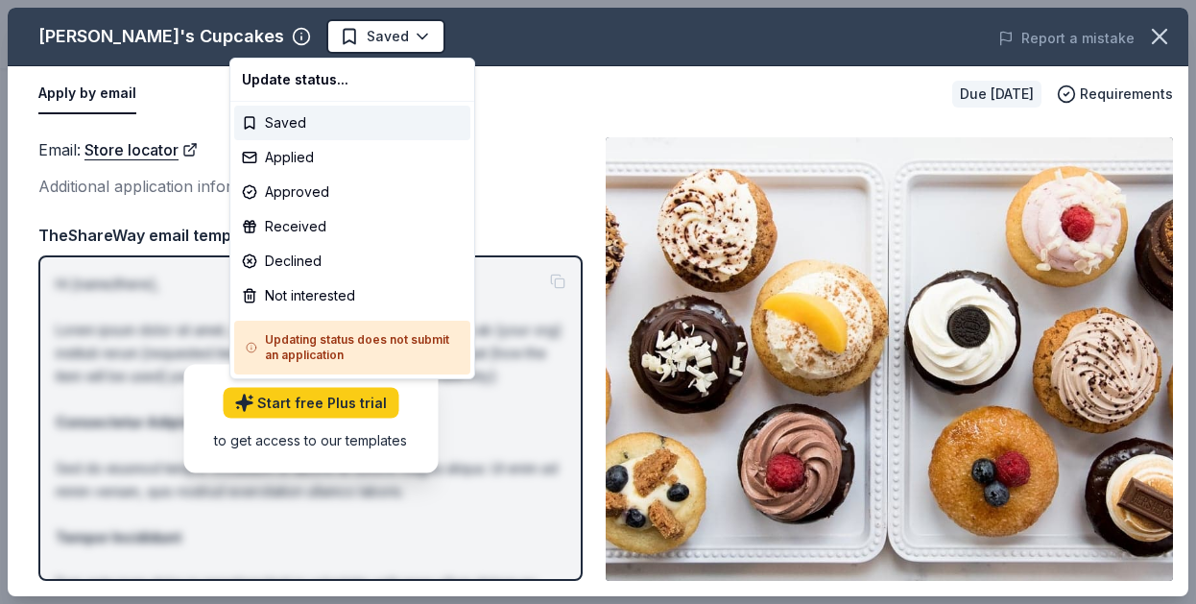
click at [543, 155] on html "Hospital Police Christmas Toy Drive 2025 Saved Apply Due in 42 days Share Molly…" at bounding box center [598, 302] width 1196 height 604
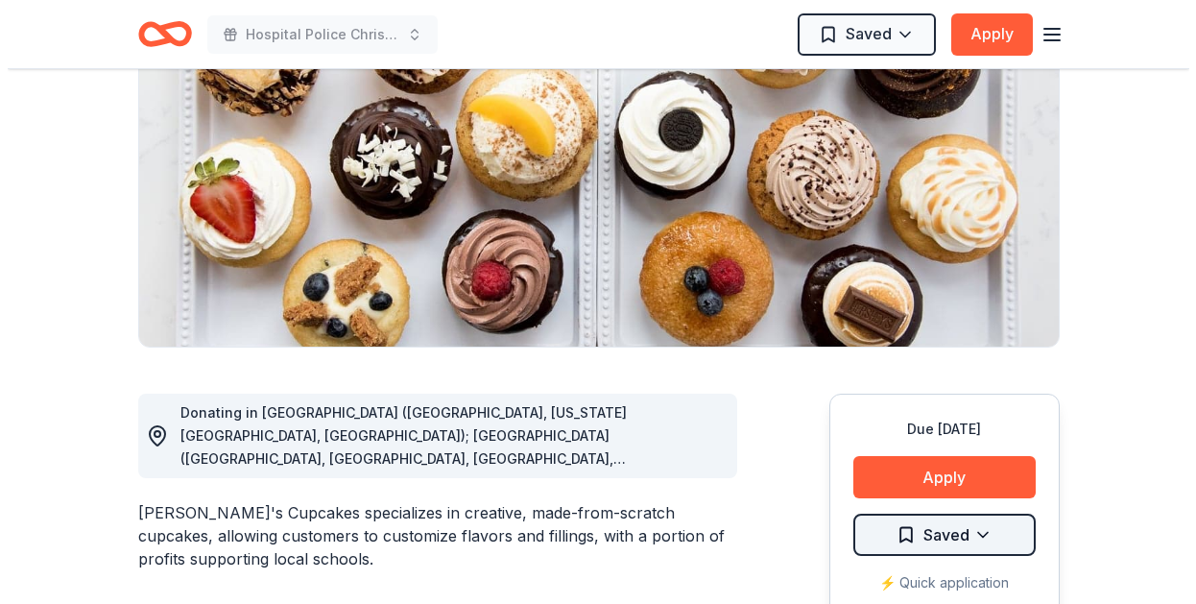
scroll to position [384, 0]
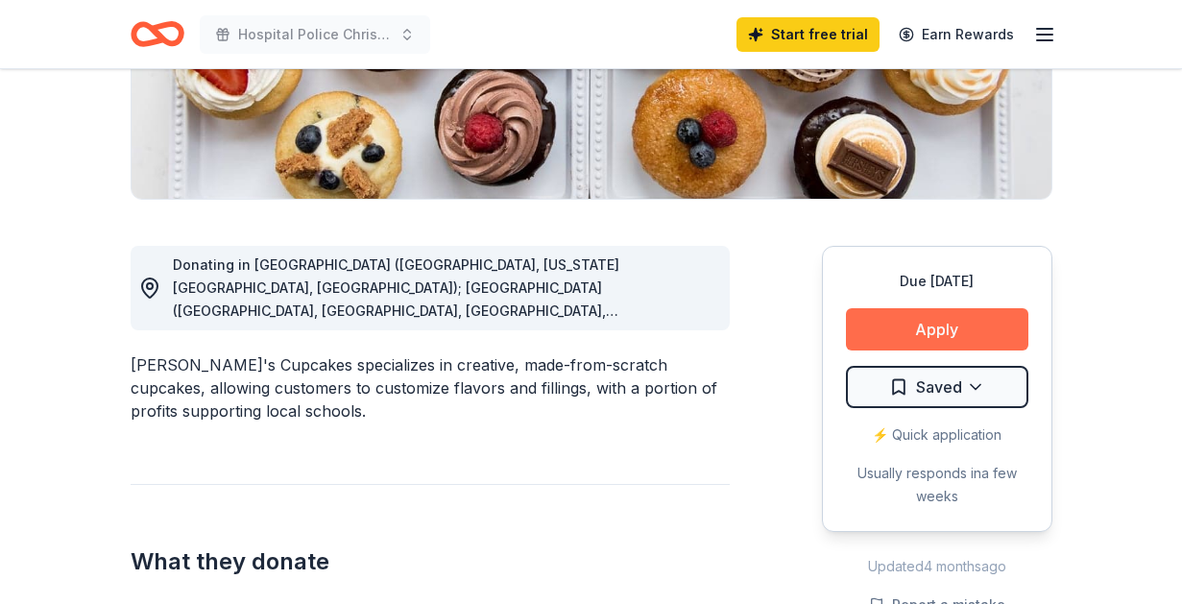
click at [895, 326] on button "Apply" at bounding box center [937, 329] width 182 height 42
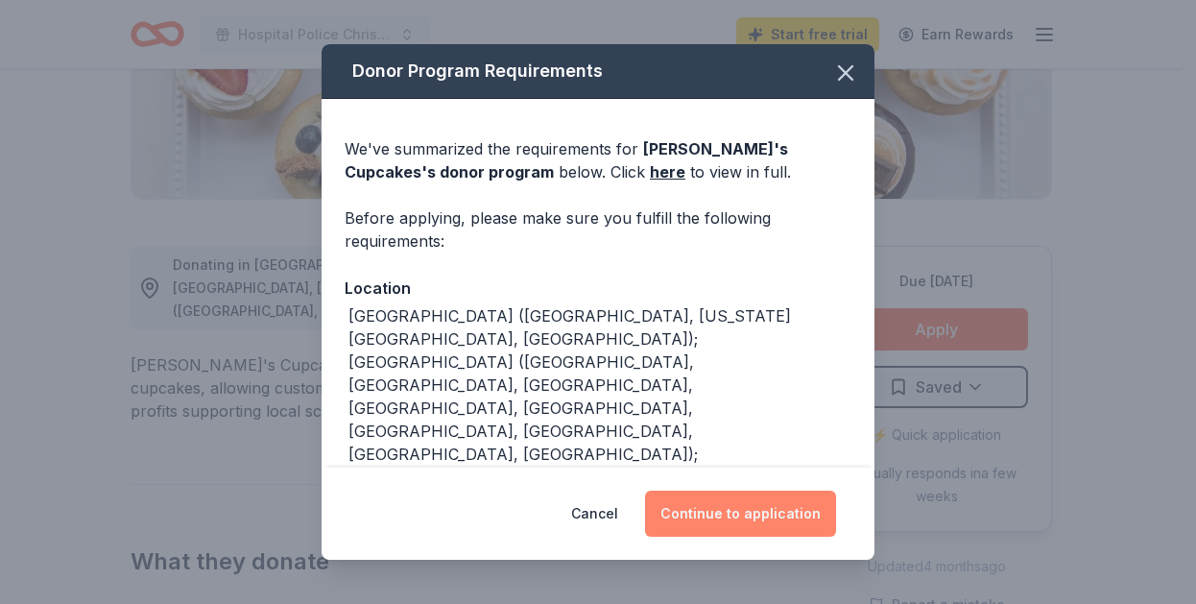
click at [740, 528] on button "Continue to application" at bounding box center [740, 514] width 191 height 46
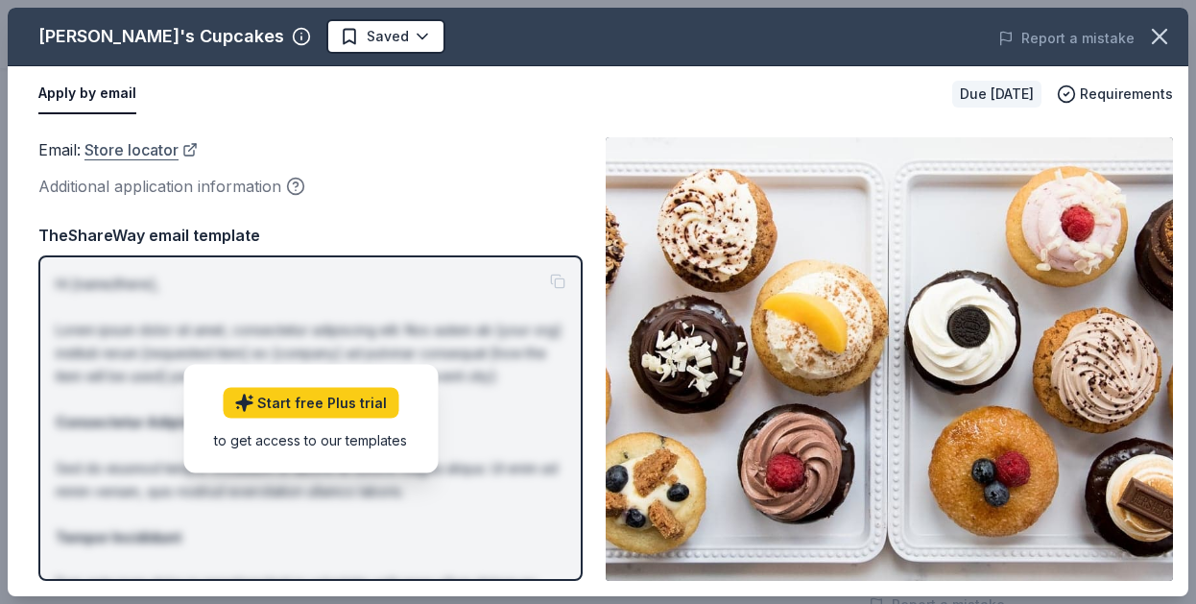
click at [104, 159] on link "Store locator" at bounding box center [140, 149] width 113 height 25
click at [94, 78] on button "Apply by email" at bounding box center [87, 94] width 98 height 40
click at [91, 101] on button "Apply by email" at bounding box center [87, 94] width 98 height 40
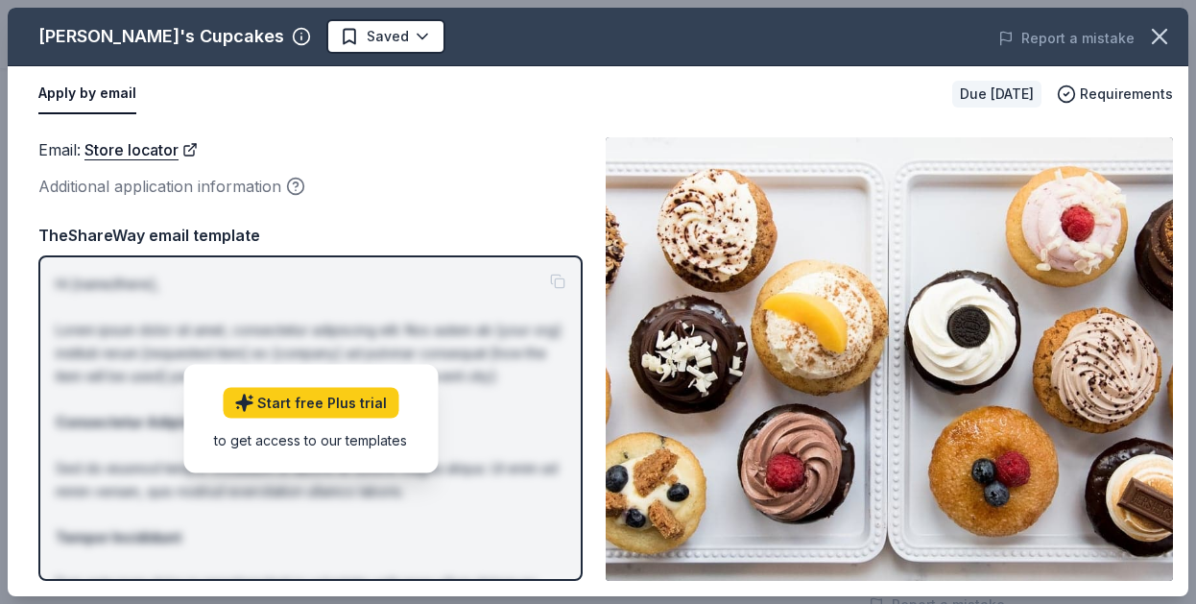
click at [91, 101] on button "Apply by email" at bounding box center [87, 94] width 98 height 40
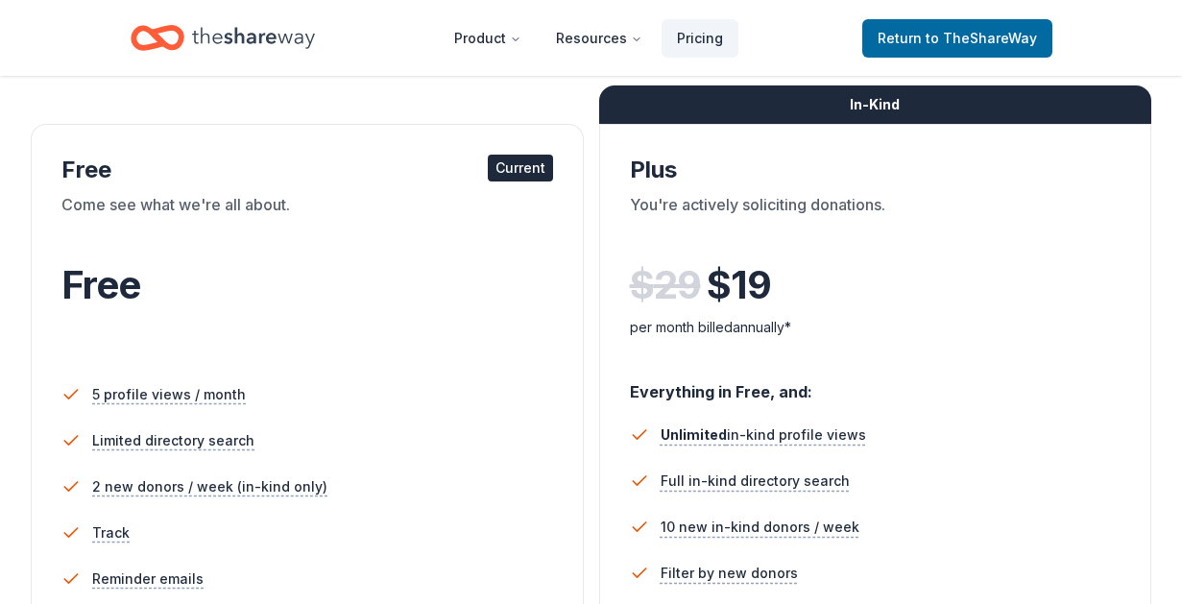
click at [252, 269] on div "Free" at bounding box center [307, 285] width 492 height 54
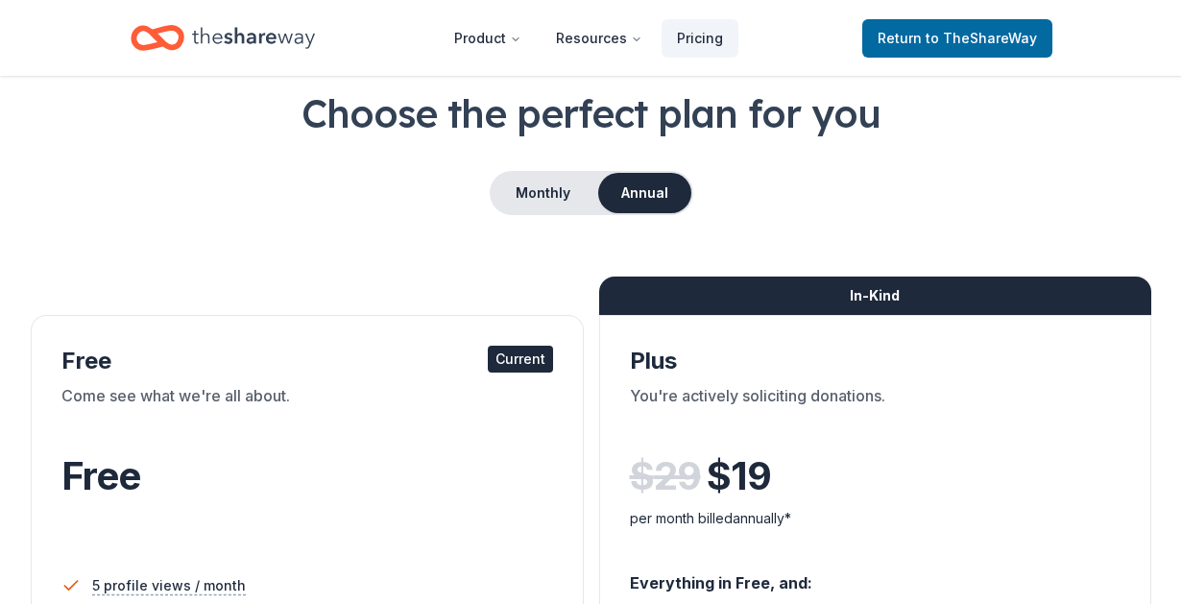
scroll to position [96, 0]
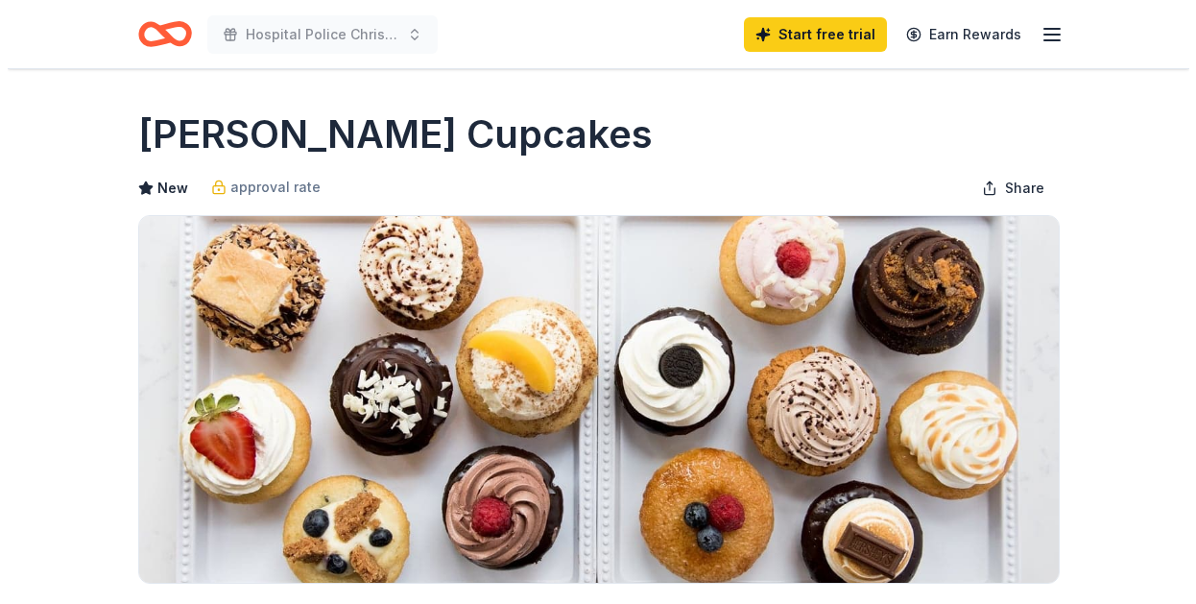
scroll to position [384, 0]
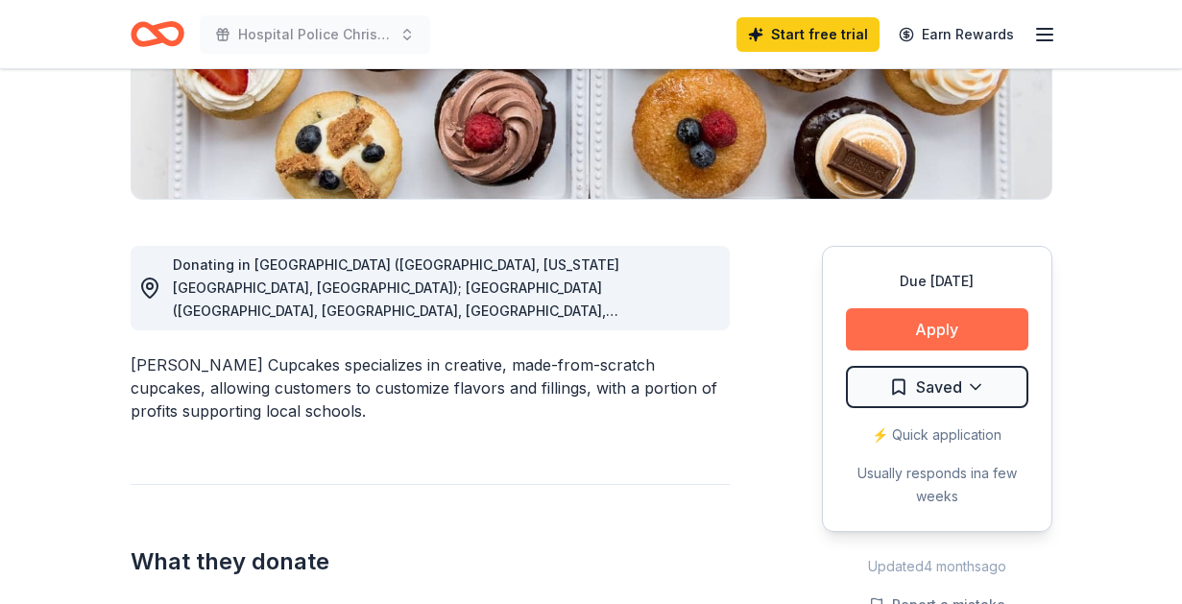
click at [893, 322] on button "Apply" at bounding box center [937, 329] width 182 height 42
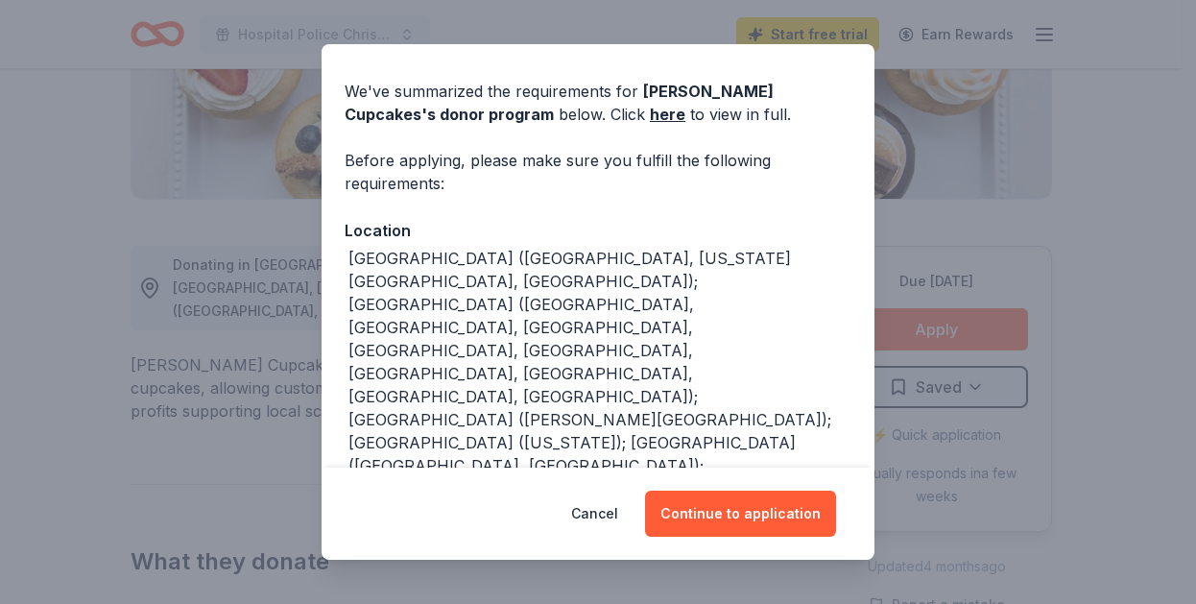
scroll to position [133, 0]
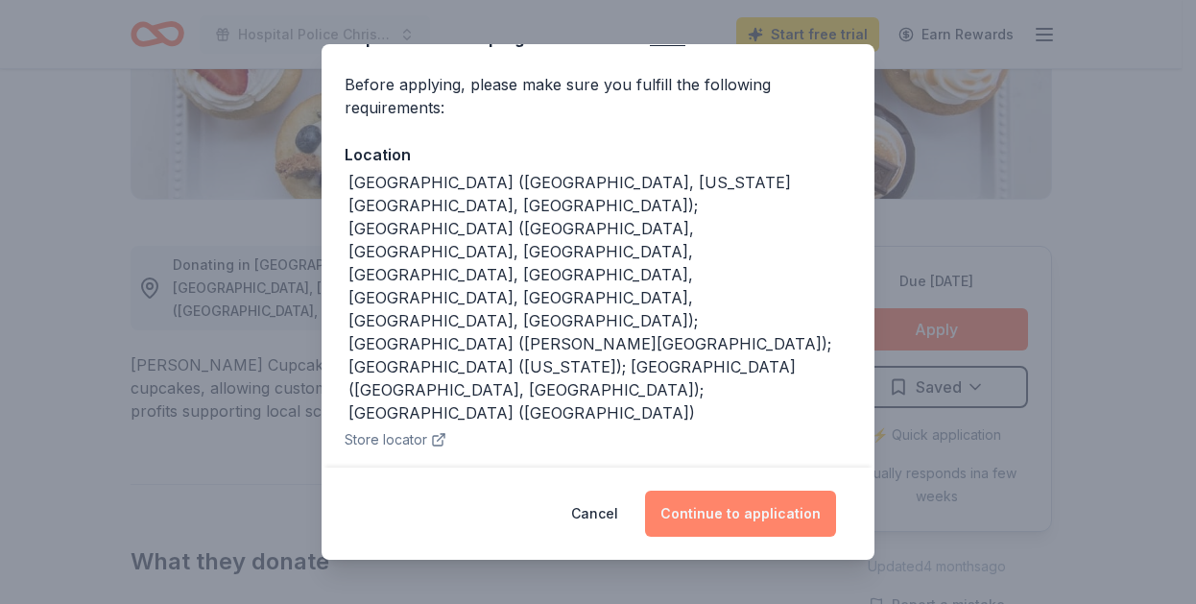
click at [748, 517] on button "Continue to application" at bounding box center [740, 514] width 191 height 46
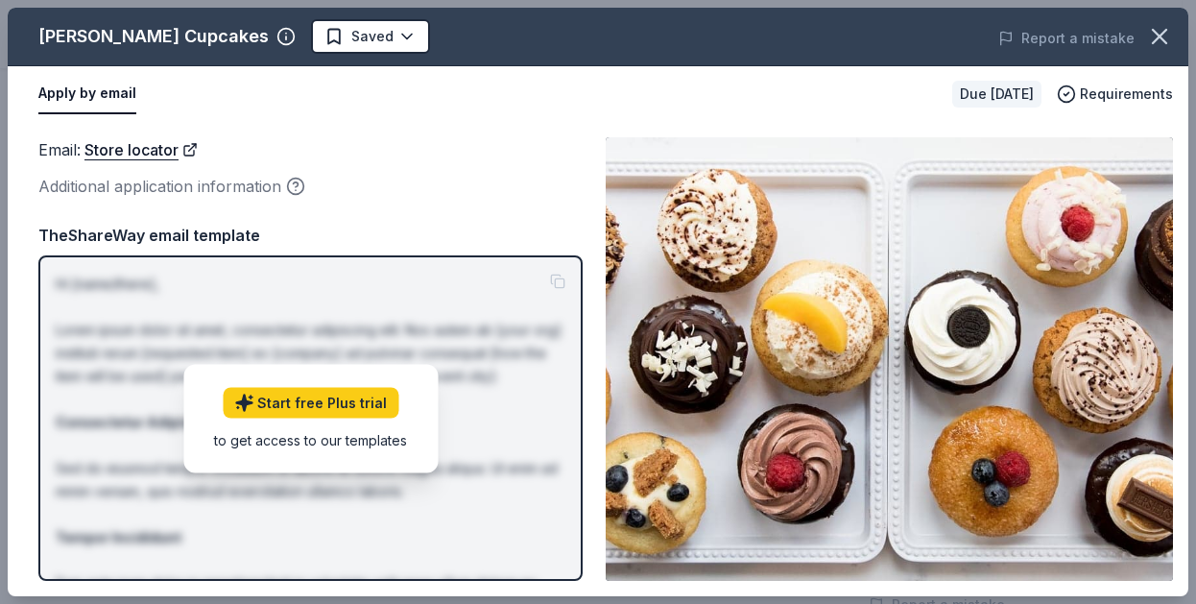
click at [73, 98] on button "Apply by email" at bounding box center [87, 94] width 98 height 40
click at [87, 91] on button "Apply by email" at bounding box center [87, 94] width 98 height 40
drag, startPoint x: 87, startPoint y: 91, endPoint x: 59, endPoint y: 91, distance: 28.8
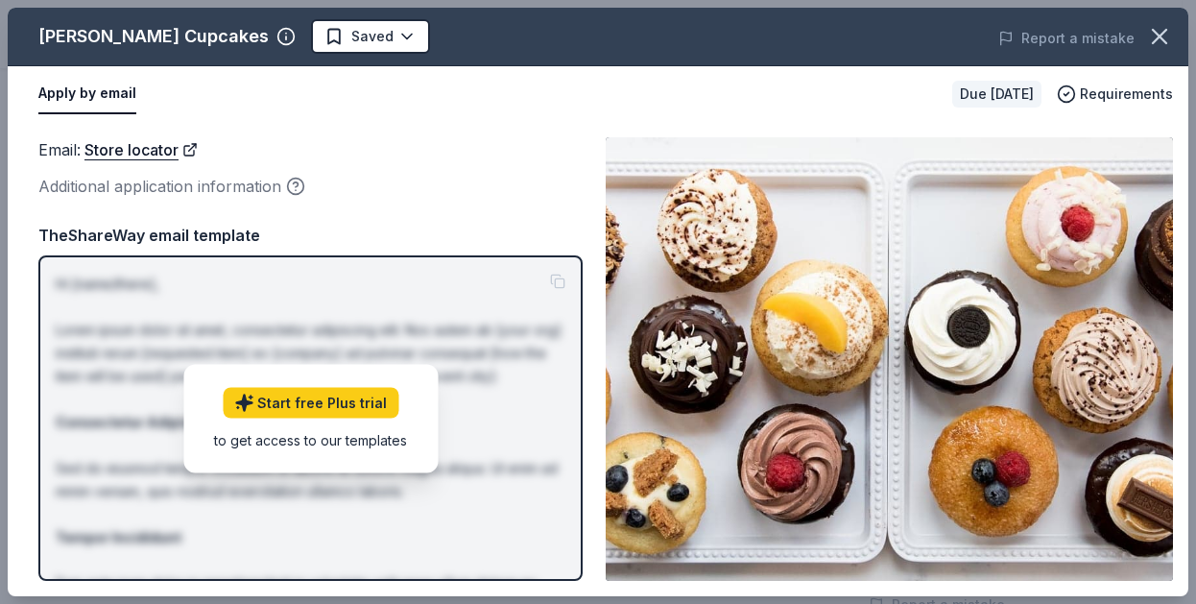
click at [59, 91] on button "Apply by email" at bounding box center [87, 94] width 98 height 40
click at [297, 413] on link "Start free Plus trial" at bounding box center [311, 402] width 176 height 31
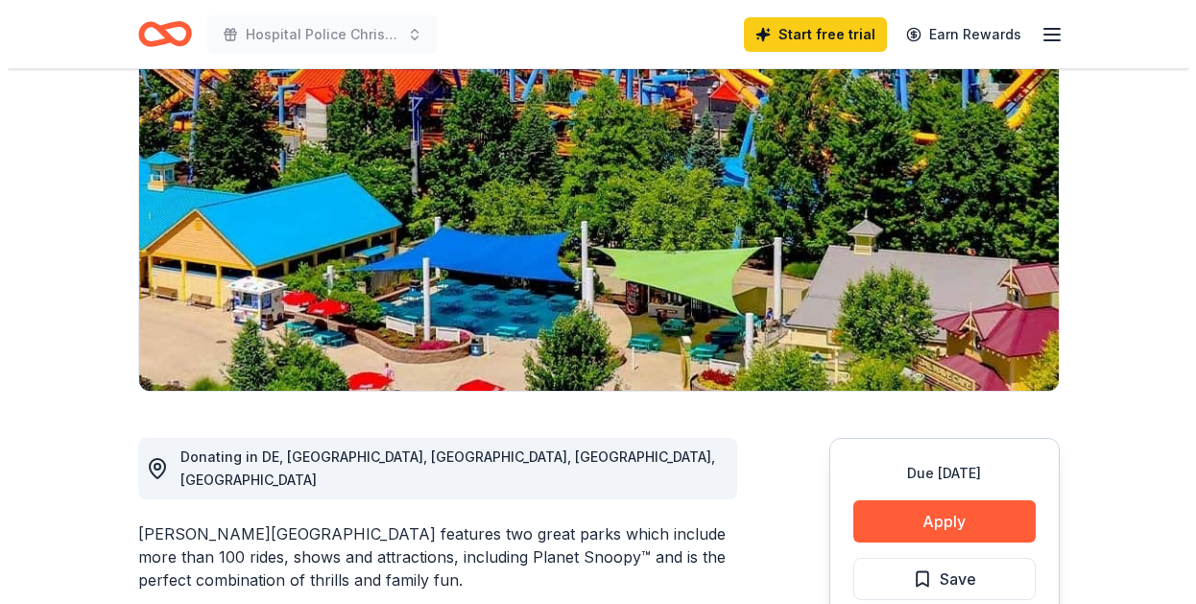
scroll to position [480, 0]
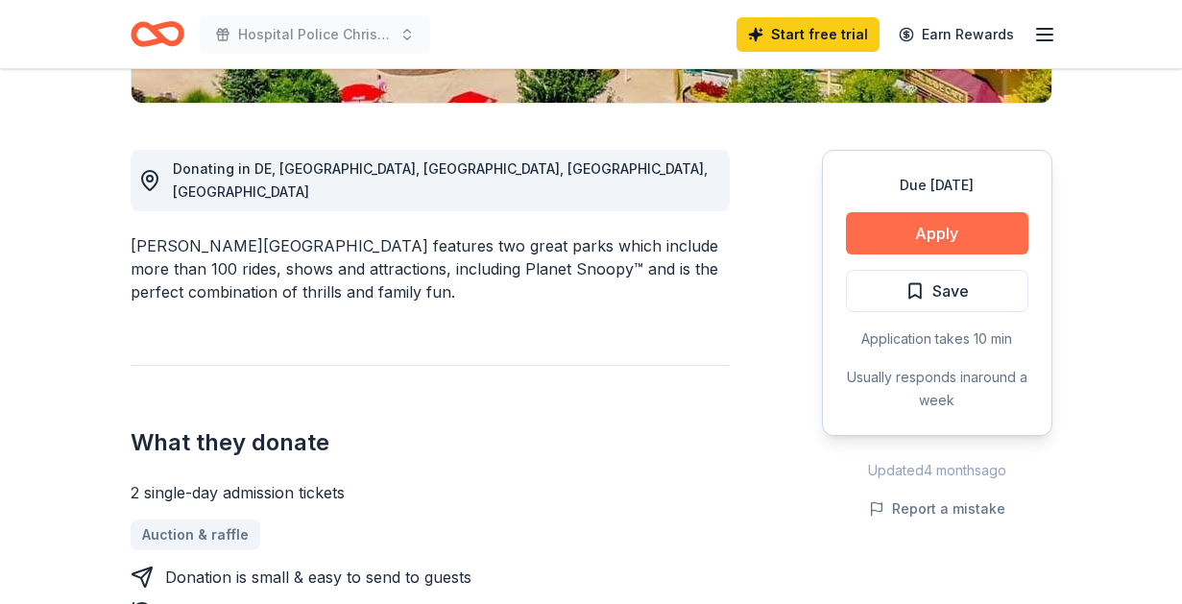
click at [879, 237] on button "Apply" at bounding box center [937, 233] width 182 height 42
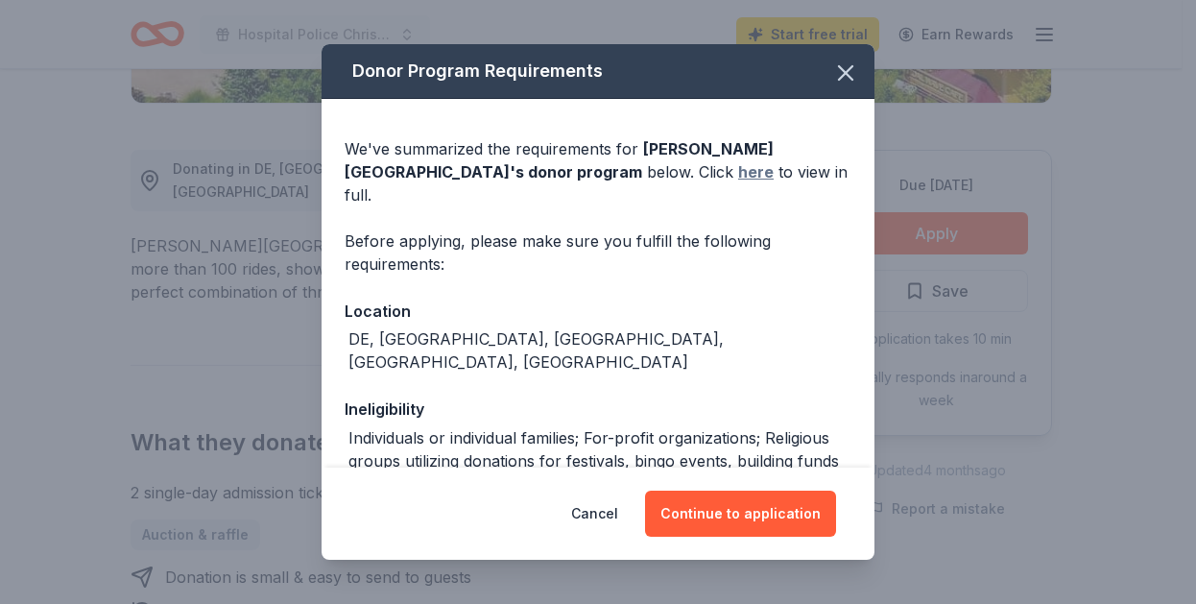
click at [738, 172] on link "here" at bounding box center [756, 171] width 36 height 23
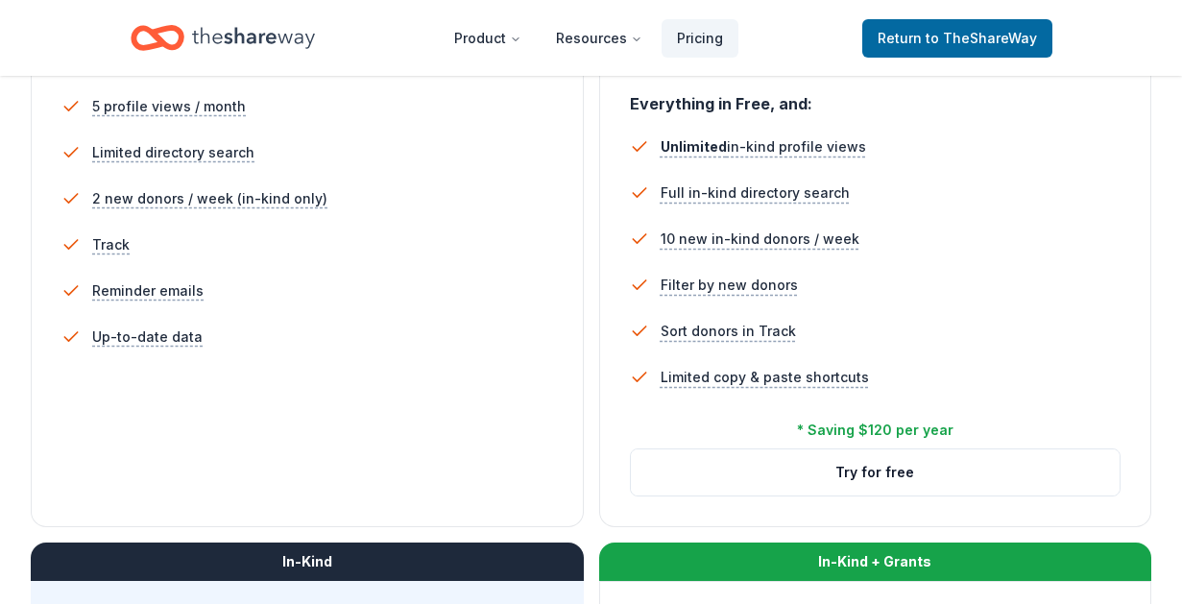
scroll to position [288, 0]
